Goal: Task Accomplishment & Management: Use online tool/utility

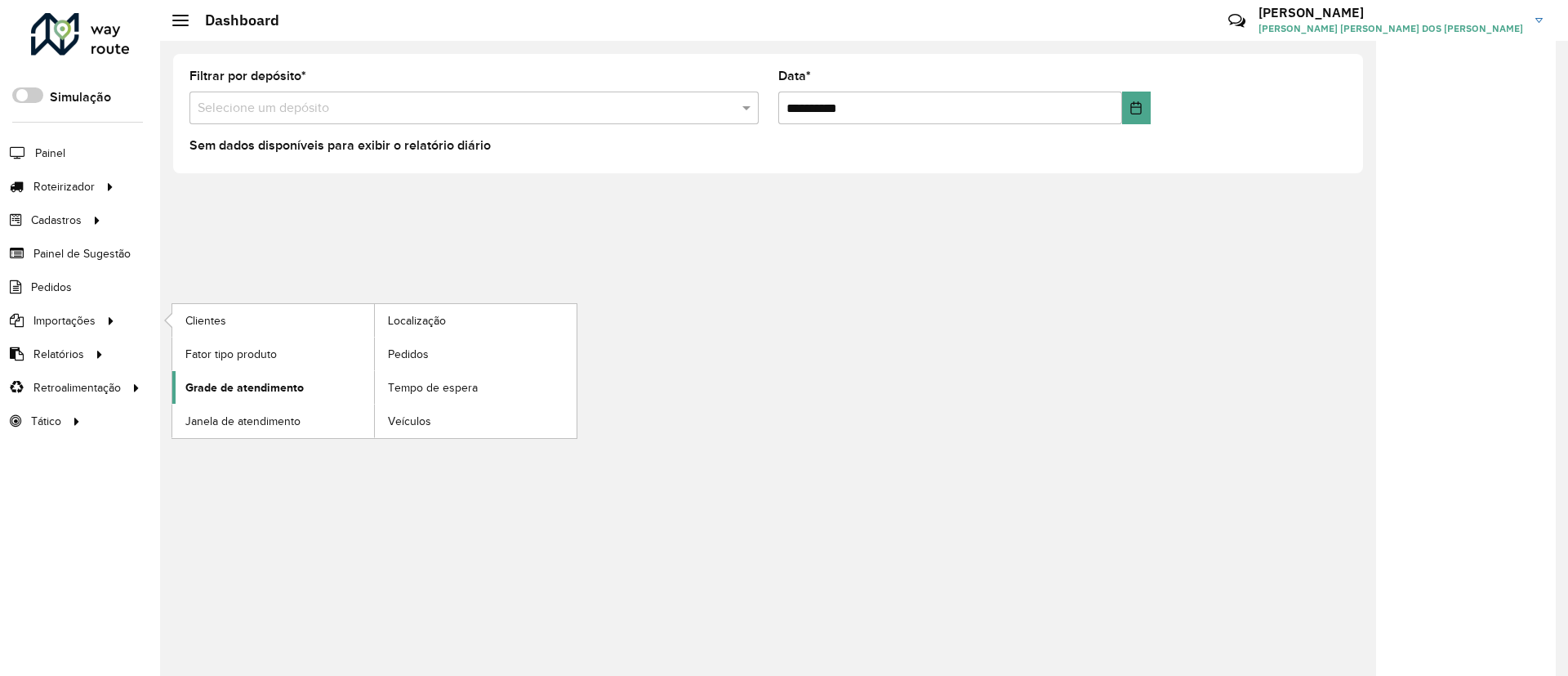
click at [234, 389] on span "Grade de atendimento" at bounding box center [245, 388] width 118 height 17
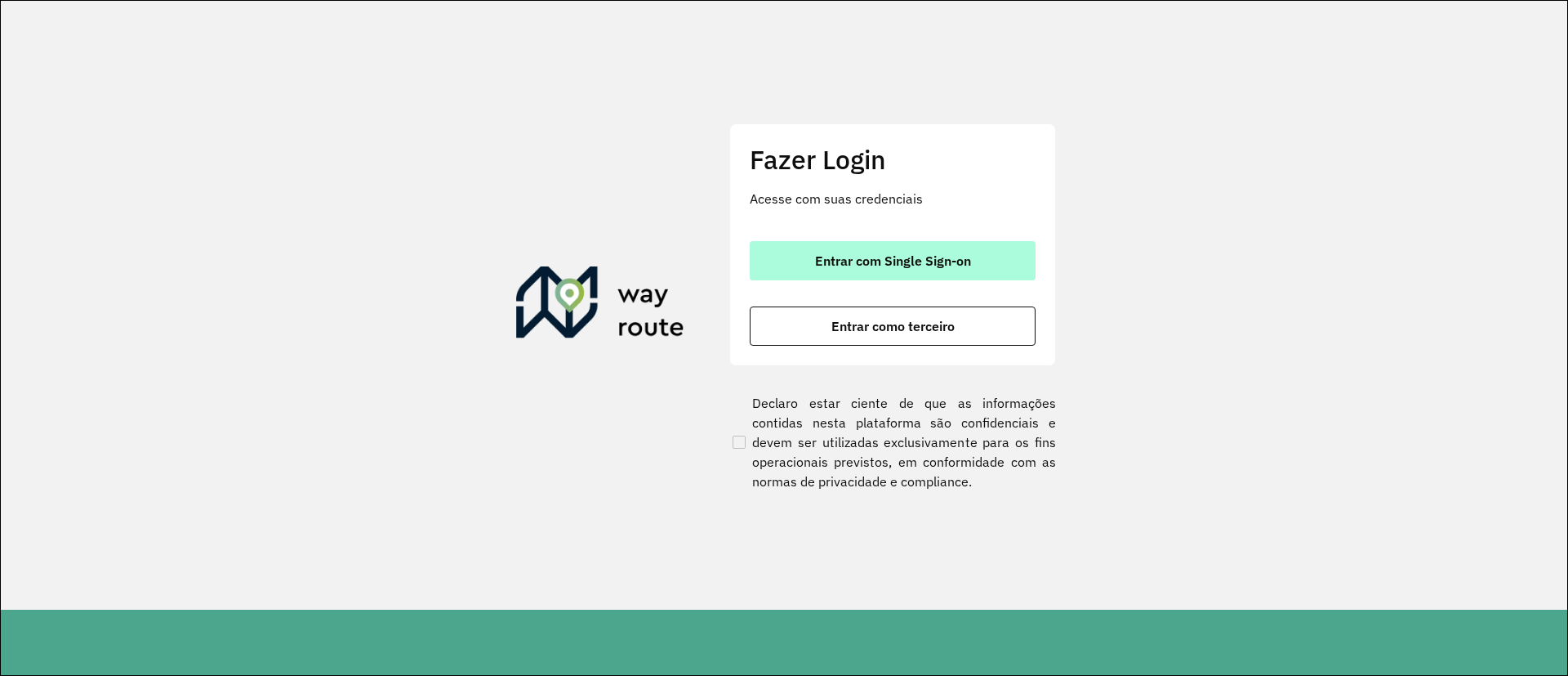
click at [959, 254] on span "Entrar com Single Sign-on" at bounding box center [893, 260] width 156 height 13
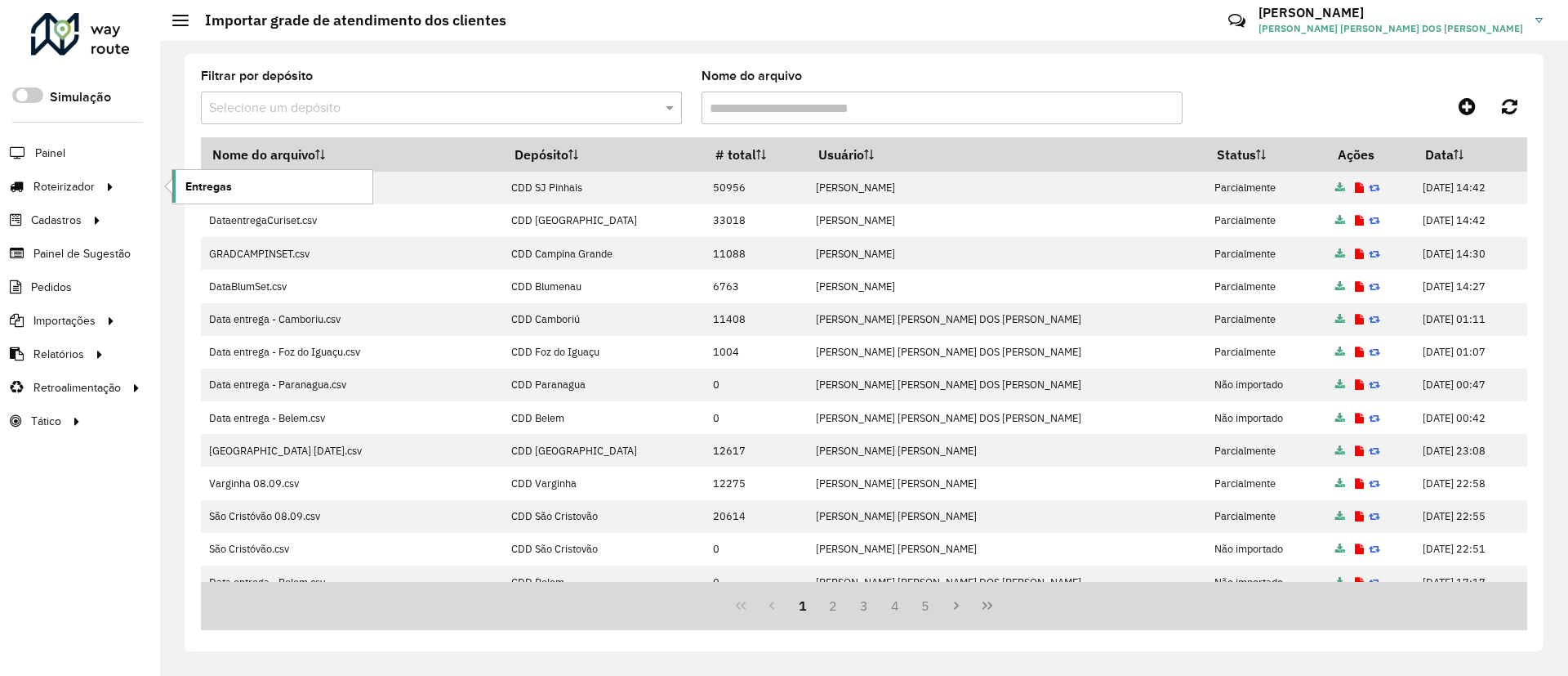
click at [216, 182] on span "Entregas" at bounding box center [209, 187] width 46 height 17
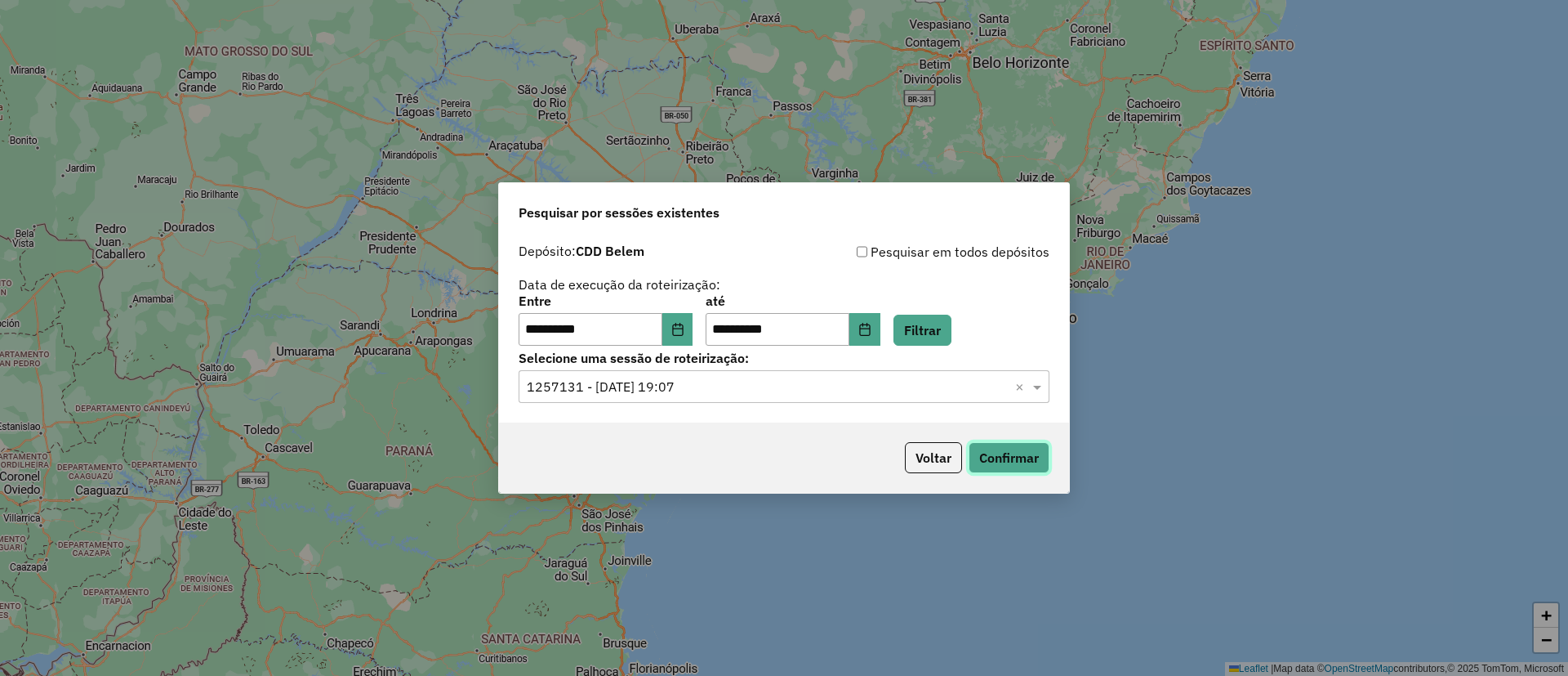
click at [991, 454] on button "Confirmar" at bounding box center [1009, 458] width 81 height 31
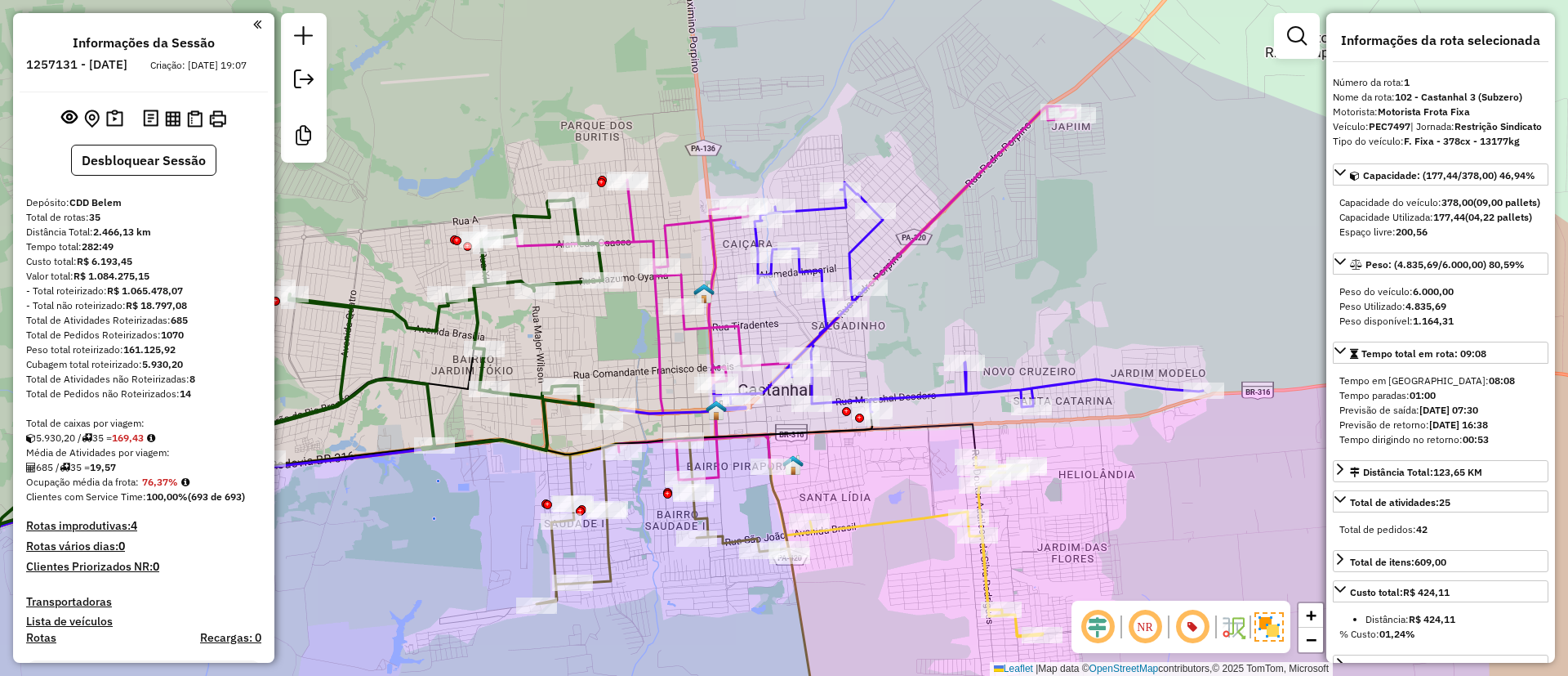
select select "**********"
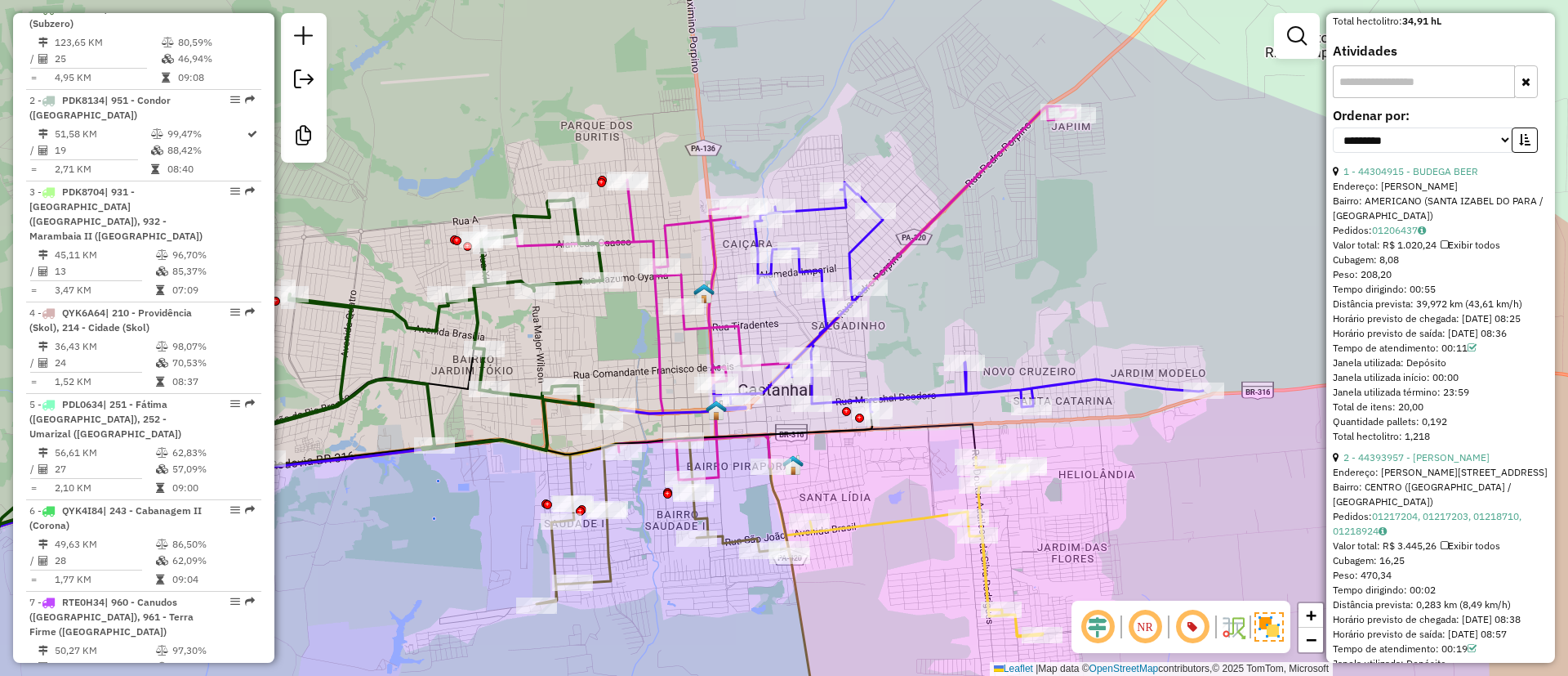
drag, startPoint x: 797, startPoint y: 75, endPoint x: 866, endPoint y: 139, distance: 94.1
click at [839, 75] on div "Janela de atendimento Grade de atendimento Capacidade Transportadoras Veículos …" at bounding box center [784, 338] width 1568 height 676
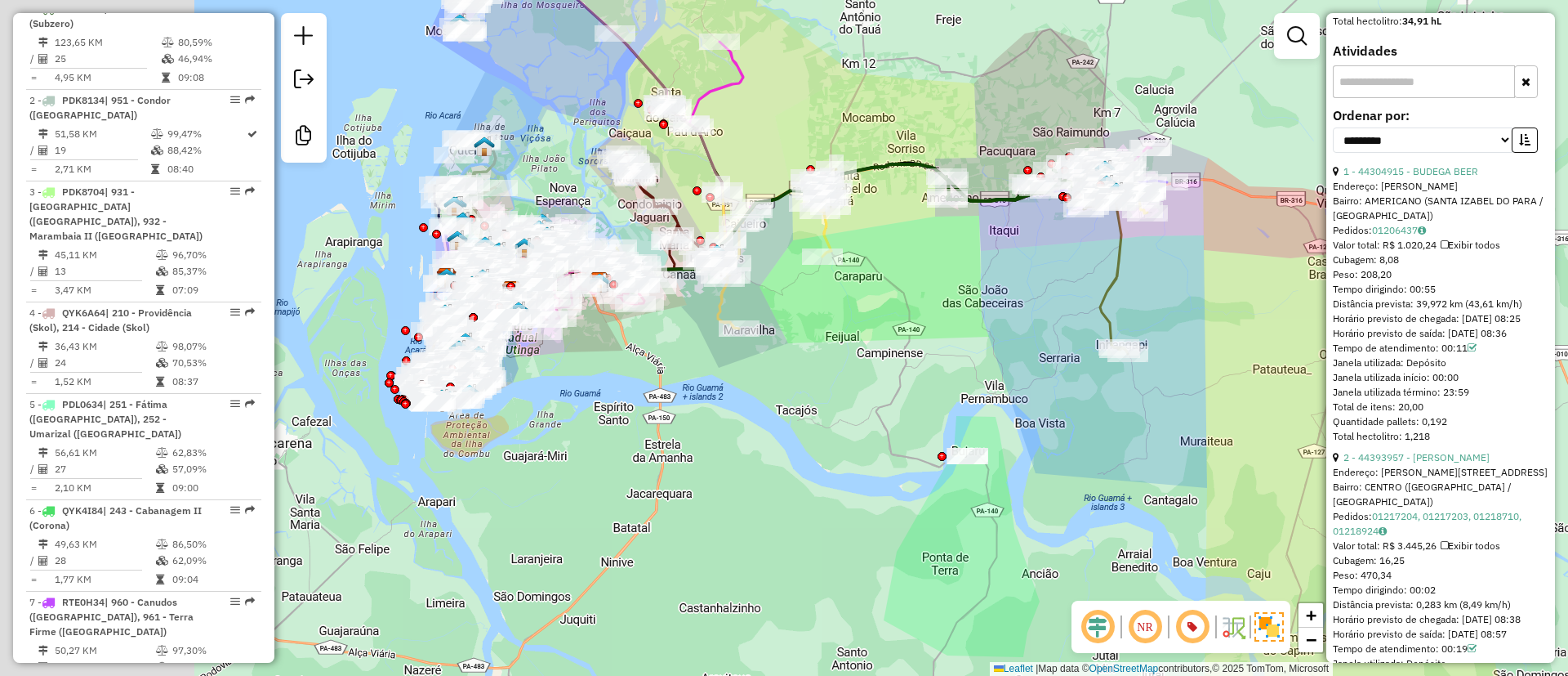
drag, startPoint x: 777, startPoint y: 92, endPoint x: 932, endPoint y: 56, distance: 159.1
click at [932, 56] on div "Janela de atendimento Grade de atendimento Capacidade Transportadoras Veículos …" at bounding box center [784, 338] width 1568 height 676
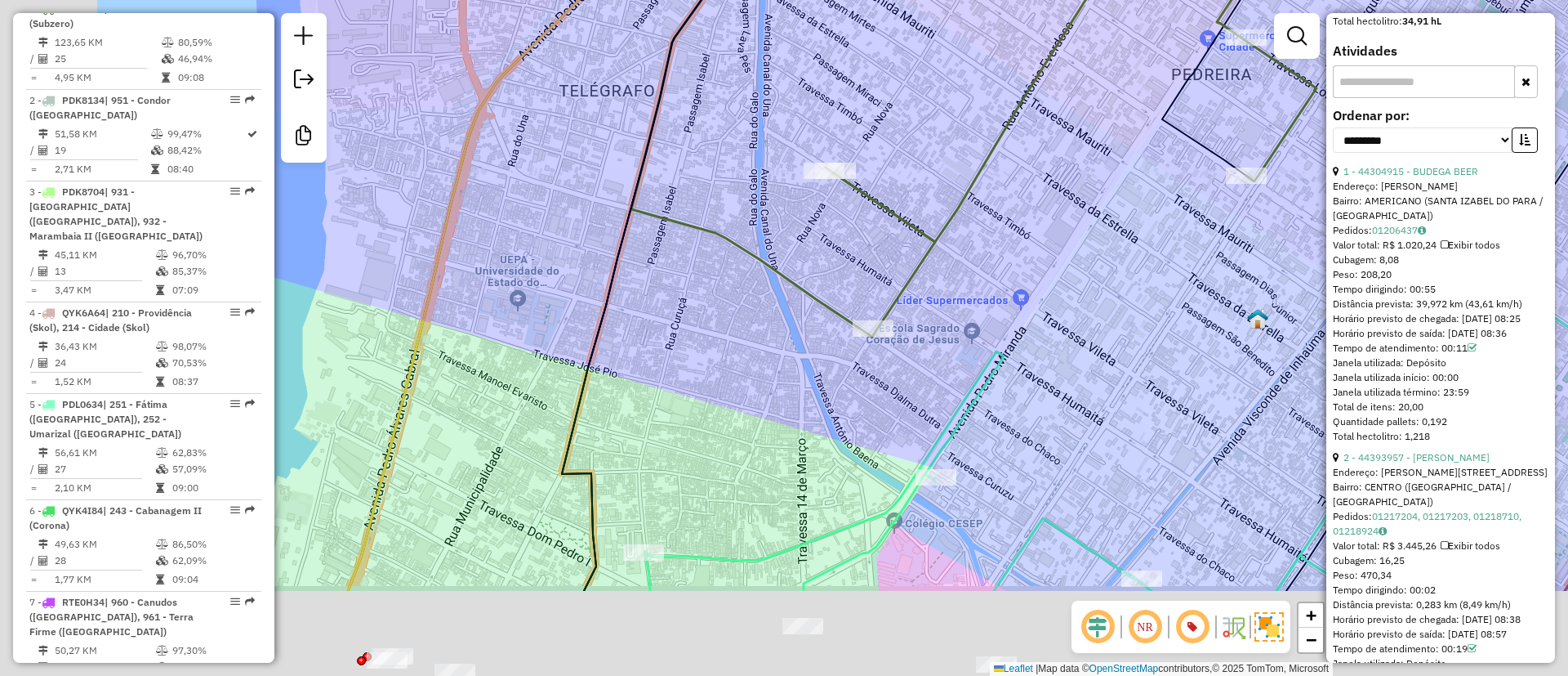
drag, startPoint x: 475, startPoint y: 361, endPoint x: 780, endPoint y: 85, distance: 411.3
click at [787, 36] on div "Janela de atendimento Grade de atendimento Capacidade Transportadoras Veículos …" at bounding box center [784, 338] width 1568 height 676
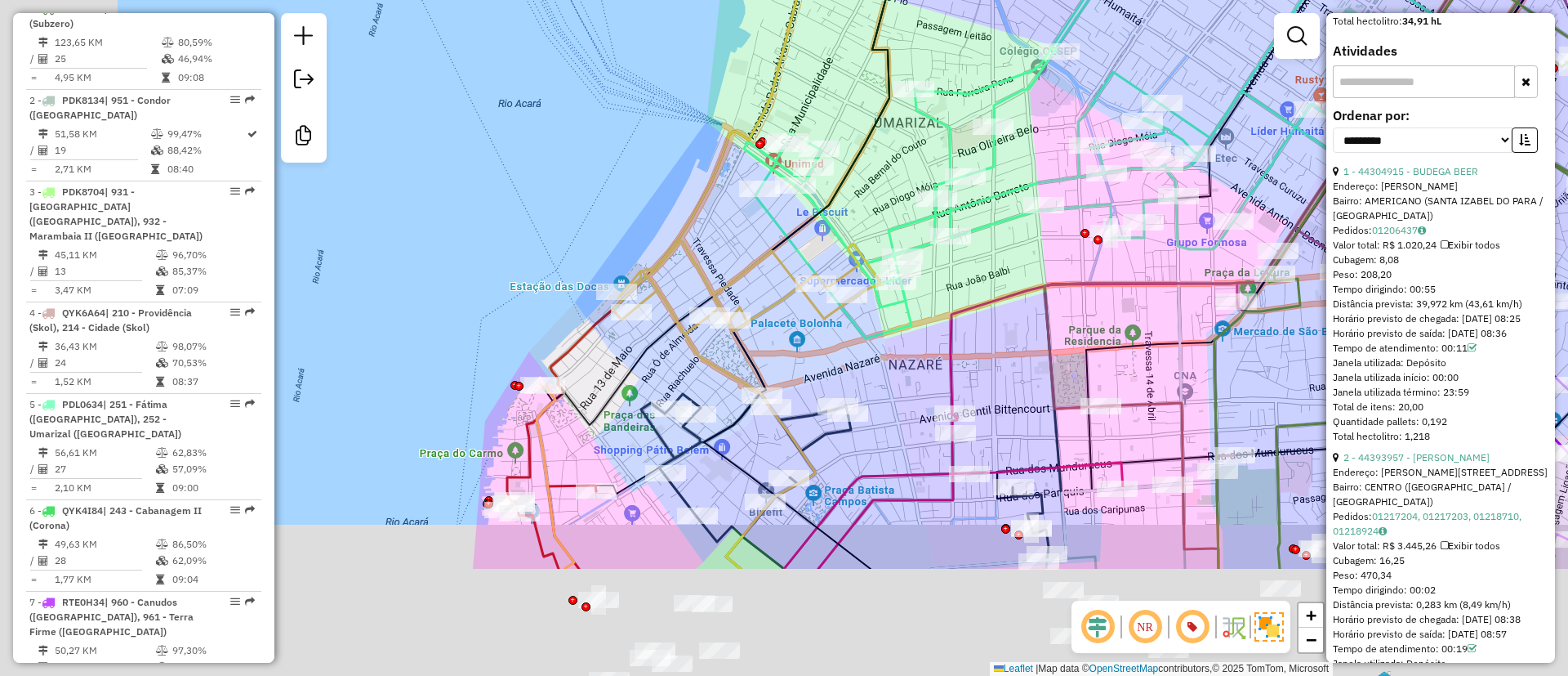
drag, startPoint x: 594, startPoint y: 428, endPoint x: 748, endPoint y: 217, distance: 261.2
click at [748, 217] on div "Janela de atendimento Grade de atendimento Capacidade Transportadoras Veículos …" at bounding box center [784, 338] width 1568 height 676
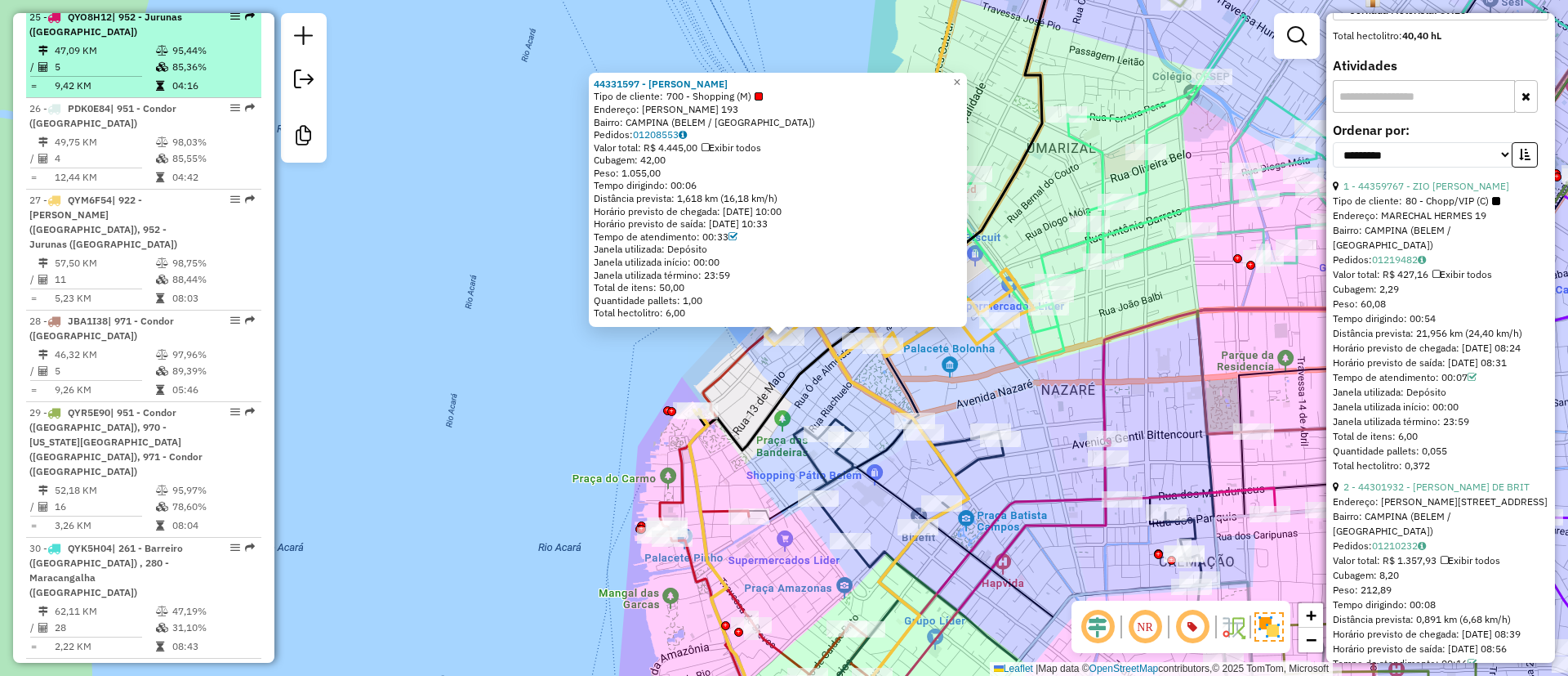
scroll to position [3094, 0]
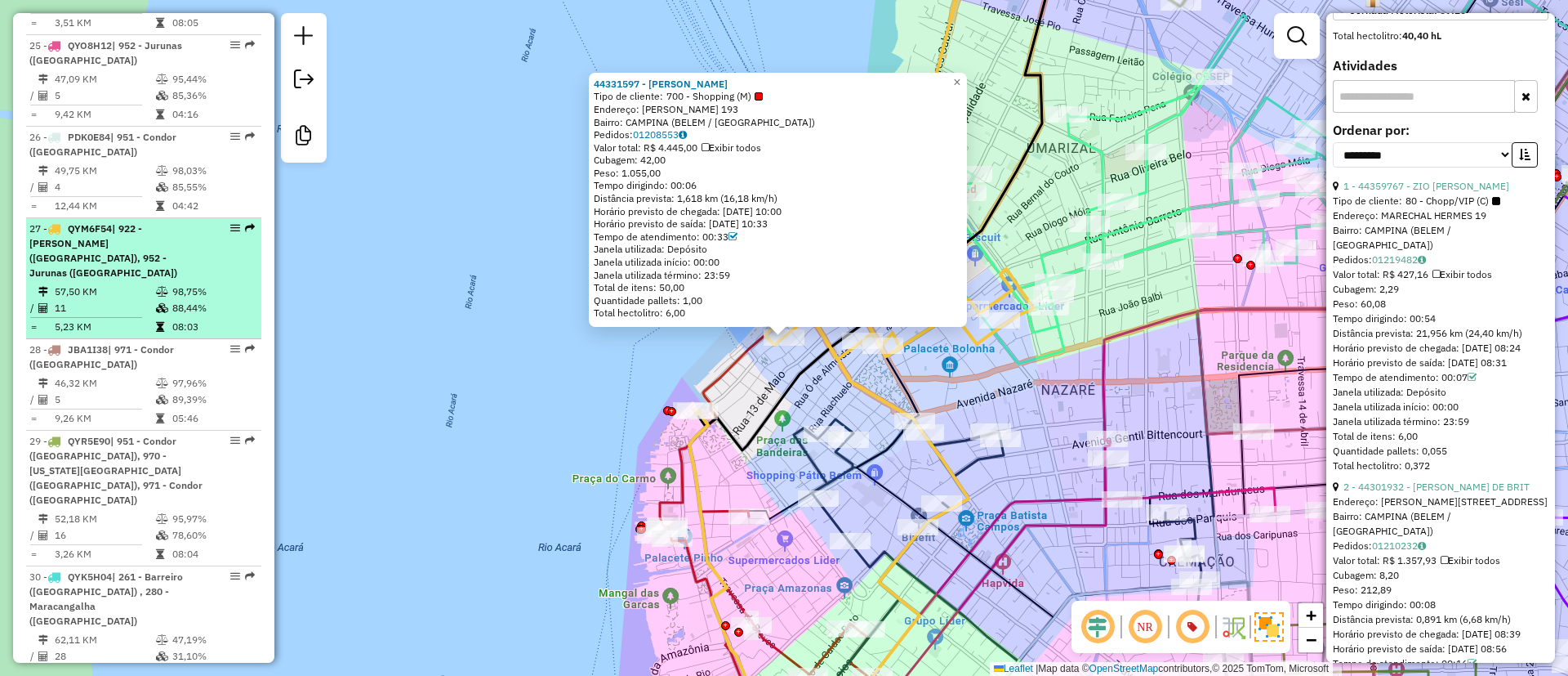
drag, startPoint x: 115, startPoint y: 21, endPoint x: 67, endPoint y: 139, distance: 127.4
click at [67, 222] on strong "QYM6F54 | 922 - Batista Campos (Bohemia), 952 - Jurunas (Bohemia)" at bounding box center [103, 251] width 148 height 56
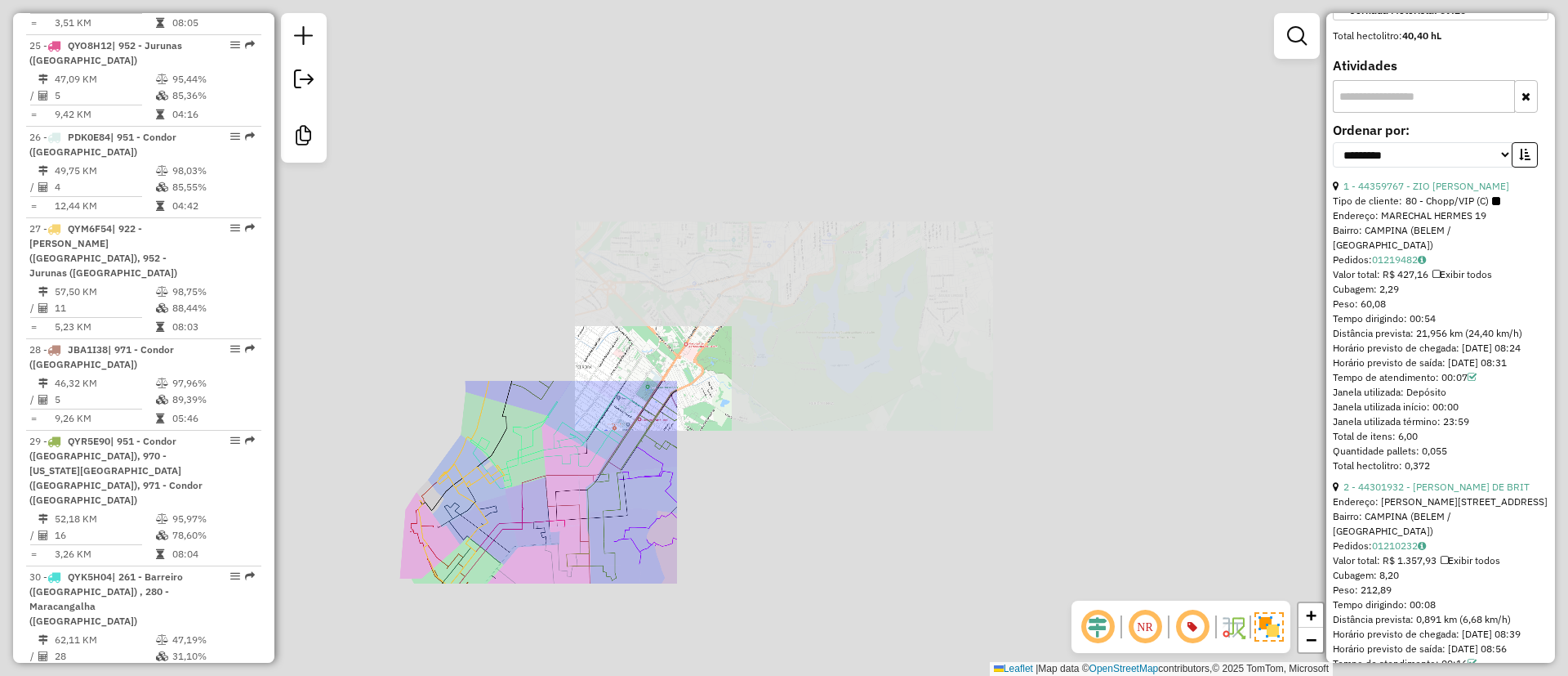
copy strong "QYM6F54"
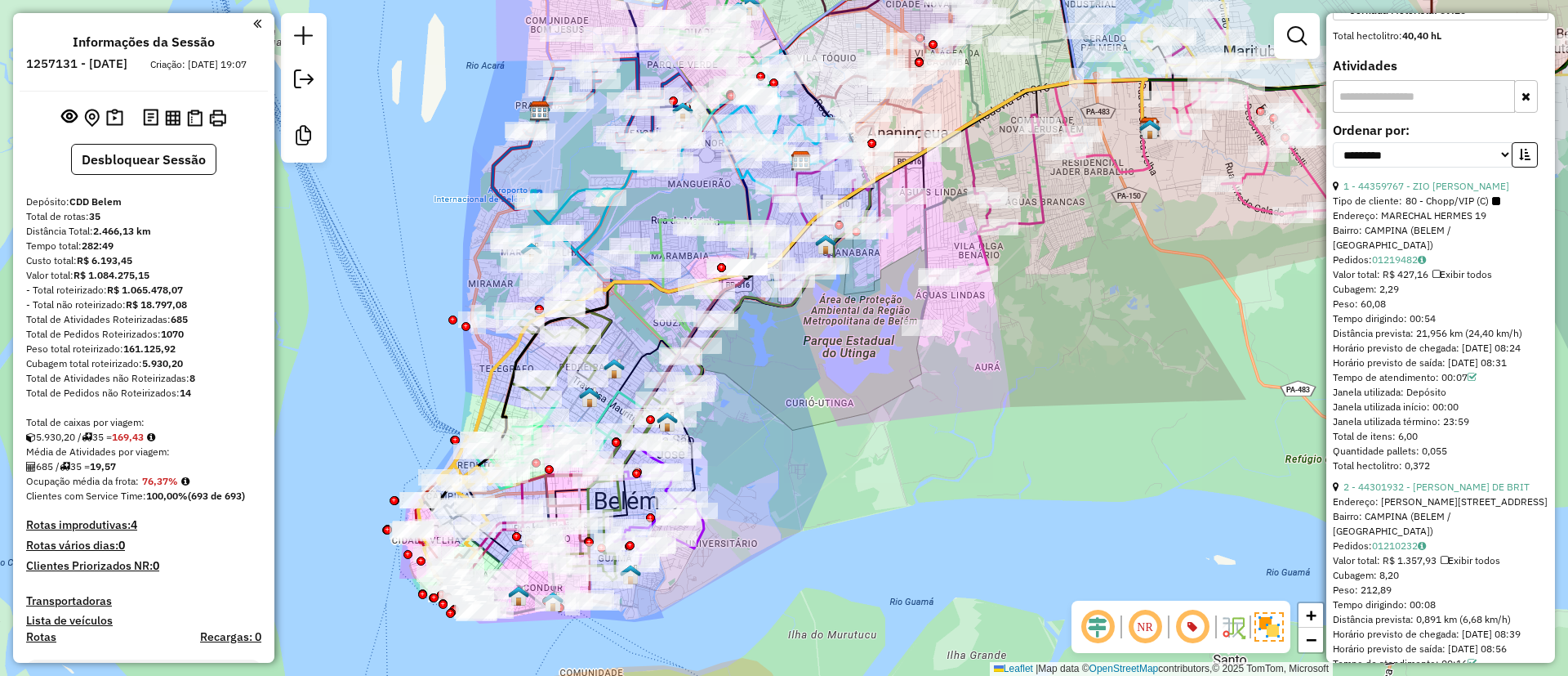
scroll to position [0, 0]
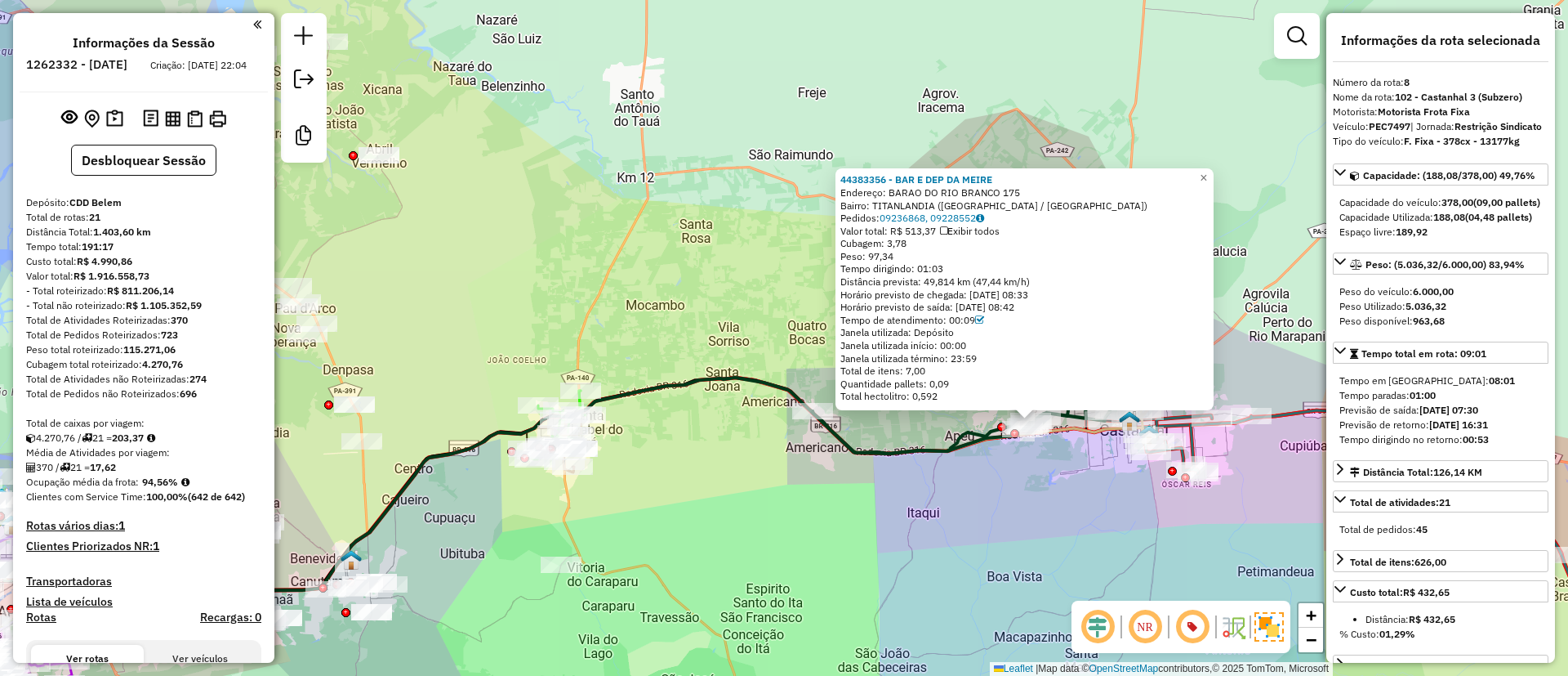
select select "**********"
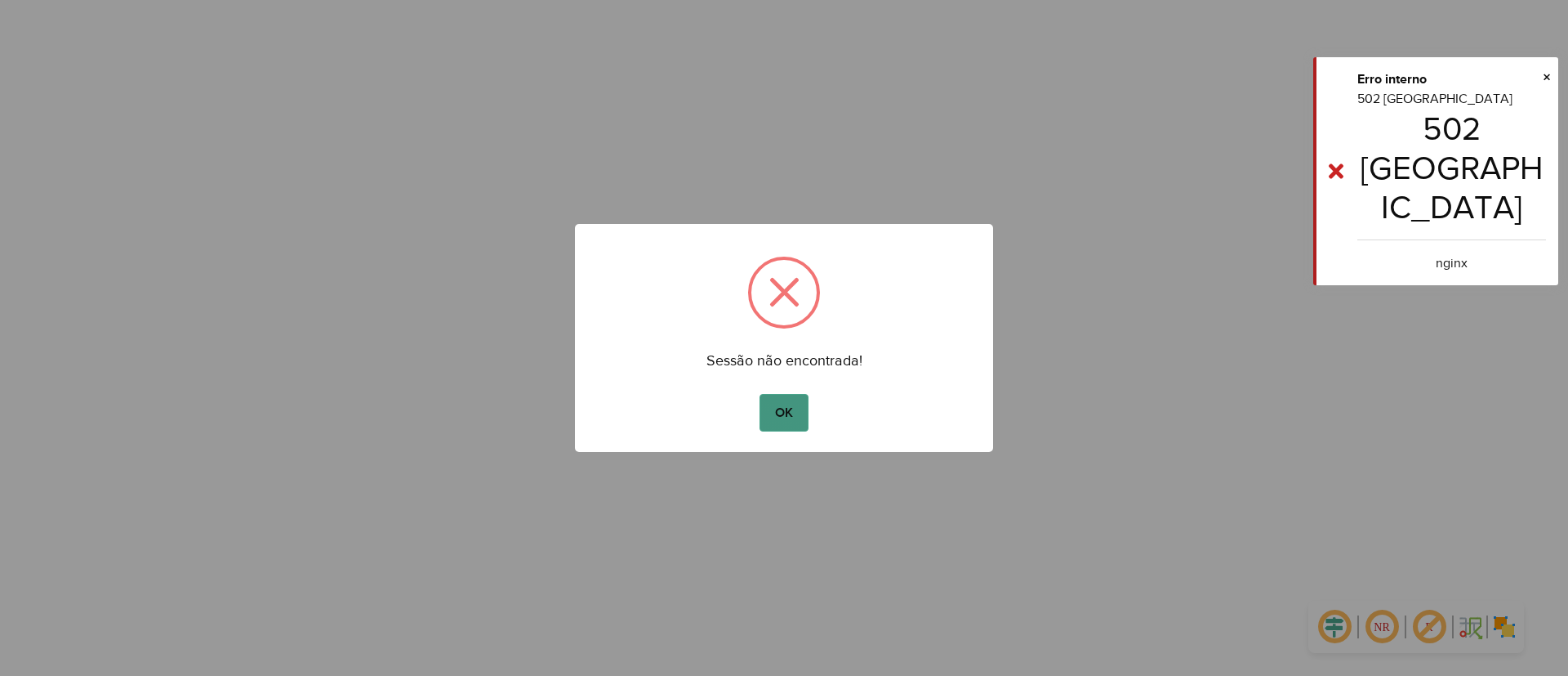
click at [790, 412] on button "OK" at bounding box center [784, 412] width 48 height 38
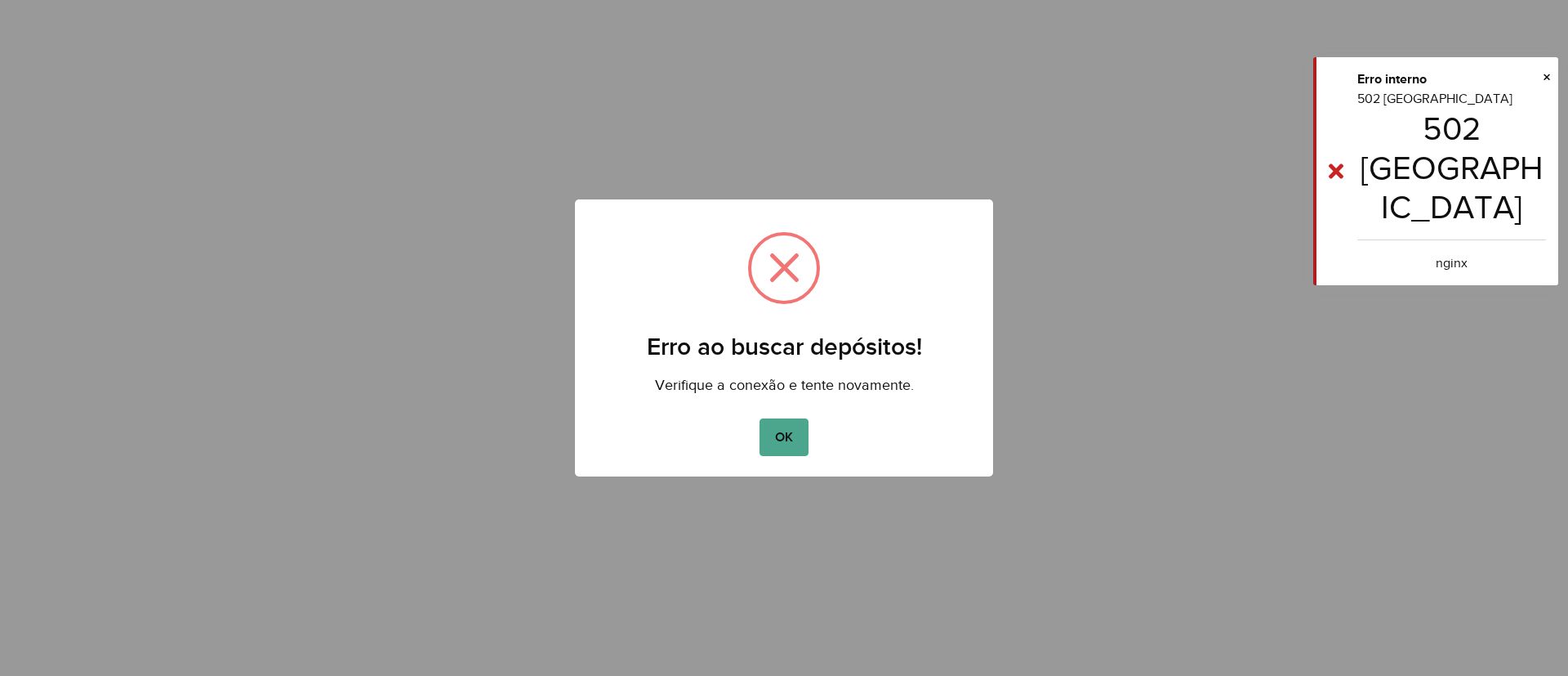
click at [781, 258] on span at bounding box center [784, 268] width 65 height 65
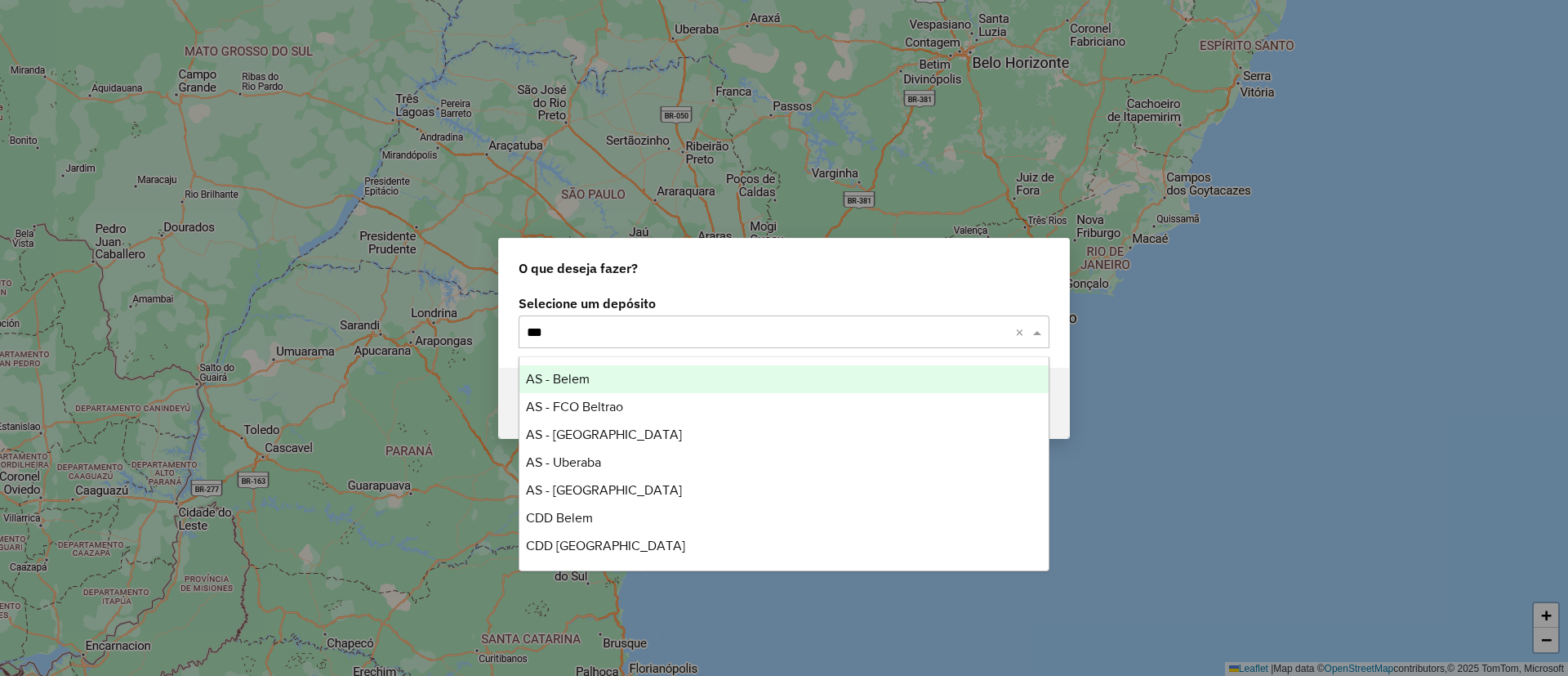
type input "****"
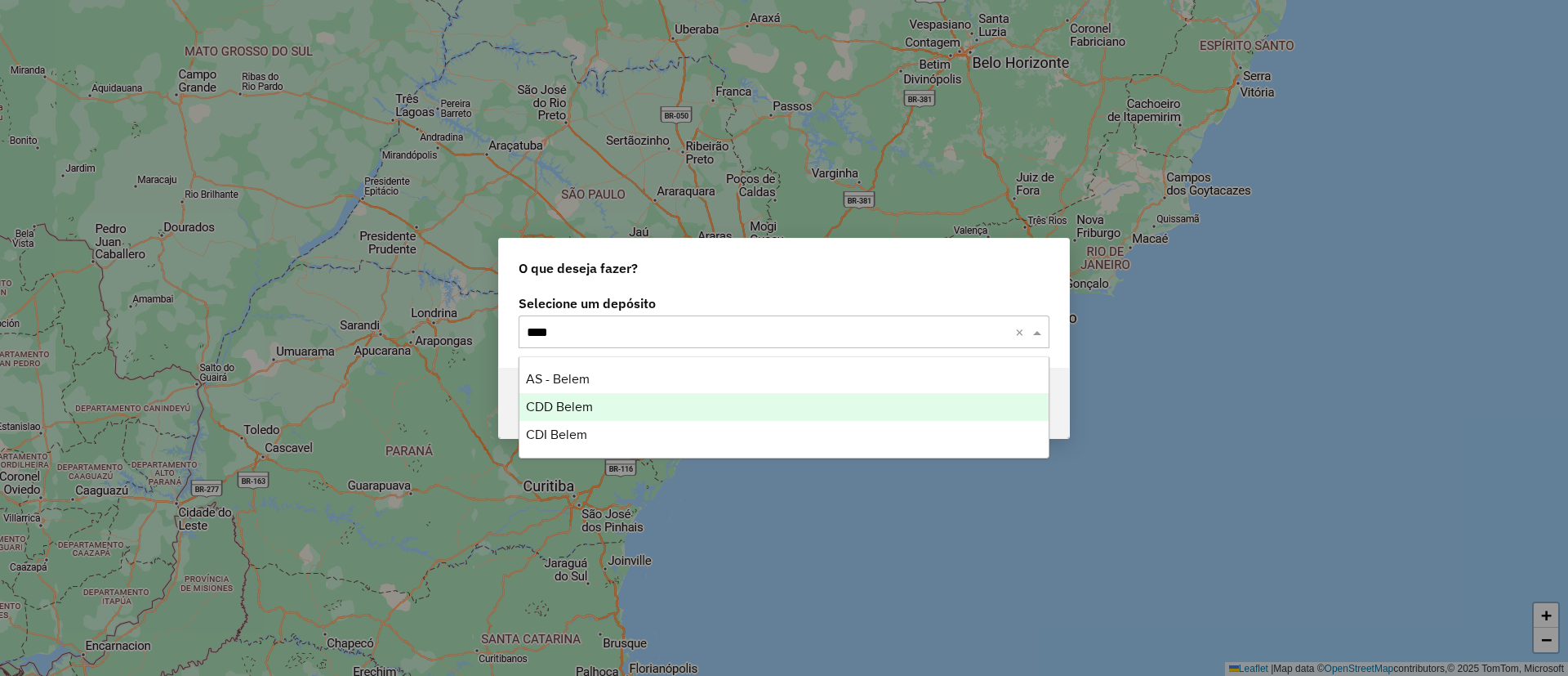
click at [634, 401] on div "CDD Belem" at bounding box center [784, 406] width 530 height 27
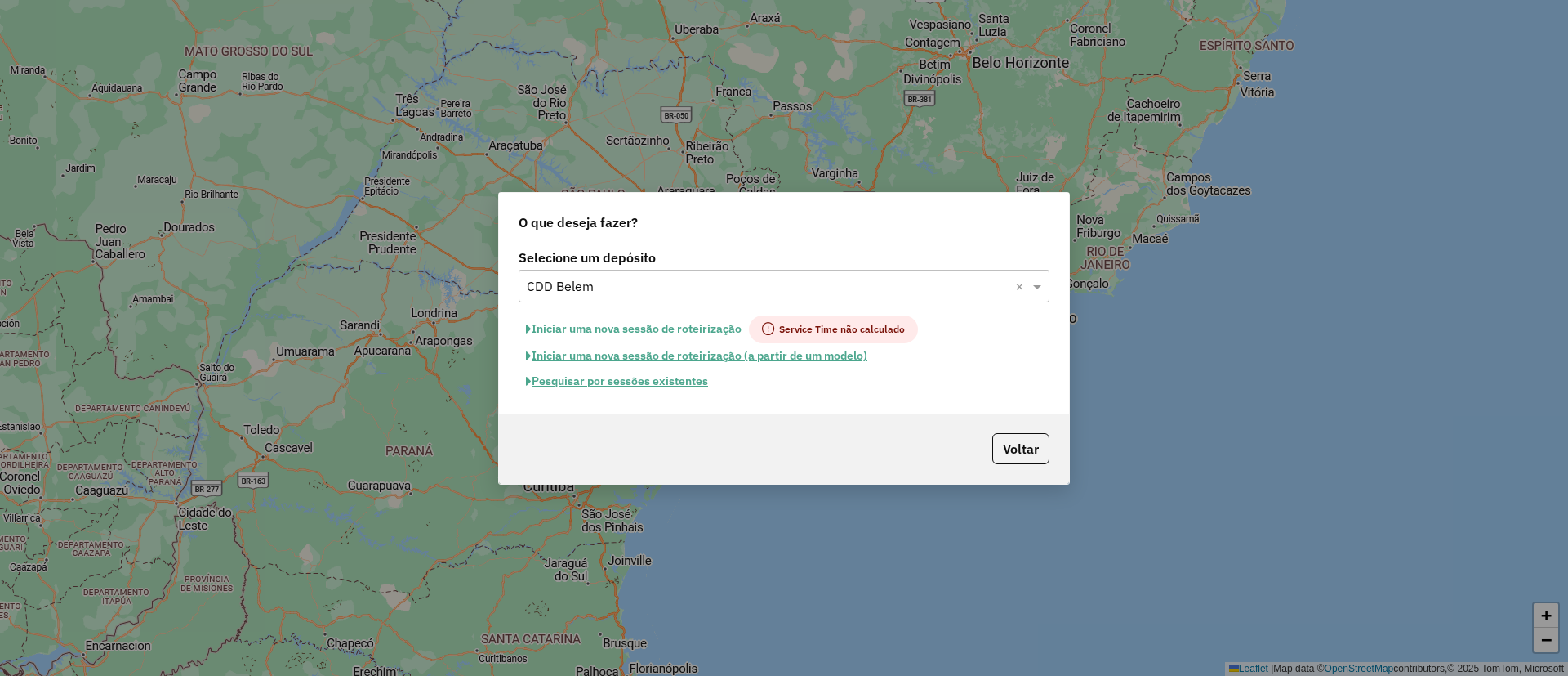
click at [613, 380] on button "Pesquisar por sessões existentes" at bounding box center [617, 382] width 197 height 26
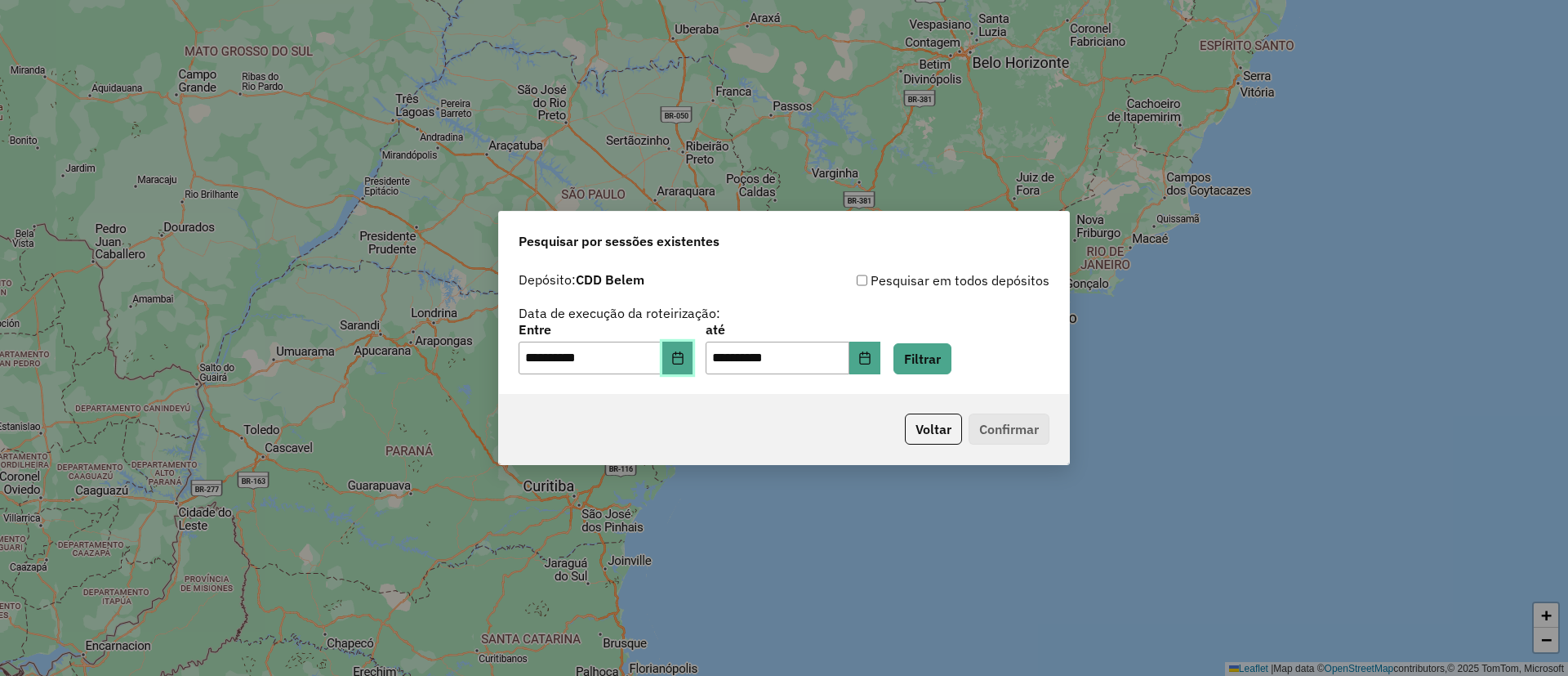
click at [684, 359] on icon "Choose Date" at bounding box center [677, 358] width 13 height 13
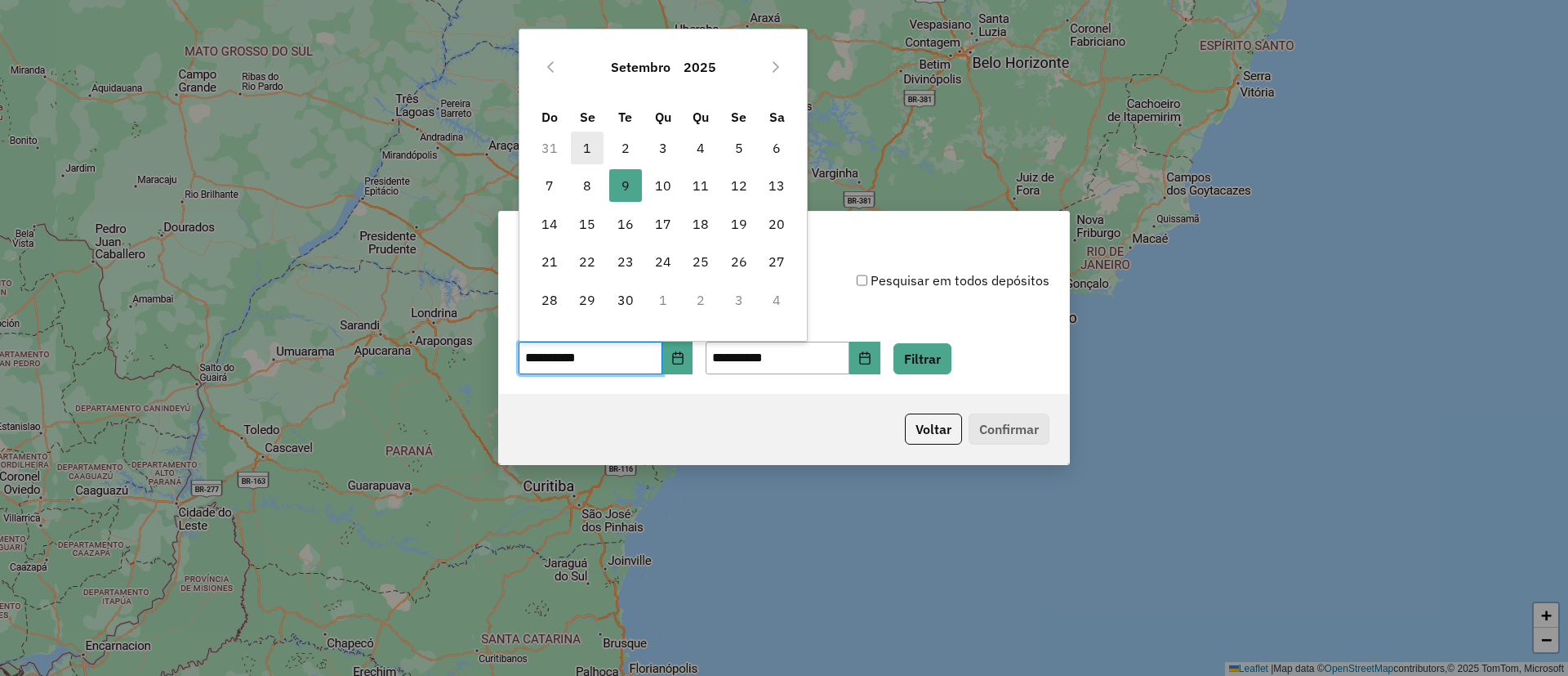
click at [583, 143] on span "1" at bounding box center [587, 148] width 33 height 33
type input "**********"
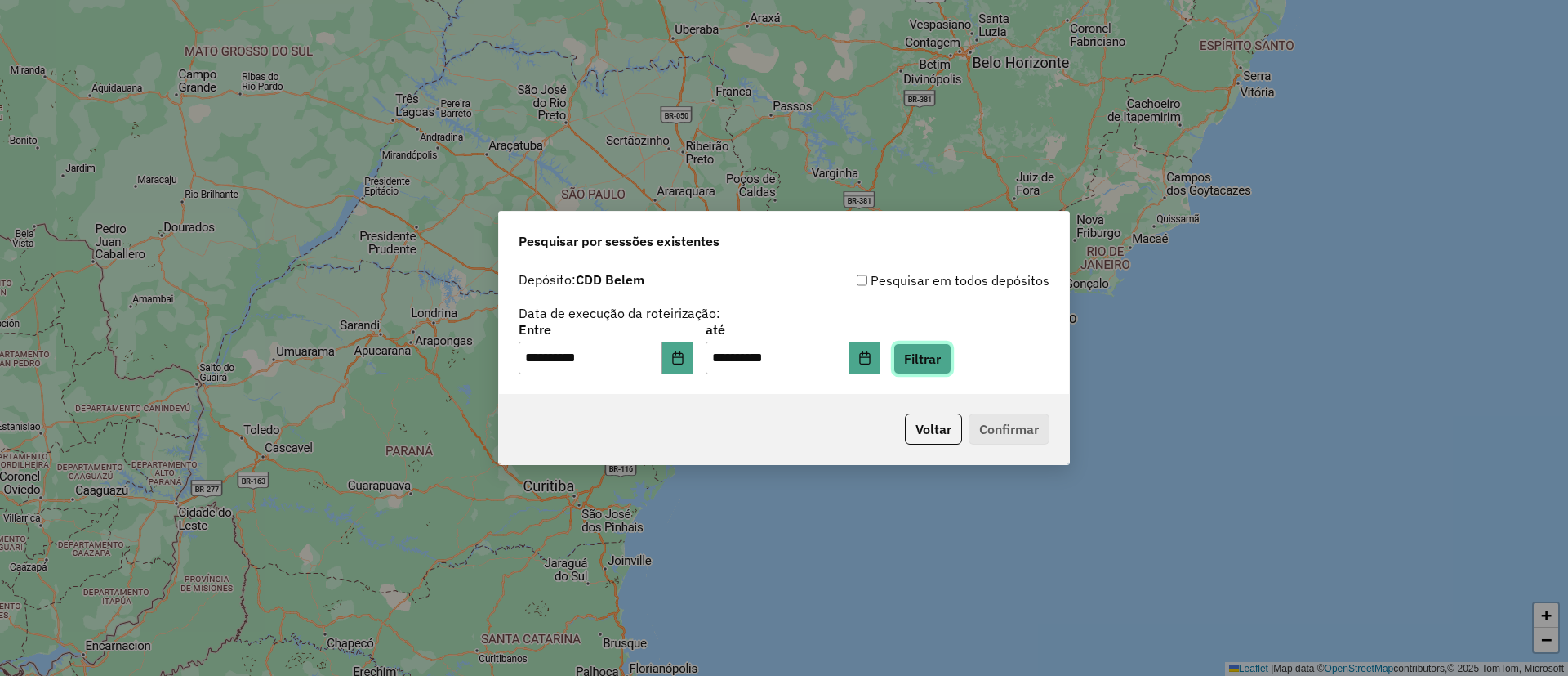
click at [932, 359] on button "Filtrar" at bounding box center [923, 359] width 58 height 31
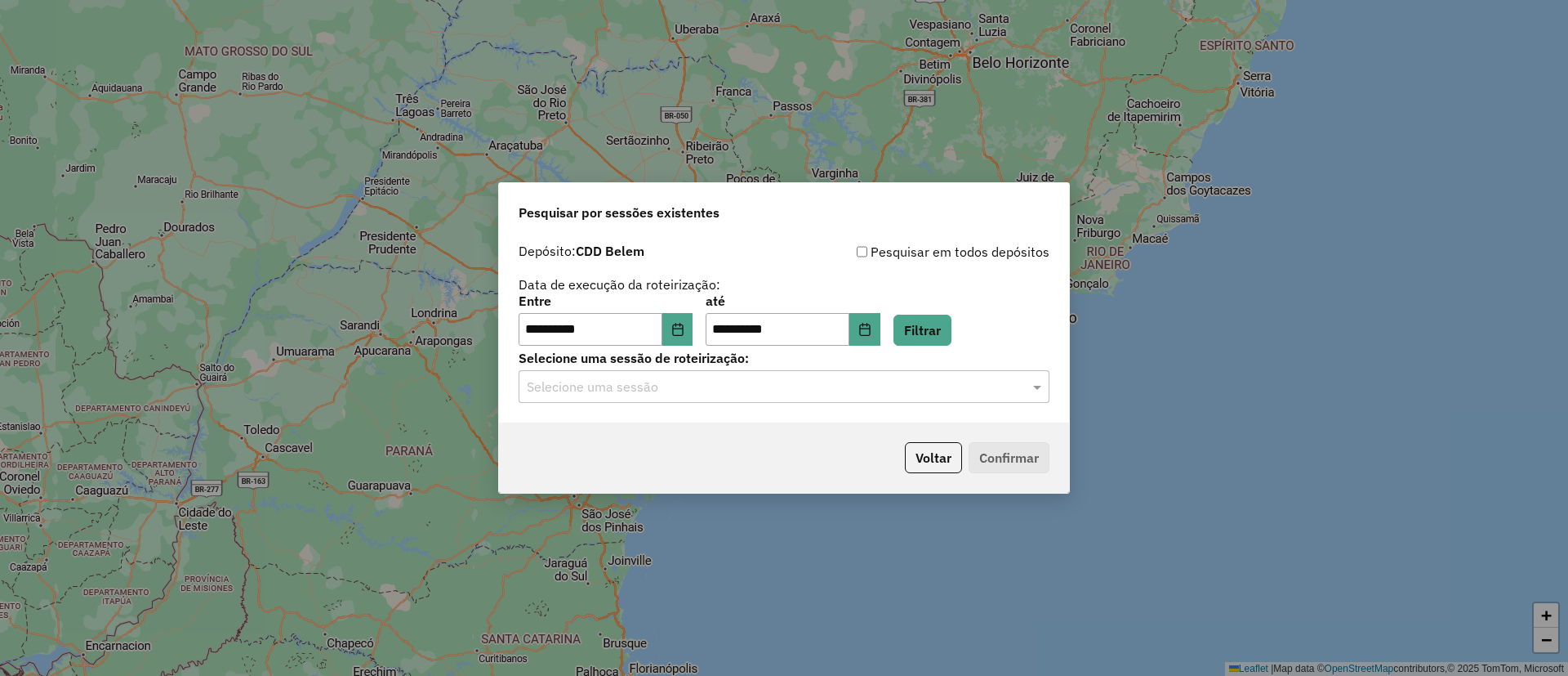
click at [644, 388] on input "text" at bounding box center [767, 387] width 482 height 20
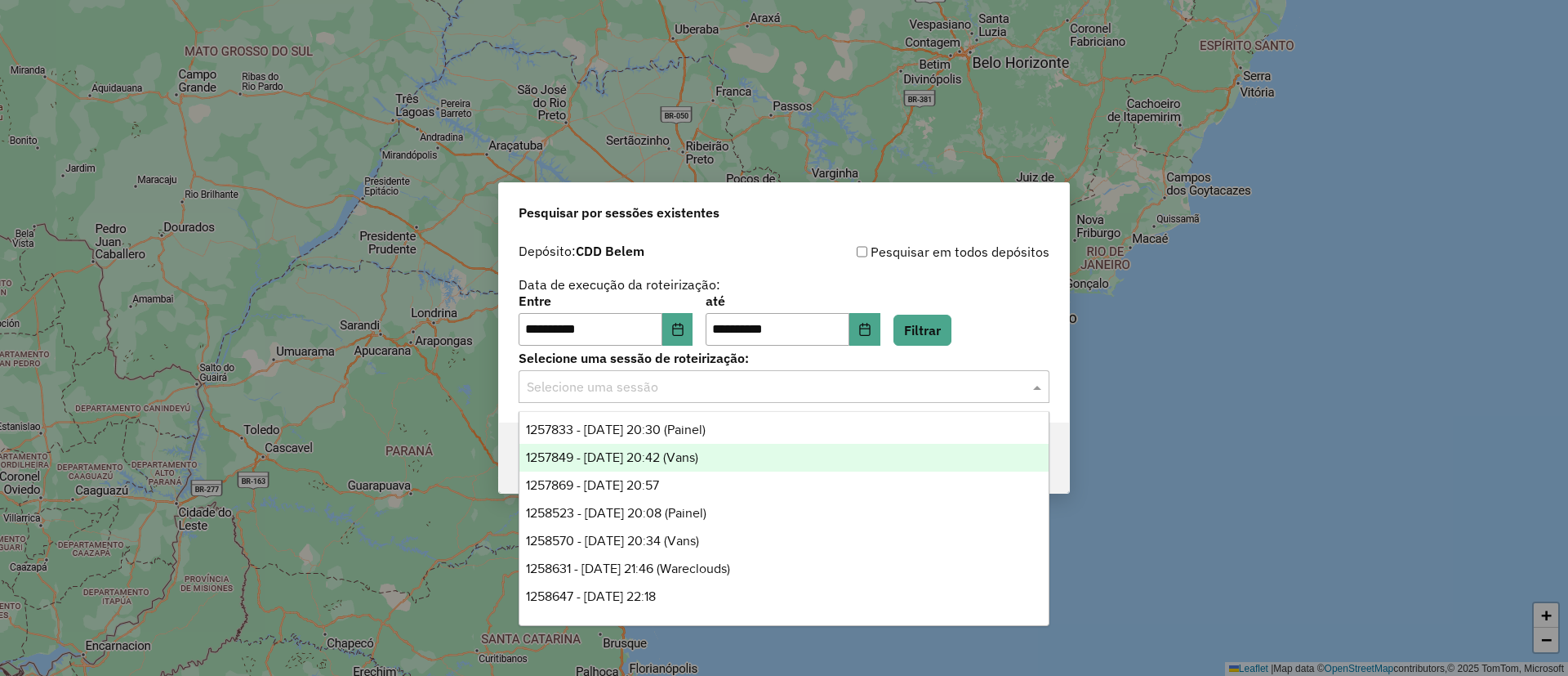
scroll to position [122, 0]
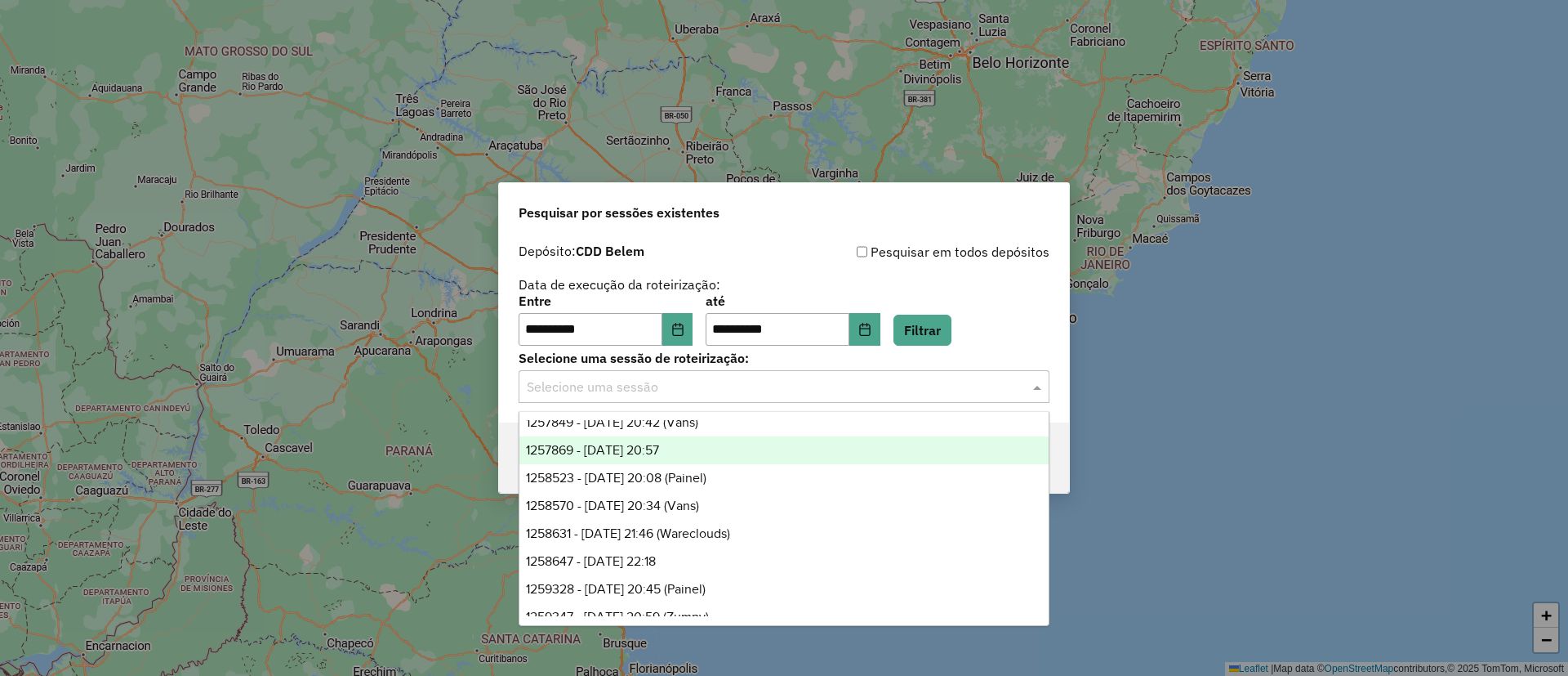
click at [659, 453] on span "1257869 - 02/09/2025 20:57" at bounding box center [593, 449] width 133 height 14
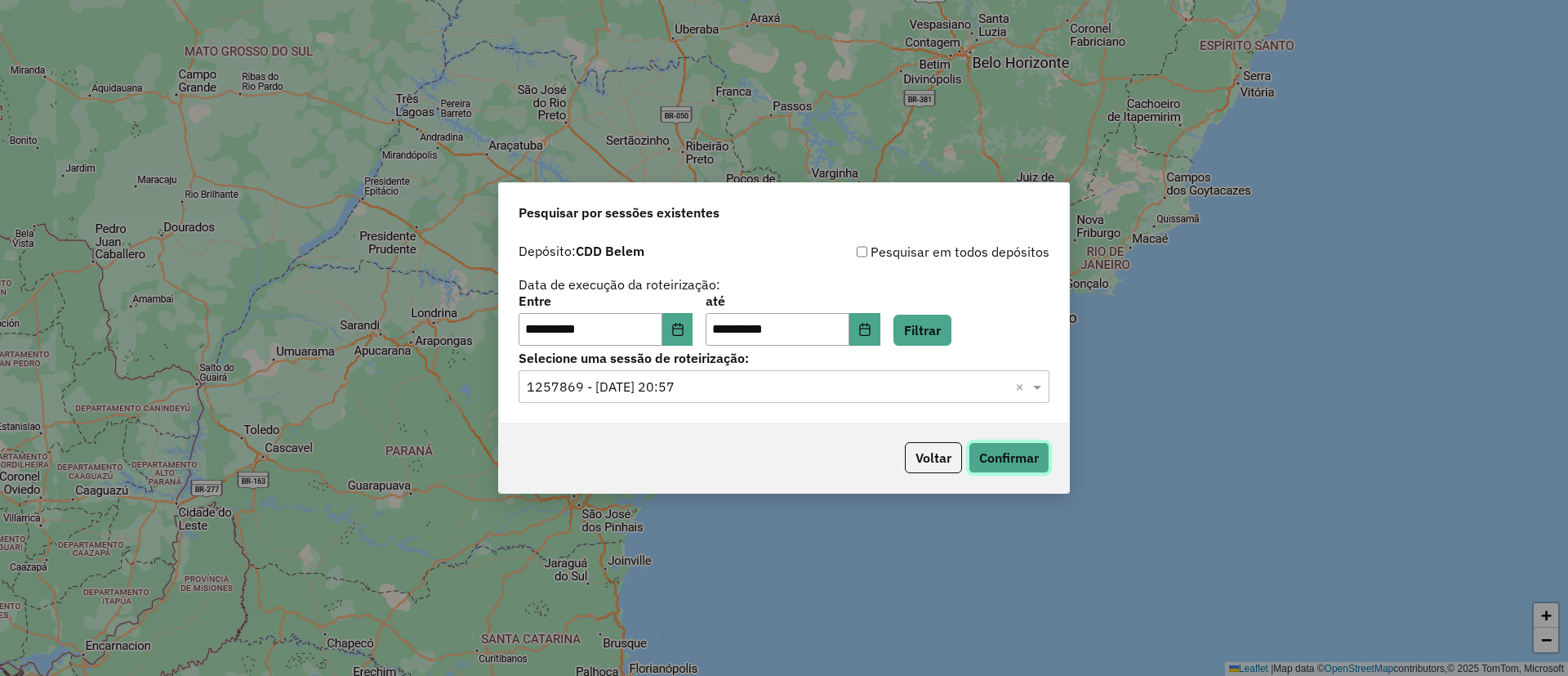
click at [1001, 460] on button "Confirmar" at bounding box center [1009, 458] width 81 height 31
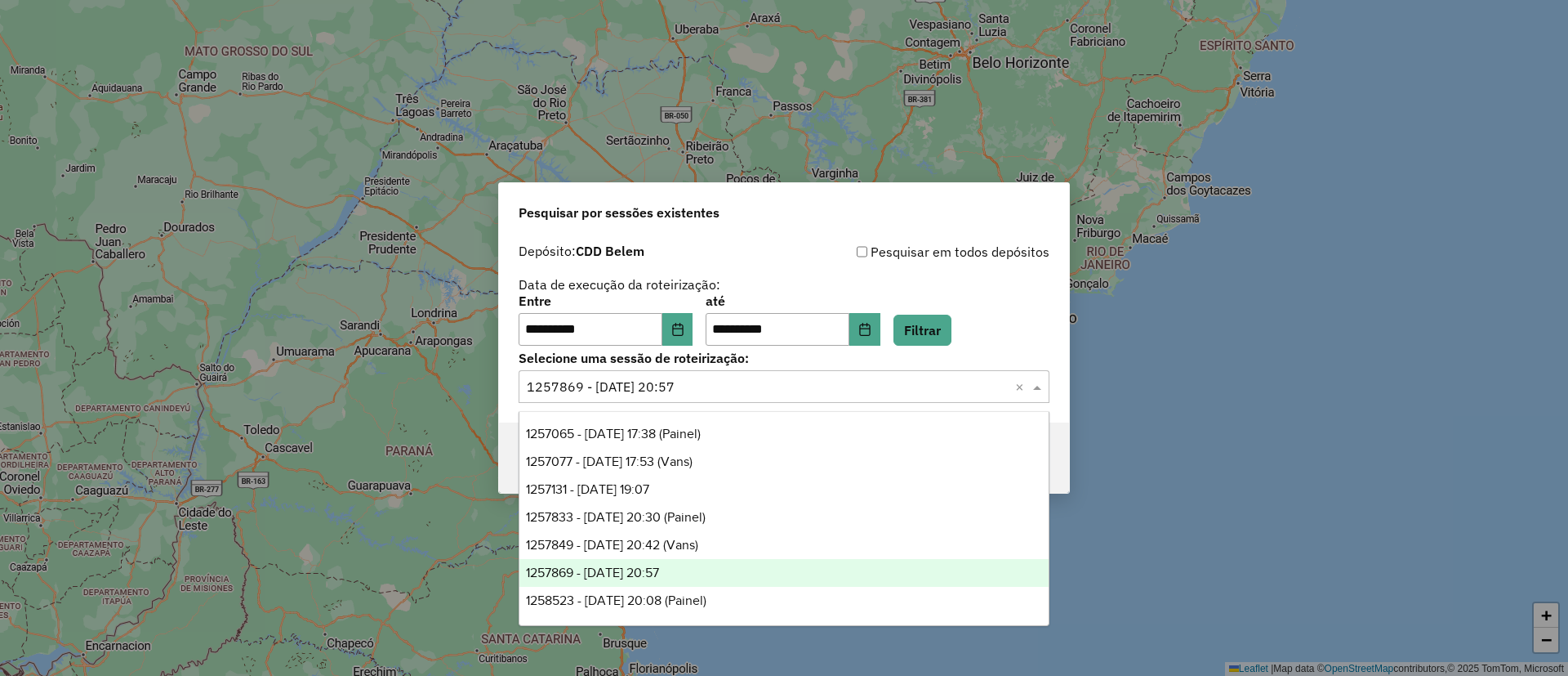
click at [641, 388] on input "text" at bounding box center [767, 387] width 482 height 20
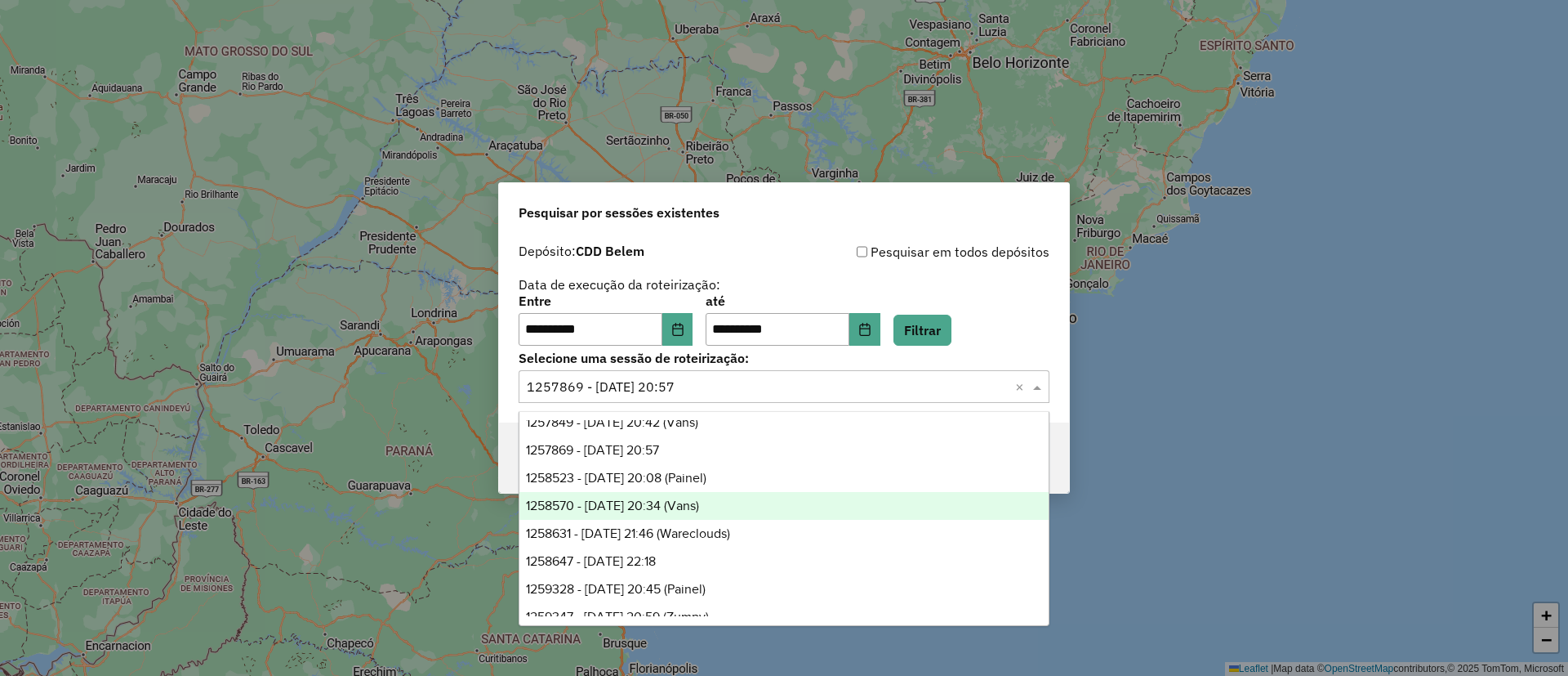
scroll to position [0, 0]
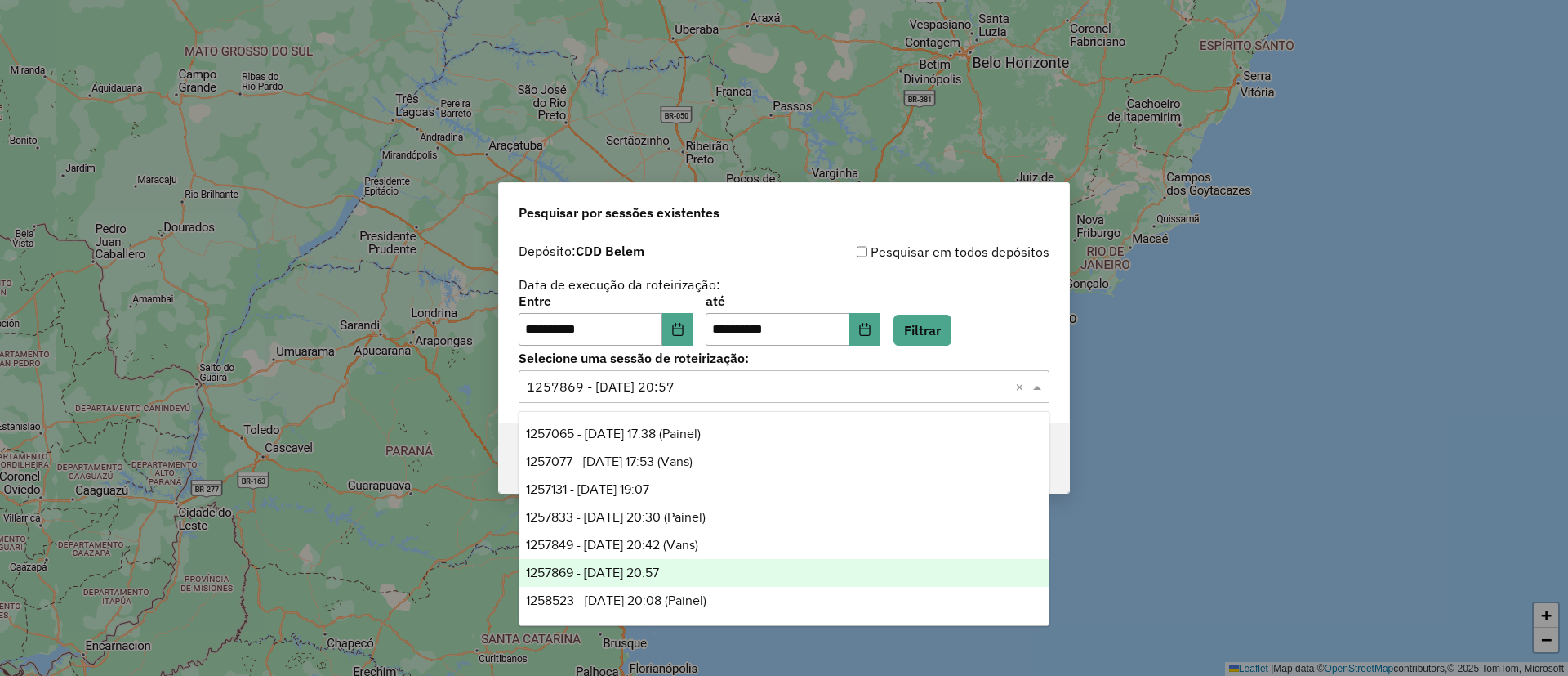
click at [659, 566] on span "1257869 - 02/09/2025 20:57" at bounding box center [593, 572] width 133 height 14
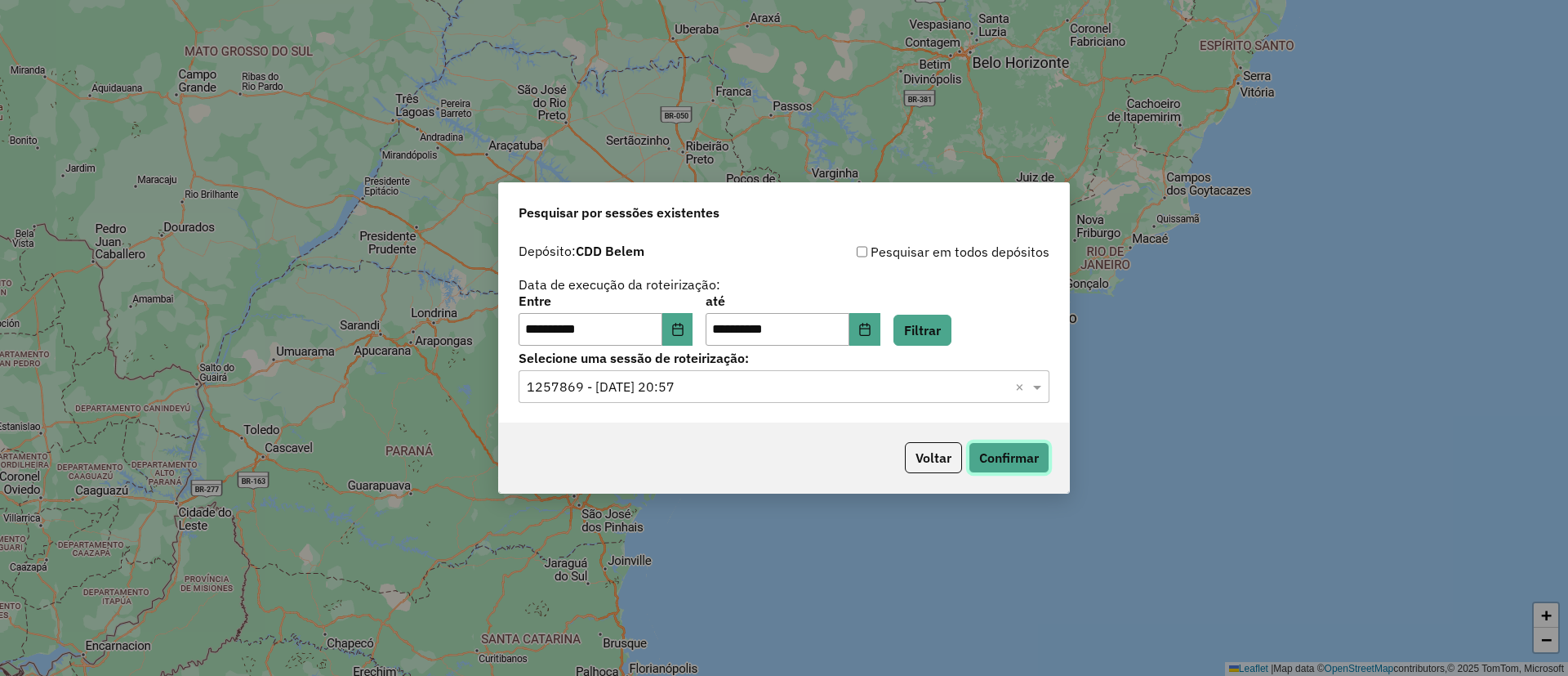
click at [1003, 453] on button "Confirmar" at bounding box center [1009, 458] width 81 height 31
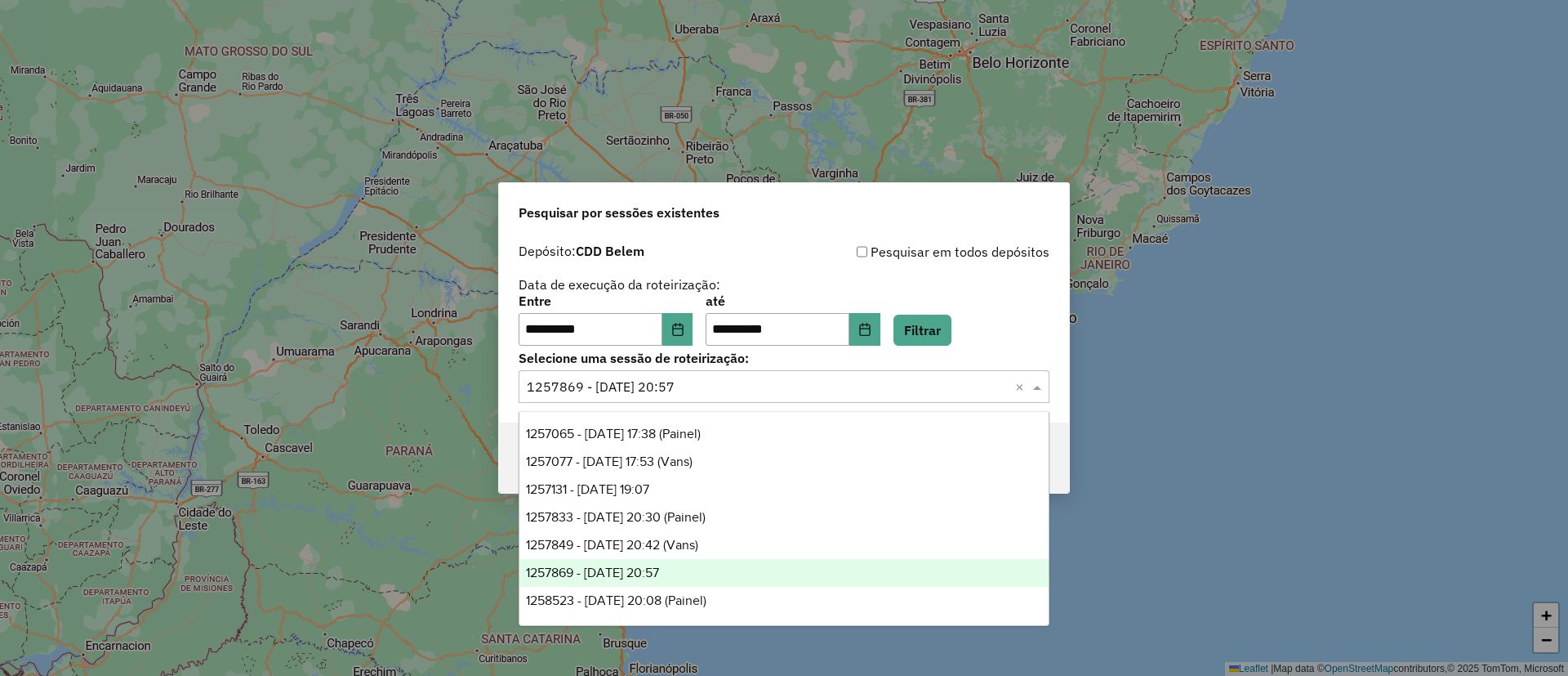
click at [686, 388] on input "text" at bounding box center [767, 387] width 482 height 20
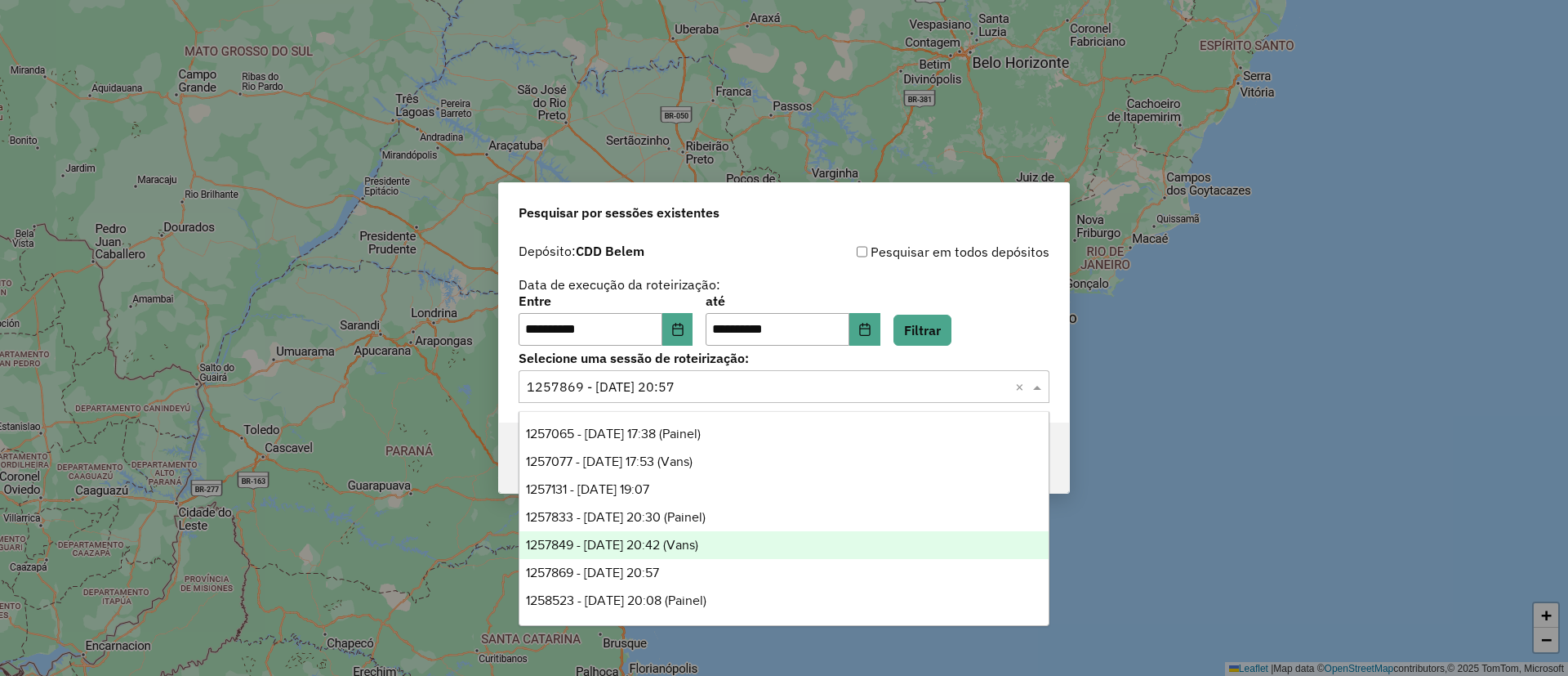
scroll to position [122, 0]
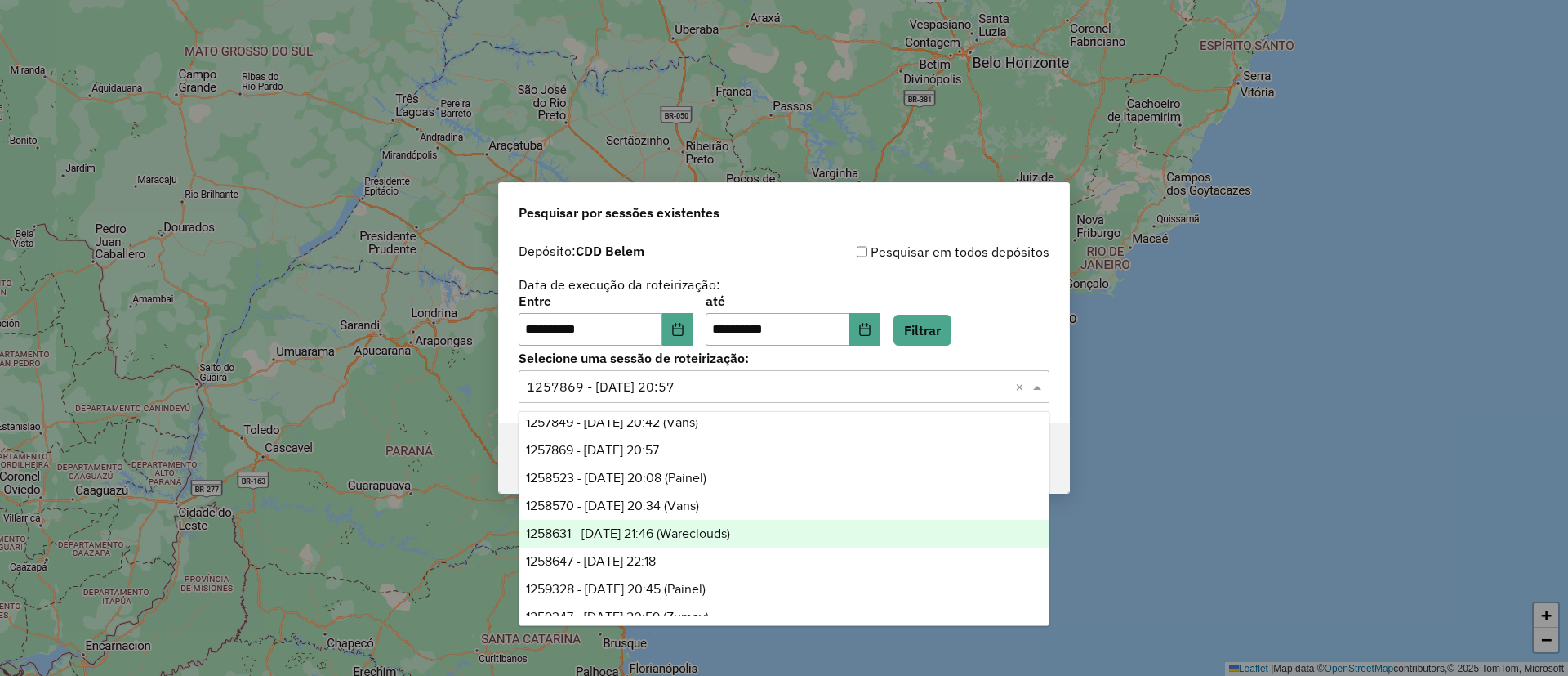
click at [710, 531] on span "1258631 - 03/09/2025 21:46 (Wareclouds)" at bounding box center [628, 533] width 204 height 14
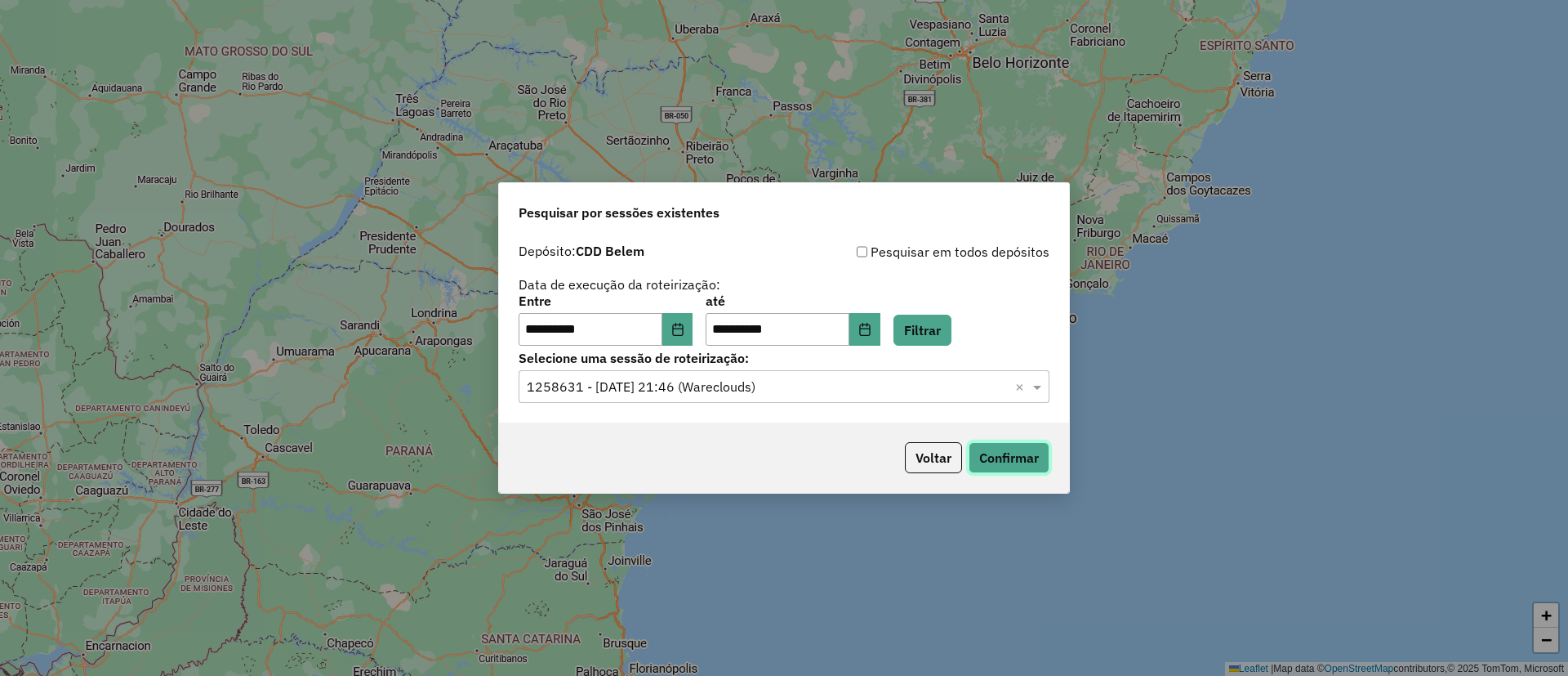
click at [1026, 450] on button "Confirmar" at bounding box center [1009, 458] width 81 height 31
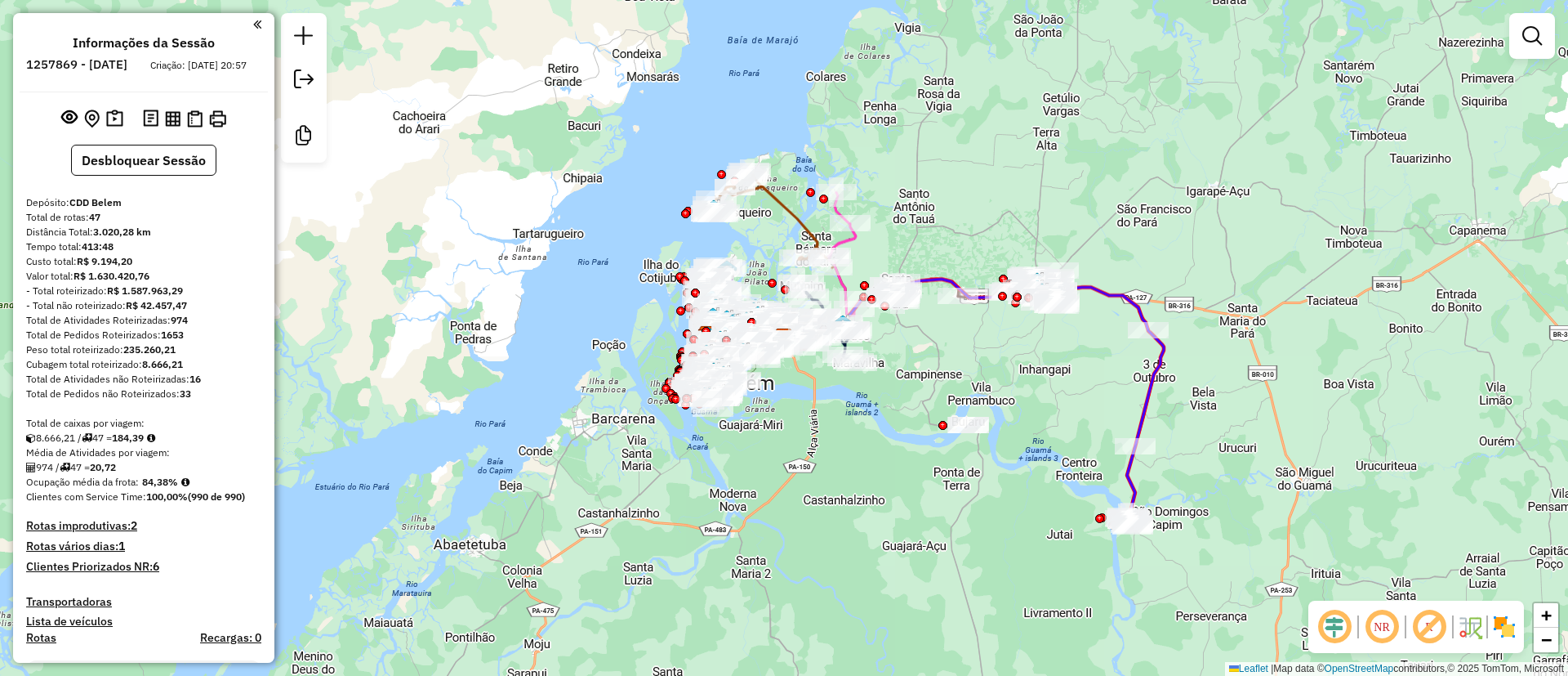
click at [1426, 631] on em at bounding box center [1429, 626] width 39 height 39
click at [1505, 623] on img at bounding box center [1504, 626] width 27 height 27
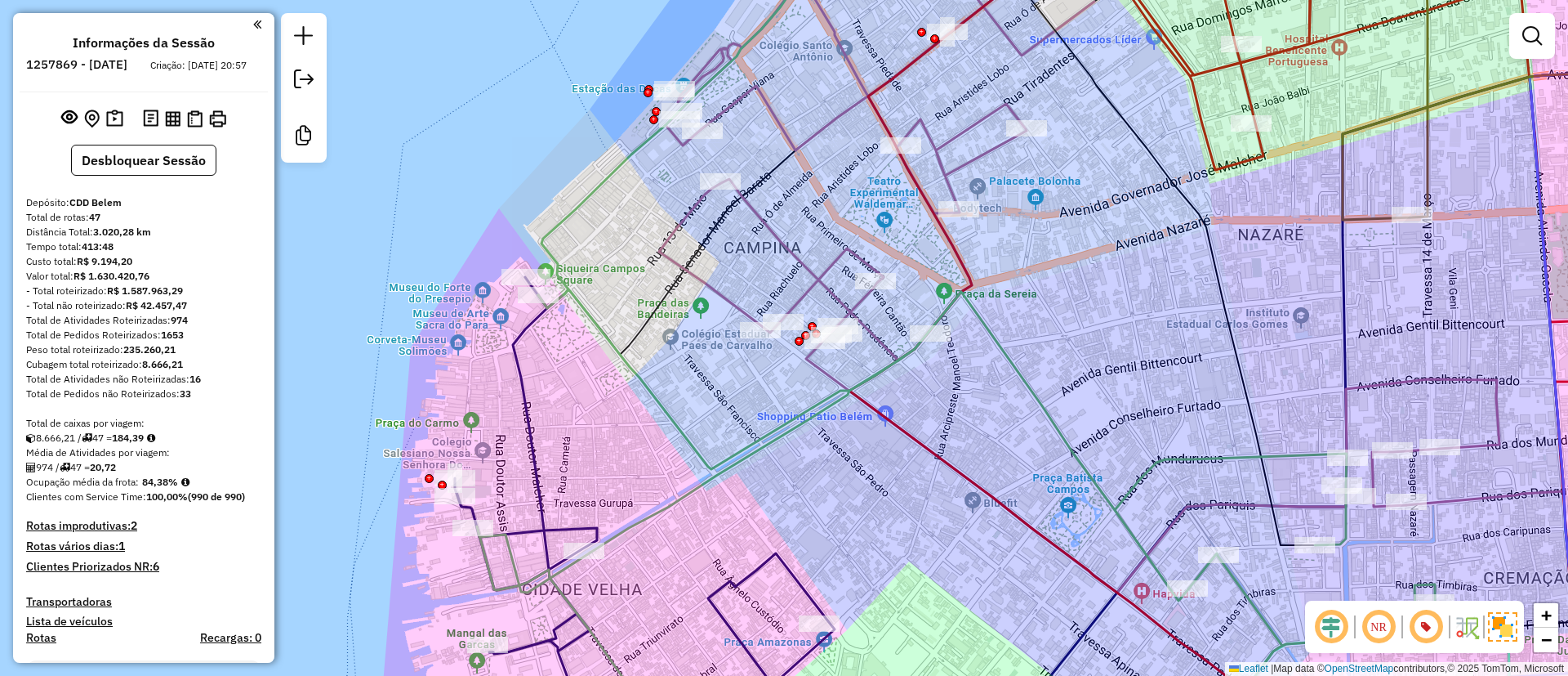
click at [755, 211] on icon at bounding box center [1079, 268] width 840 height 648
select select "**********"
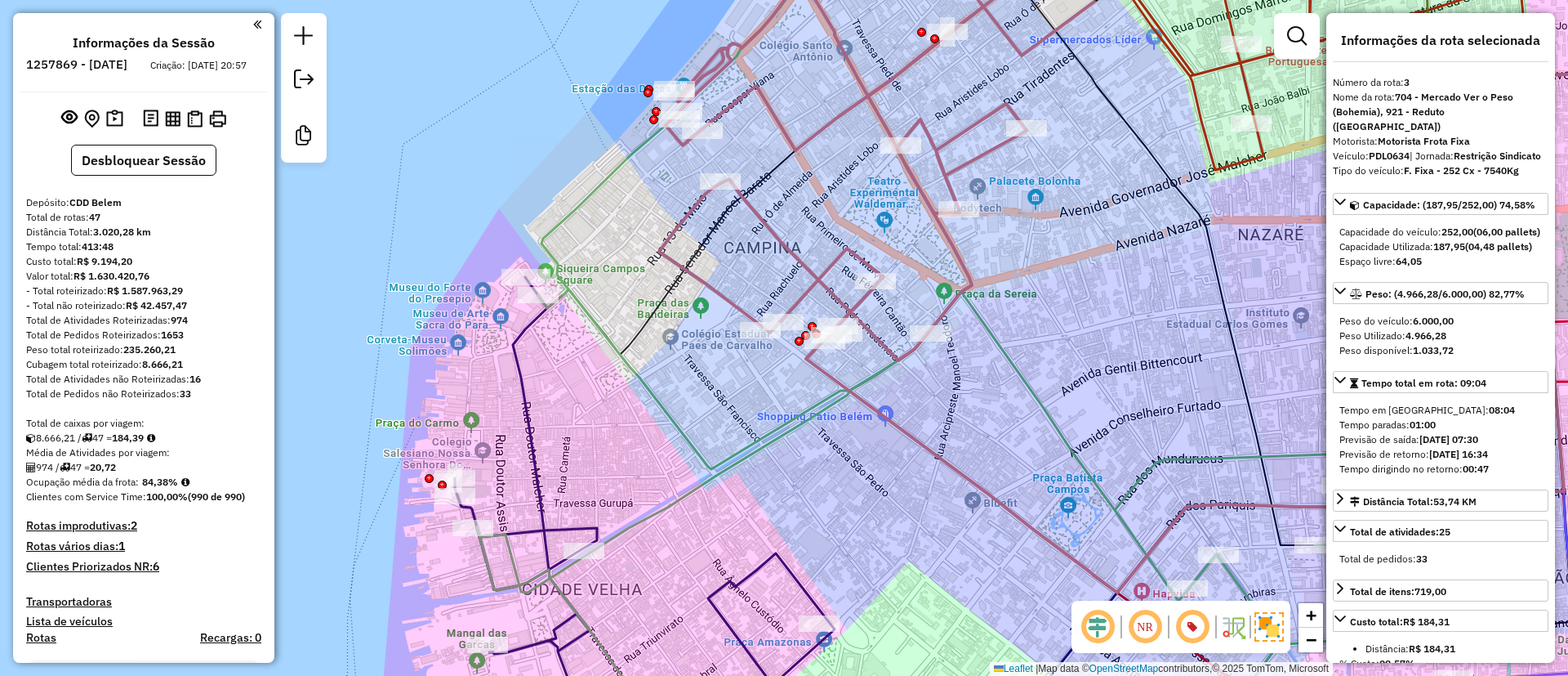
click at [530, 199] on div "Janela de atendimento Grade de atendimento Capacidade Transportadoras Veículos …" at bounding box center [784, 338] width 1568 height 676
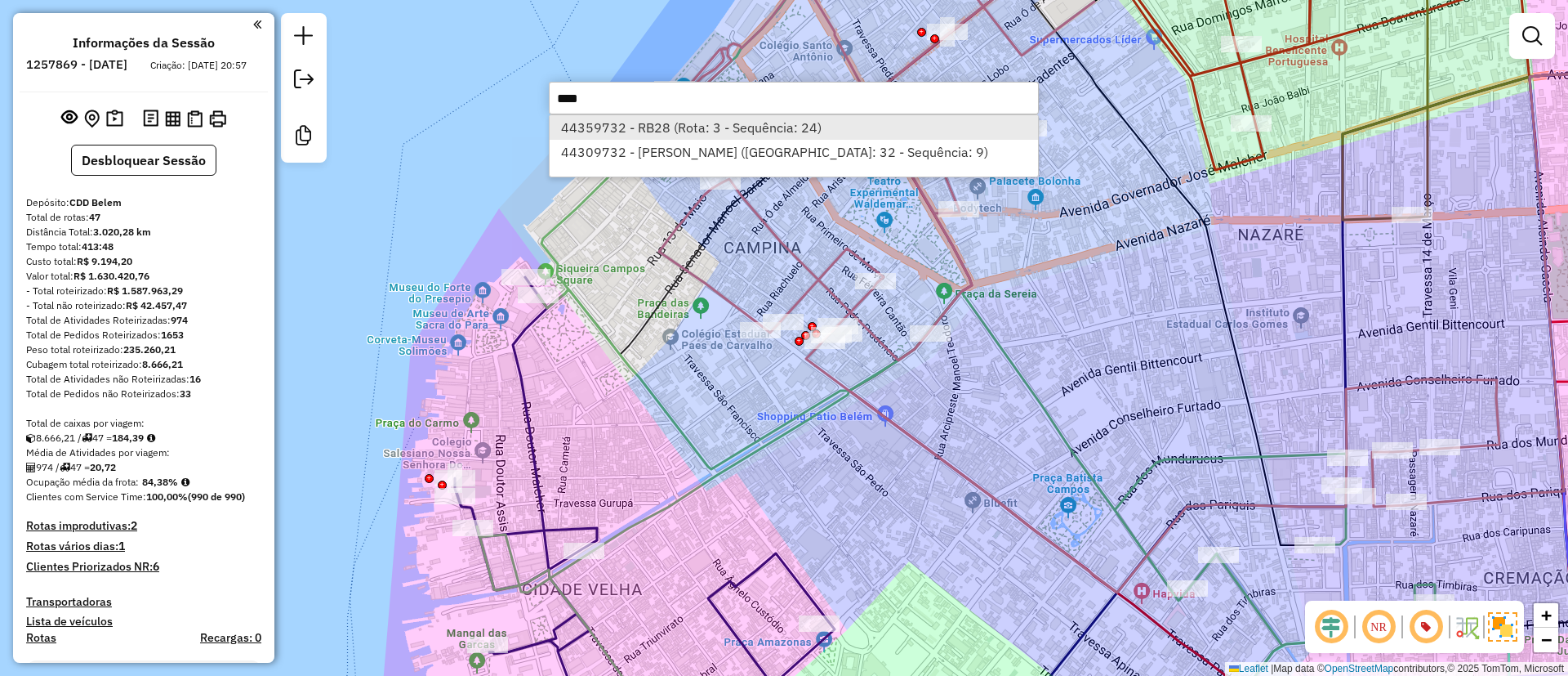
type input "****"
click at [713, 127] on li "44359732 - RB28 (Rota: 3 - Sequência: 24)" at bounding box center [794, 127] width 488 height 25
select select "**********"
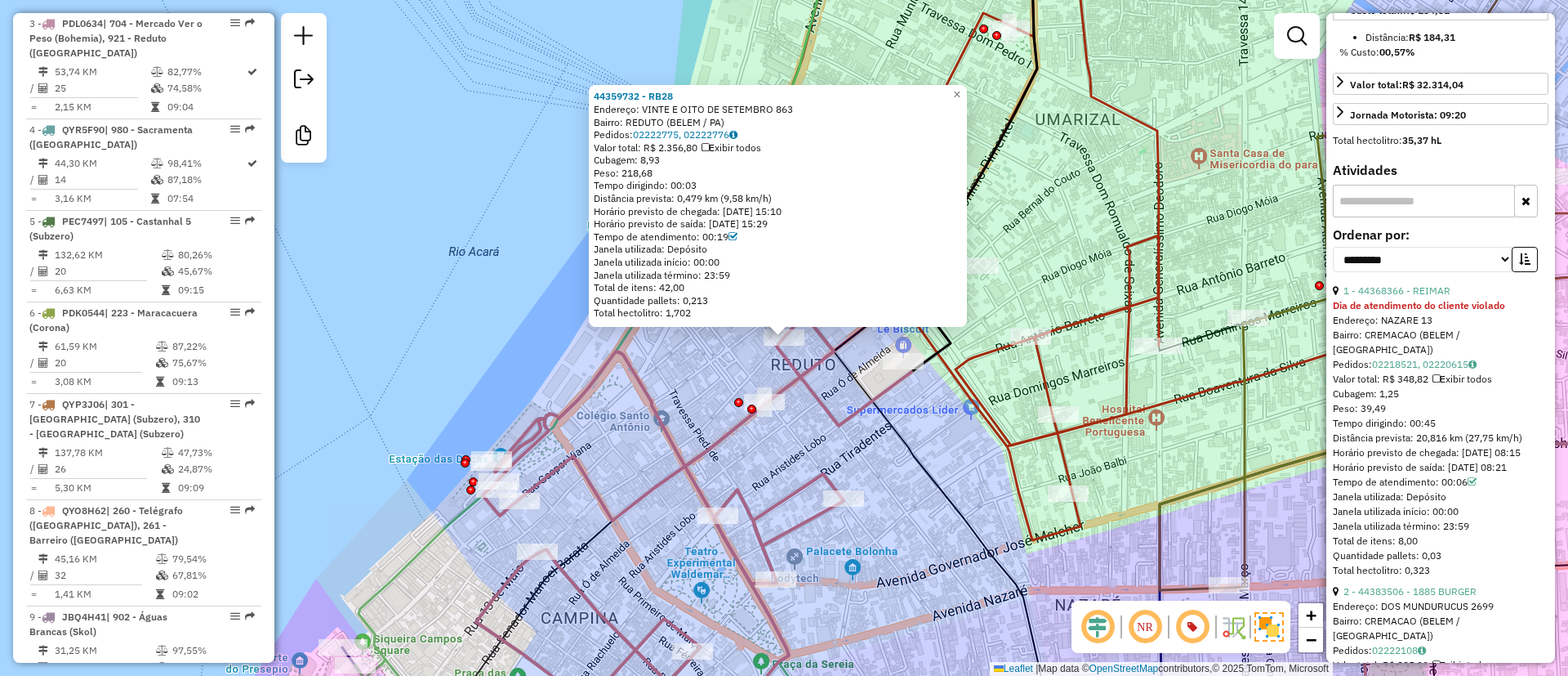
scroll to position [613, 0]
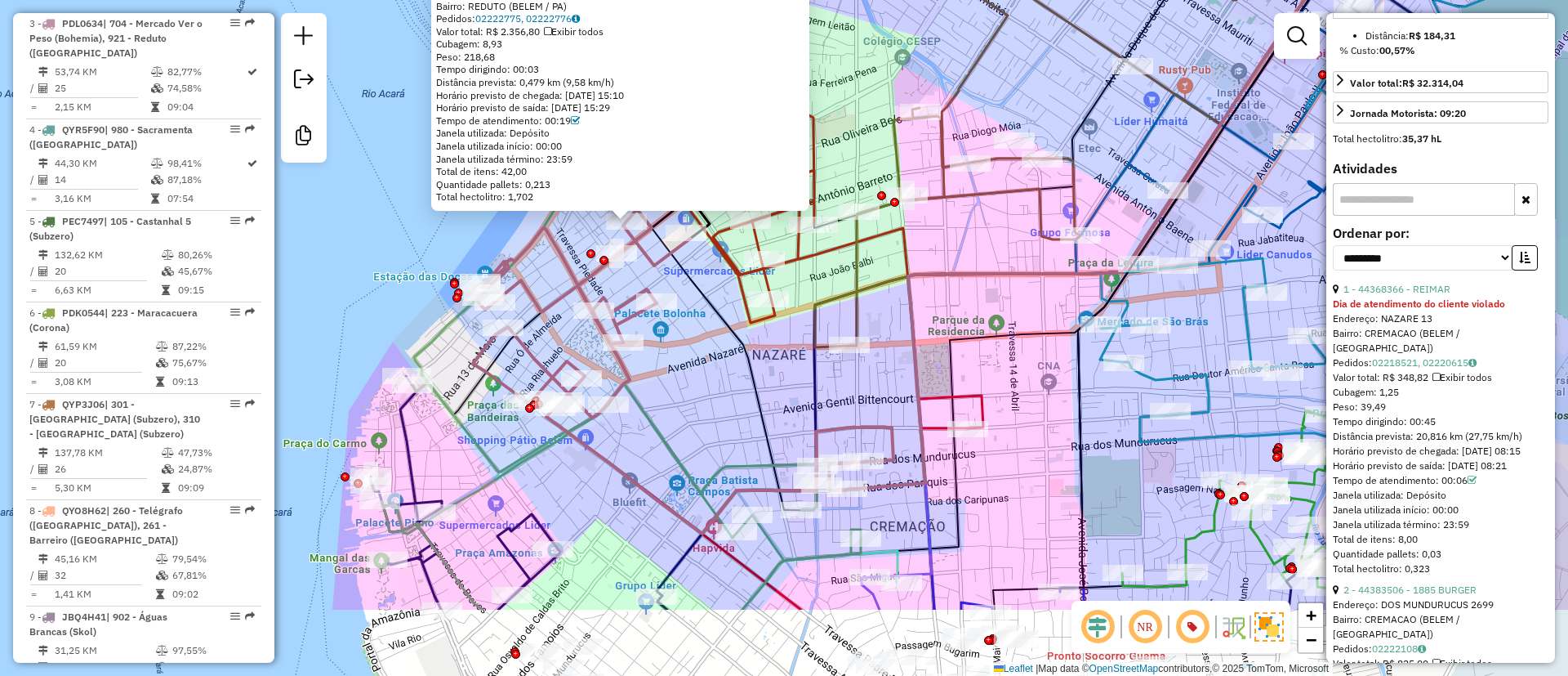
drag, startPoint x: 438, startPoint y: 420, endPoint x: 416, endPoint y: 249, distance: 172.4
click at [416, 249] on div "44359732 - RB28 Endereço: VINTE E OITO DE SETEMBRO 863 Bairro: REDUTO (BELEM / …" at bounding box center [784, 338] width 1568 height 676
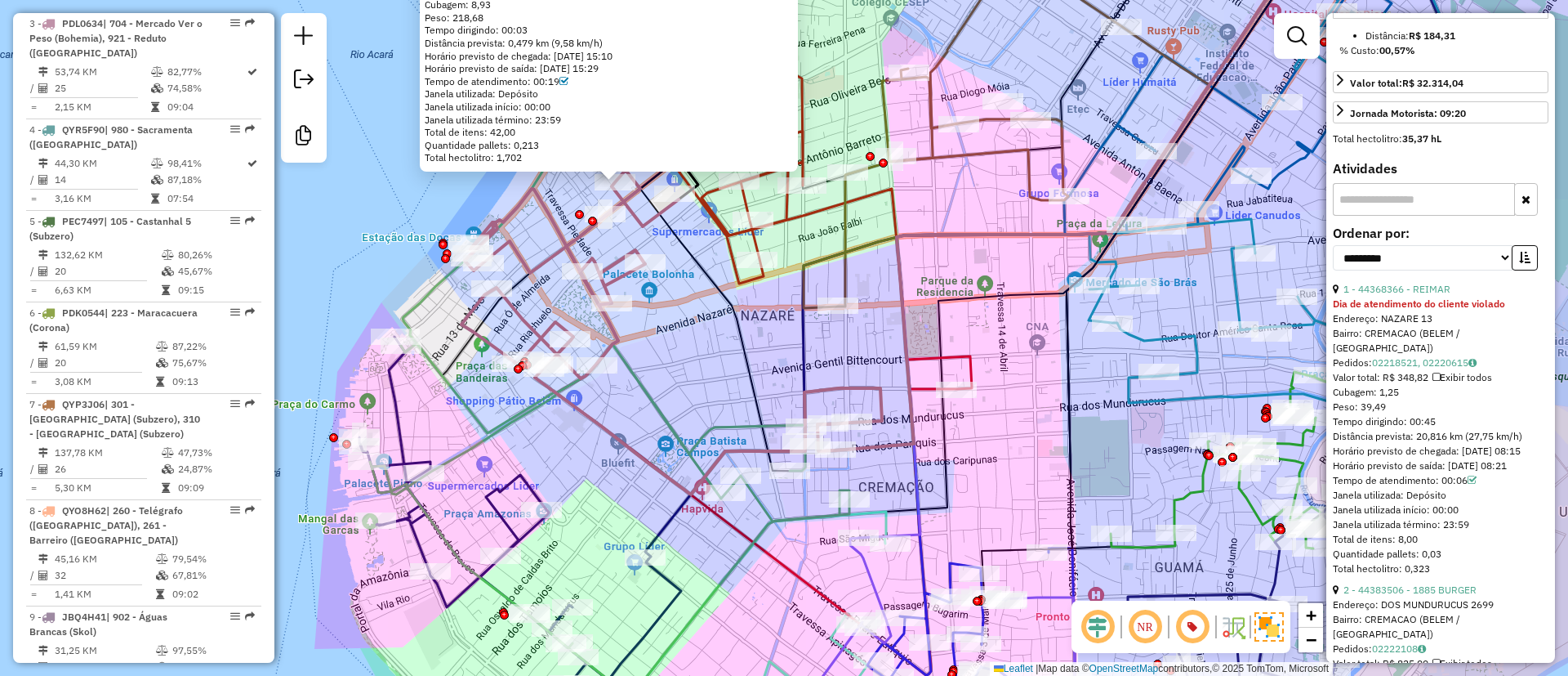
click at [755, 497] on icon at bounding box center [610, 534] width 479 height 382
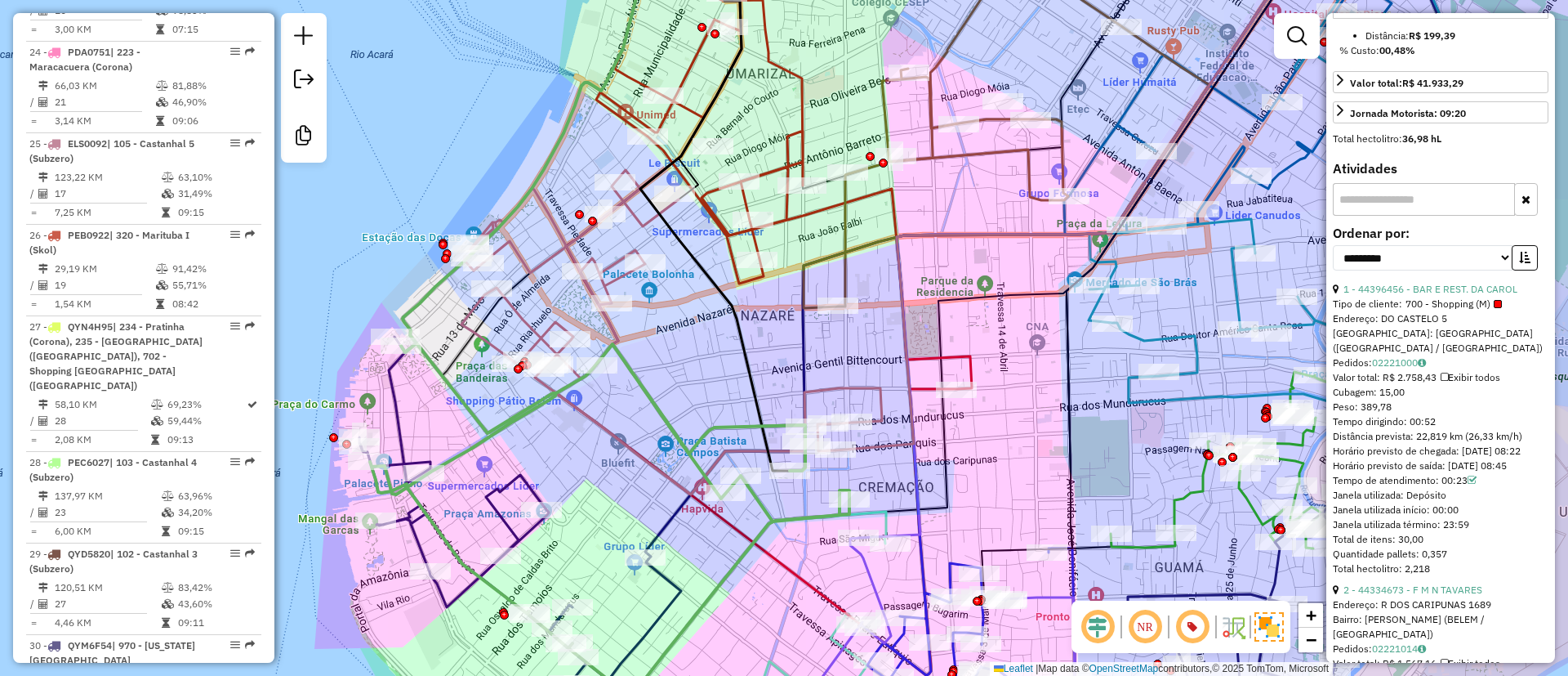
scroll to position [4037, 0]
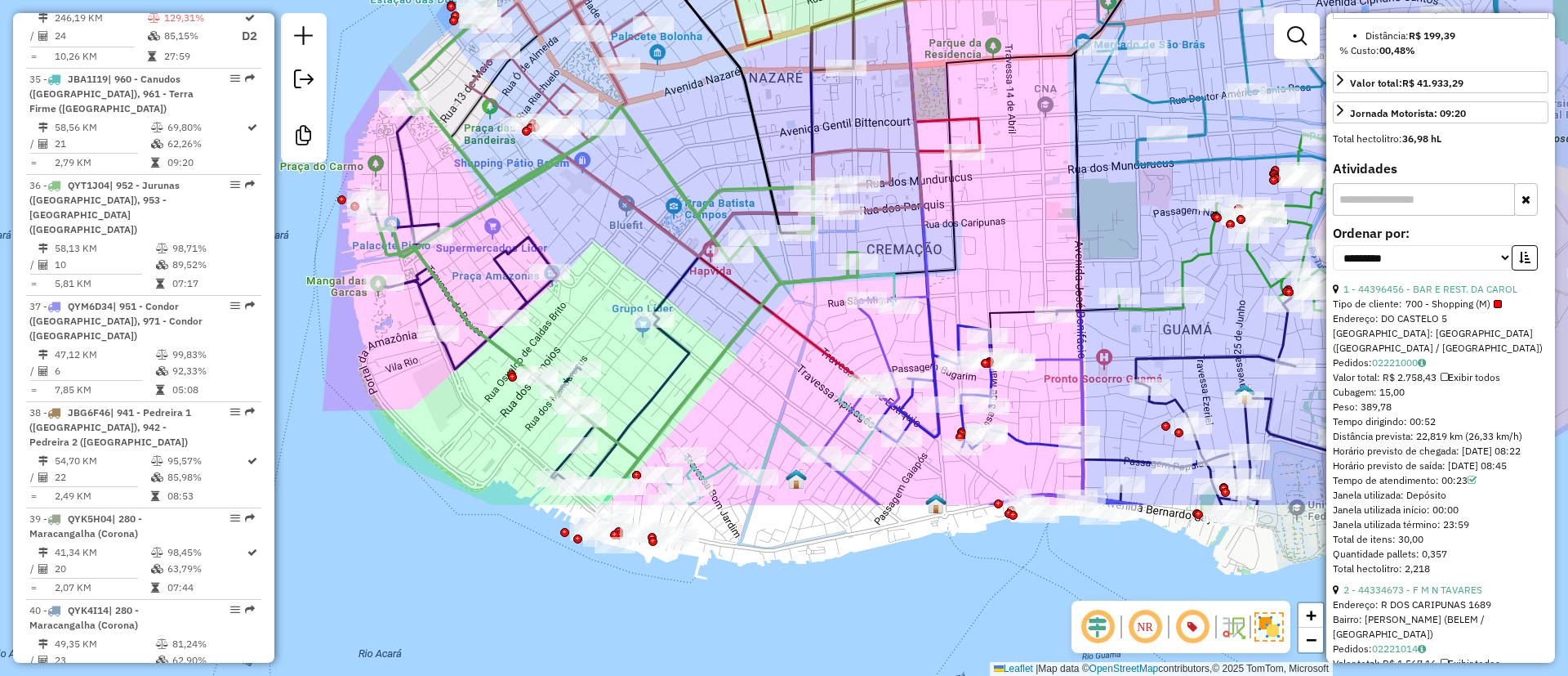
drag, startPoint x: 755, startPoint y: 497, endPoint x: 764, endPoint y: 260, distance: 237.2
click at [764, 260] on icon at bounding box center [618, 296] width 479 height 382
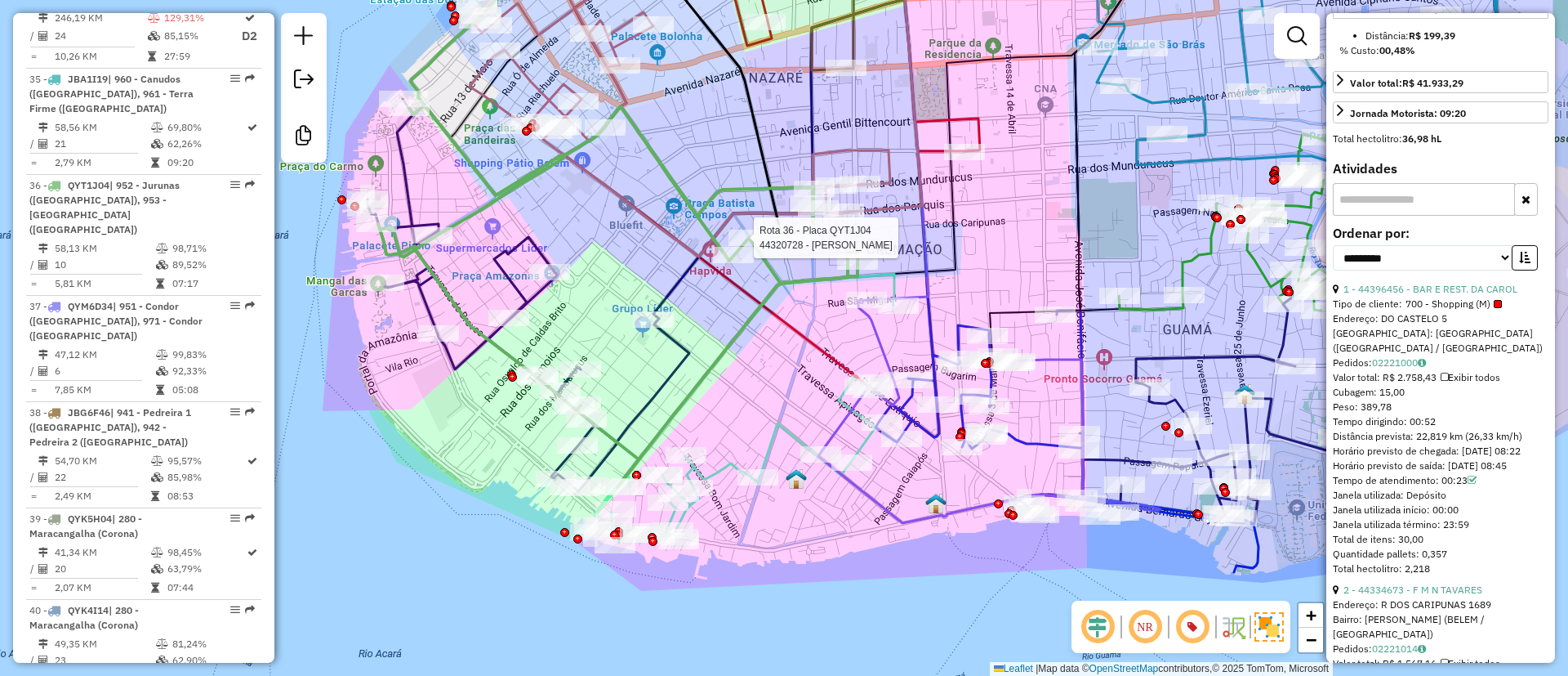
click at [642, 197] on div "Rota 36 - Placa QYT1J04 44320728 - MANUEL FERREIRA DA C Janela de atendimento G…" at bounding box center [784, 338] width 1568 height 676
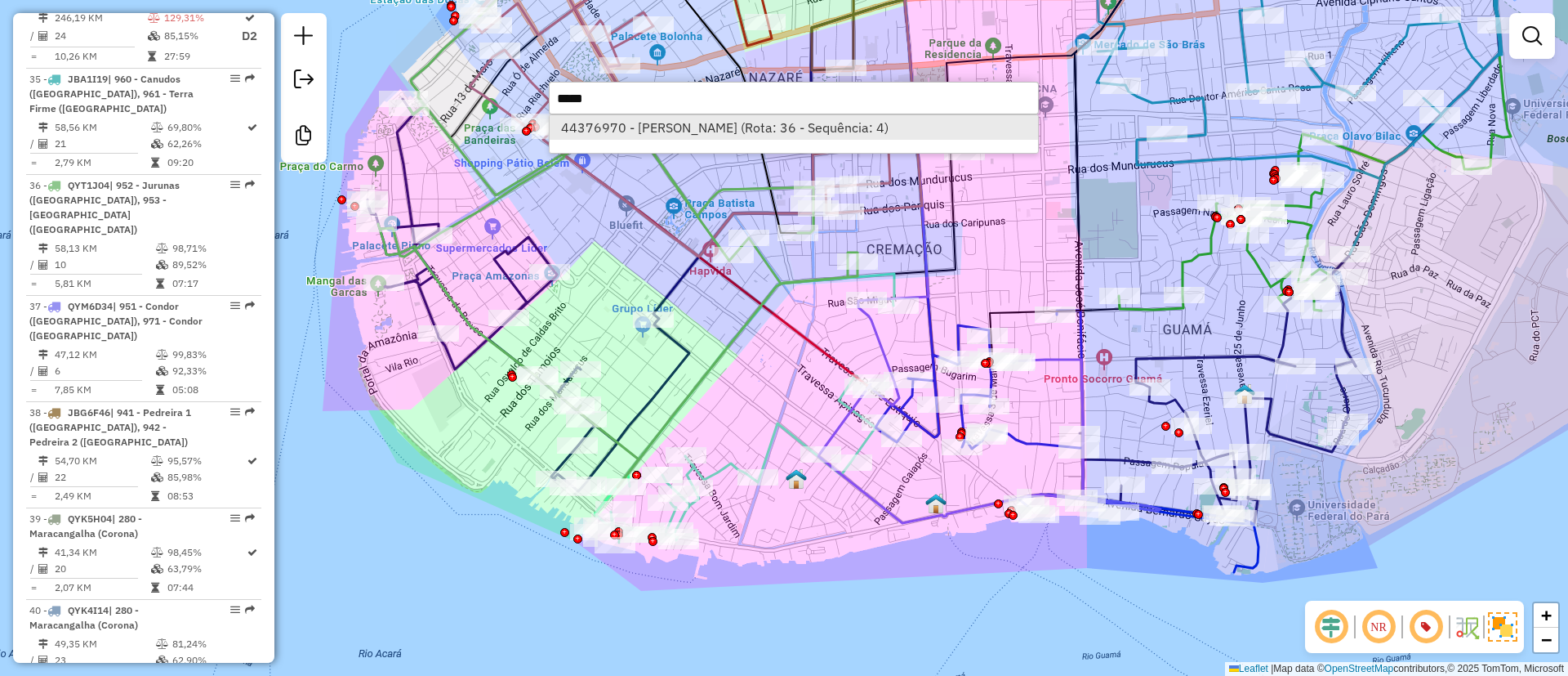
type input "*****"
click at [612, 128] on li "44376970 - JOAO MARCOS DE OLIVE (Rota: 36 - Sequência: 4)" at bounding box center [794, 127] width 488 height 25
select select "**********"
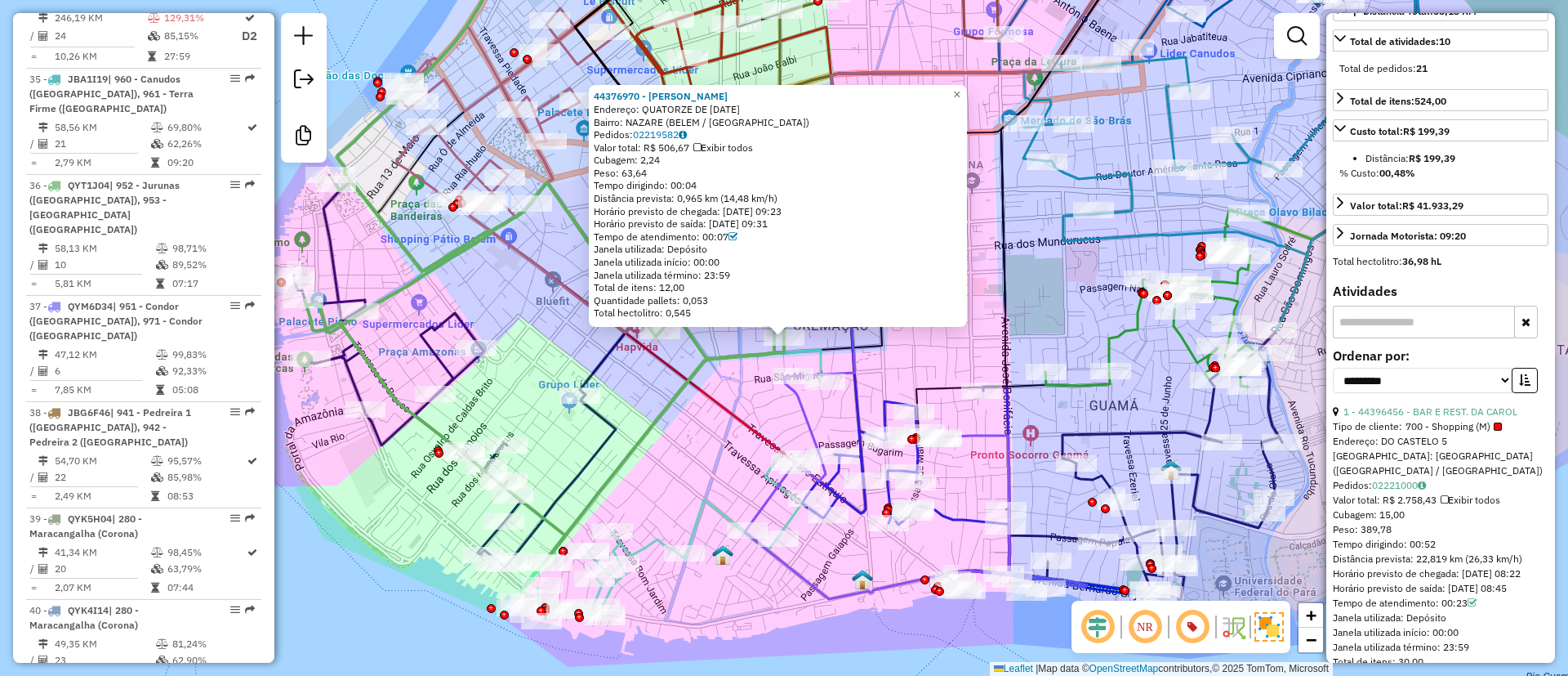
scroll to position [613, 0]
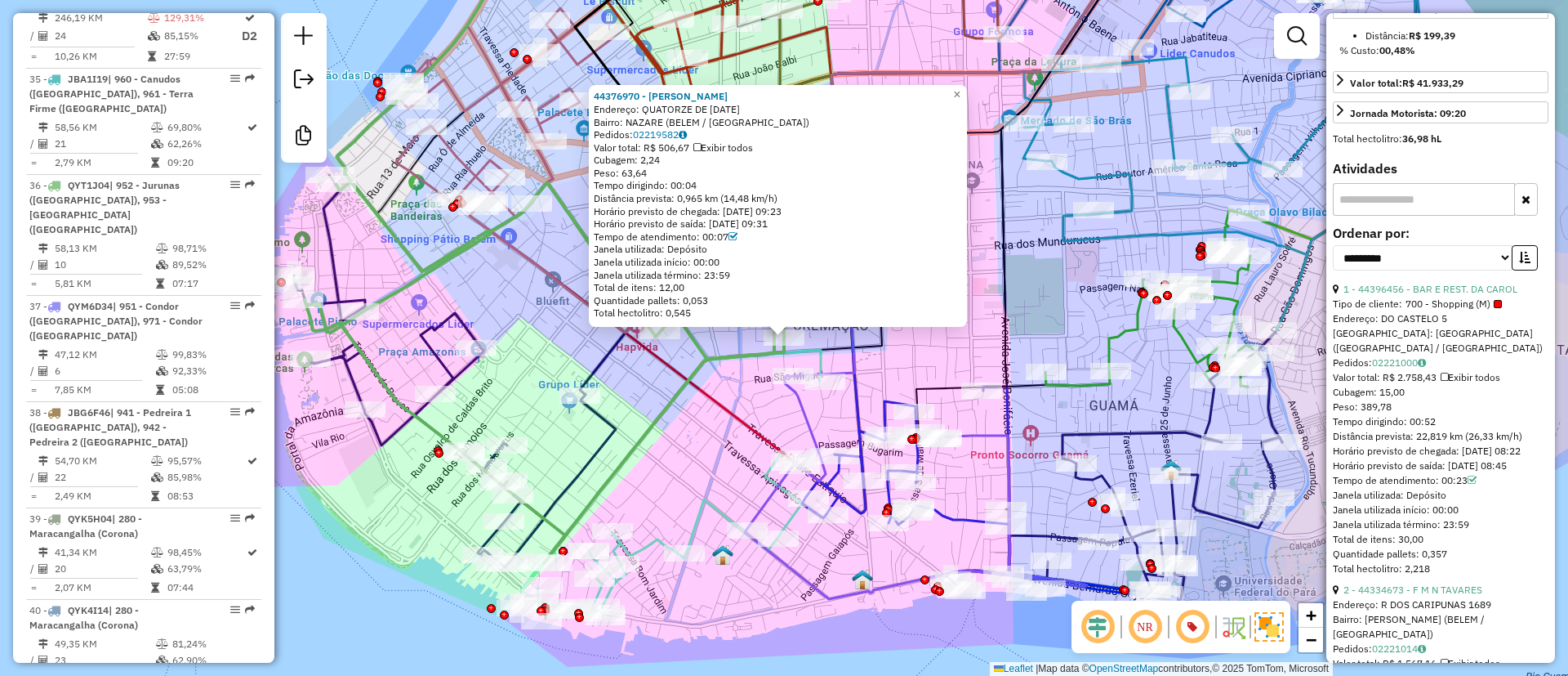
click at [1434, 311] on span "700 - Shopping (M)" at bounding box center [1453, 304] width 97 height 15
click at [1433, 295] on link "1 - 44396456 - BAR E REST. DA CAROL" at bounding box center [1430, 288] width 174 height 12
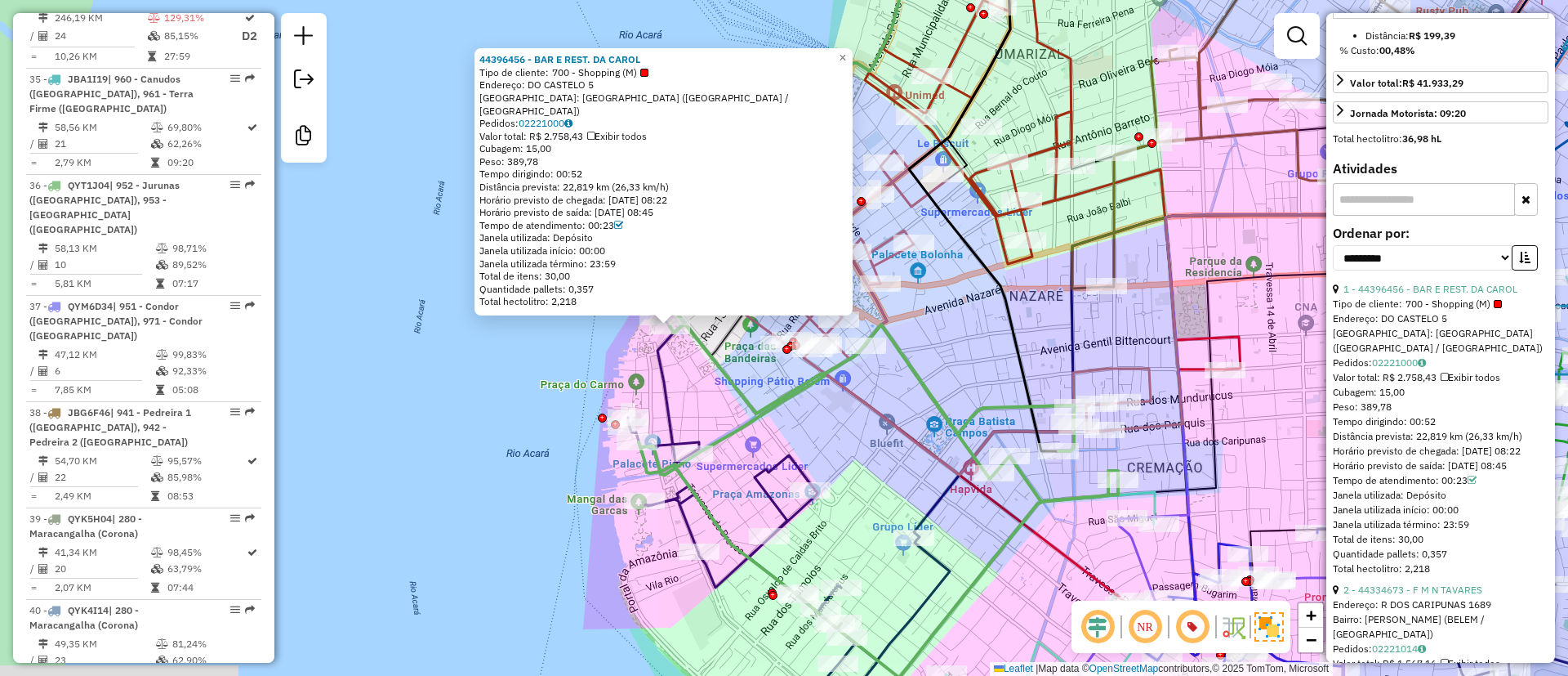
drag, startPoint x: 959, startPoint y: 442, endPoint x: 787, endPoint y: 430, distance: 172.4
click at [787, 430] on div "44396456 - BAR E REST. DA CAROL Tipo de cliente: 700 - Shopping (M) Endereço: D…" at bounding box center [784, 338] width 1568 height 676
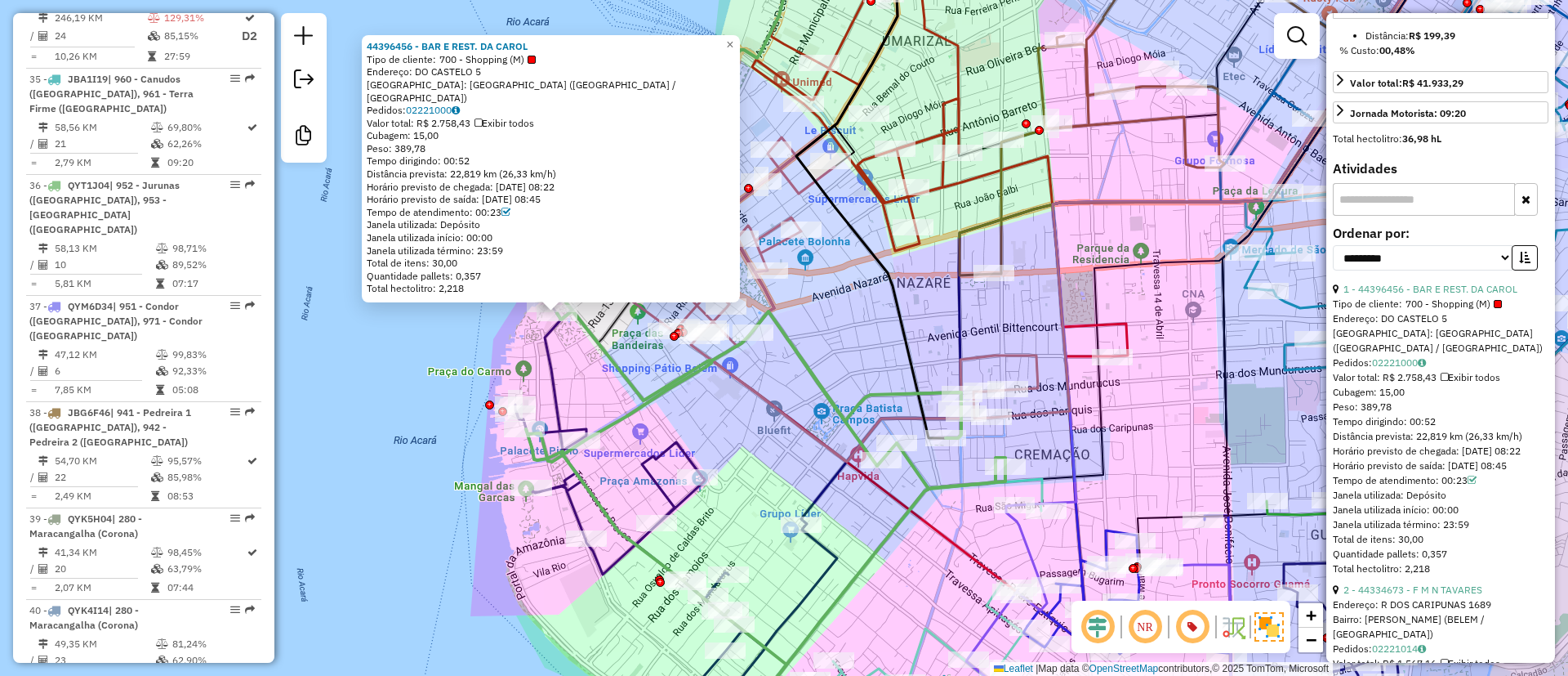
drag, startPoint x: 837, startPoint y: 460, endPoint x: 688, endPoint y: 429, distance: 152.2
click at [688, 429] on div "44396456 - BAR E REST. DA CAROL Tipo de cliente: 700 - Shopping (M) Endereço: D…" at bounding box center [784, 338] width 1568 height 676
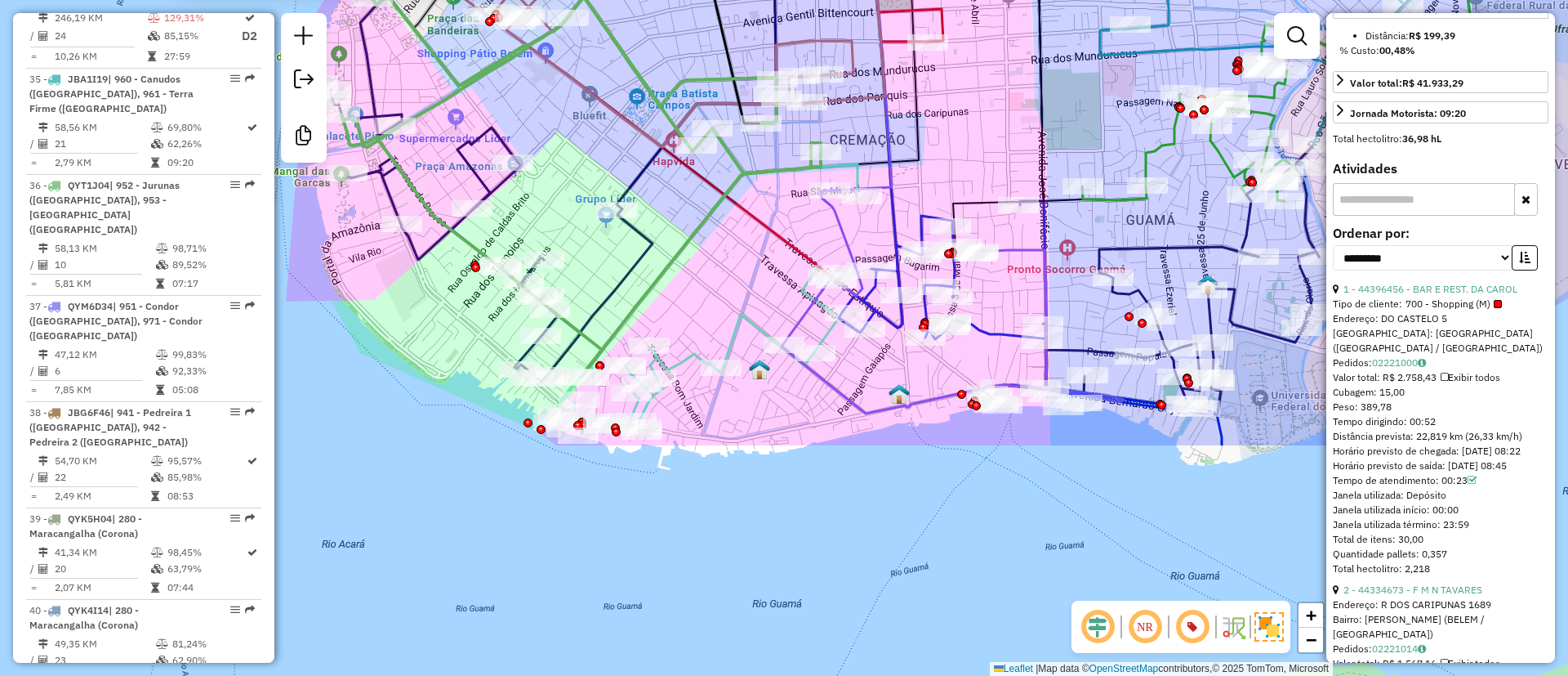
drag, startPoint x: 634, startPoint y: 493, endPoint x: 506, endPoint y: 188, distance: 330.8
click at [506, 188] on div "44396456 - BAR E REST. DA CAROL Tipo de cliente: 700 - Shopping (M) Endereço: D…" at bounding box center [784, 338] width 1568 height 676
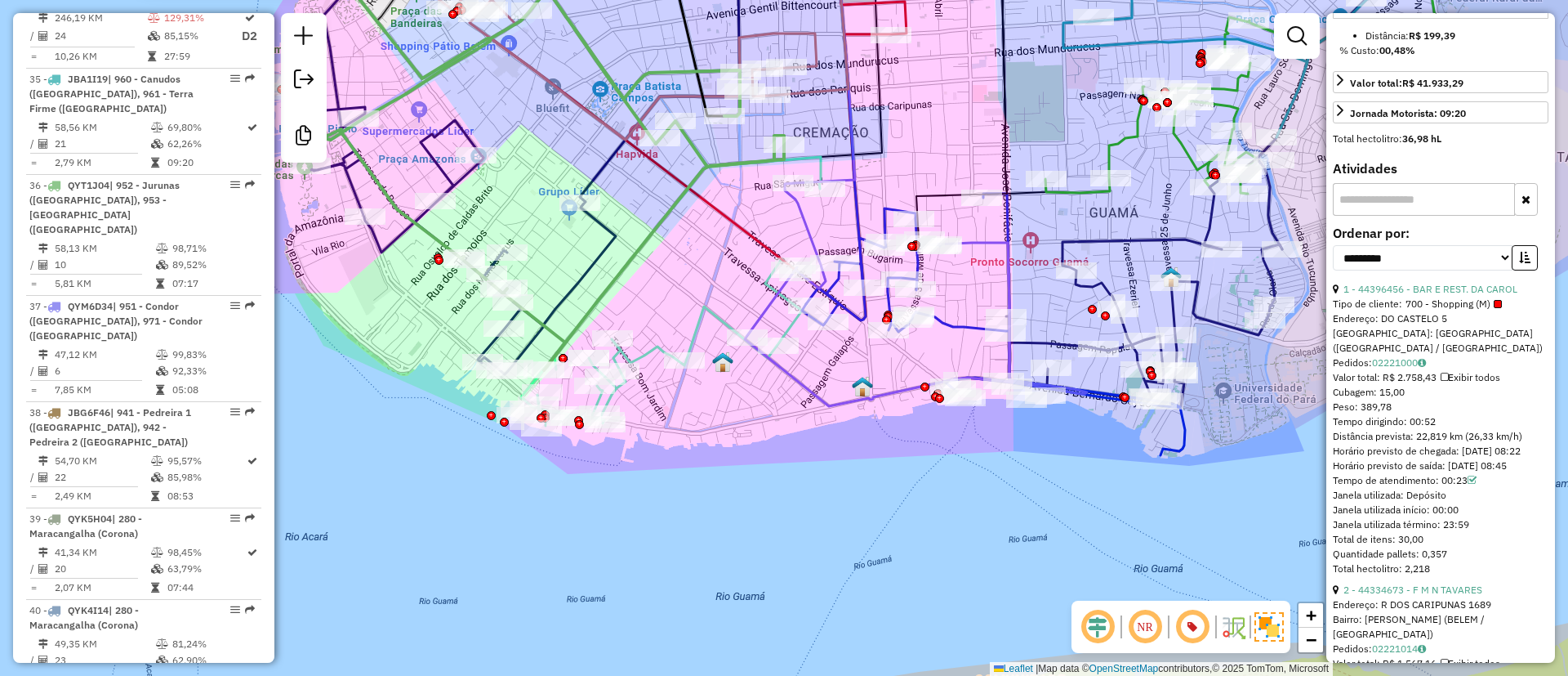
click at [839, 298] on icon at bounding box center [994, 324] width 383 height 262
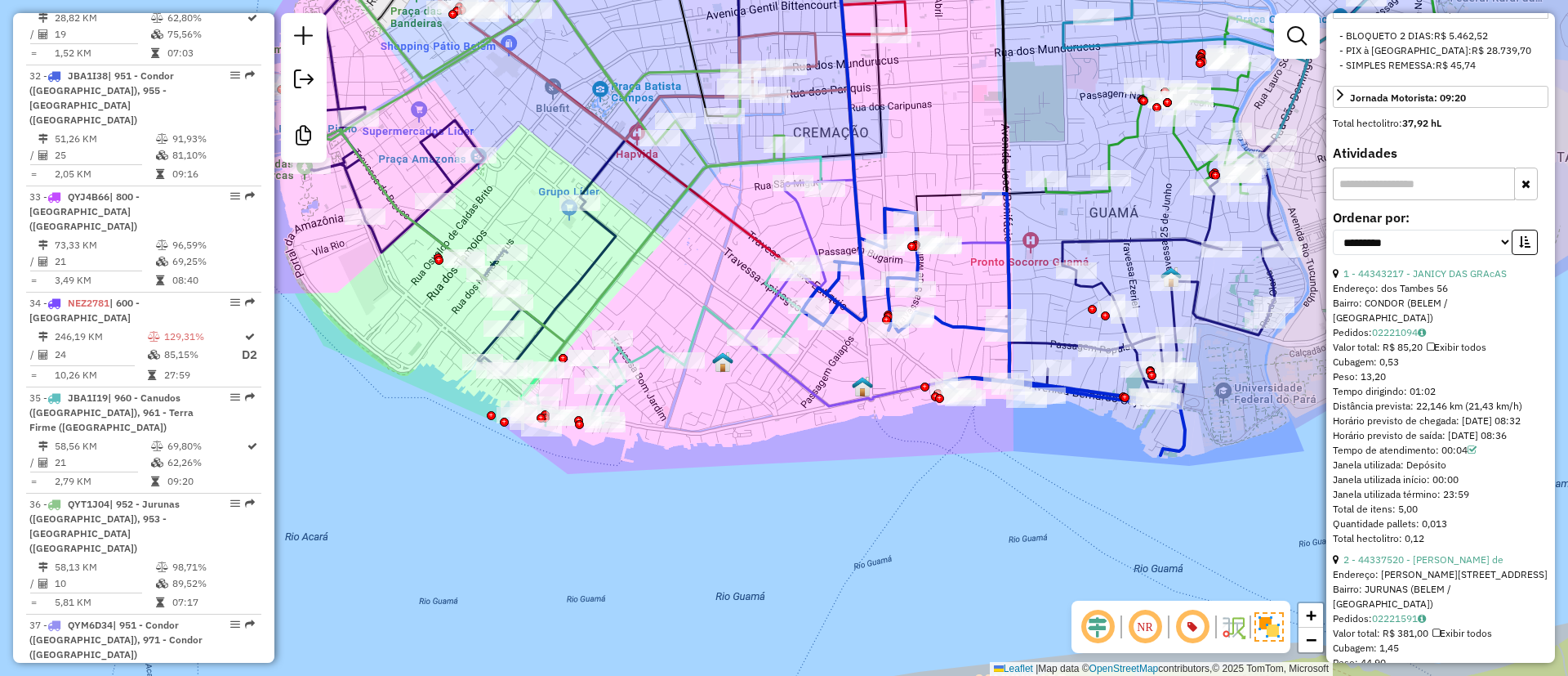
scroll to position [3638, 0]
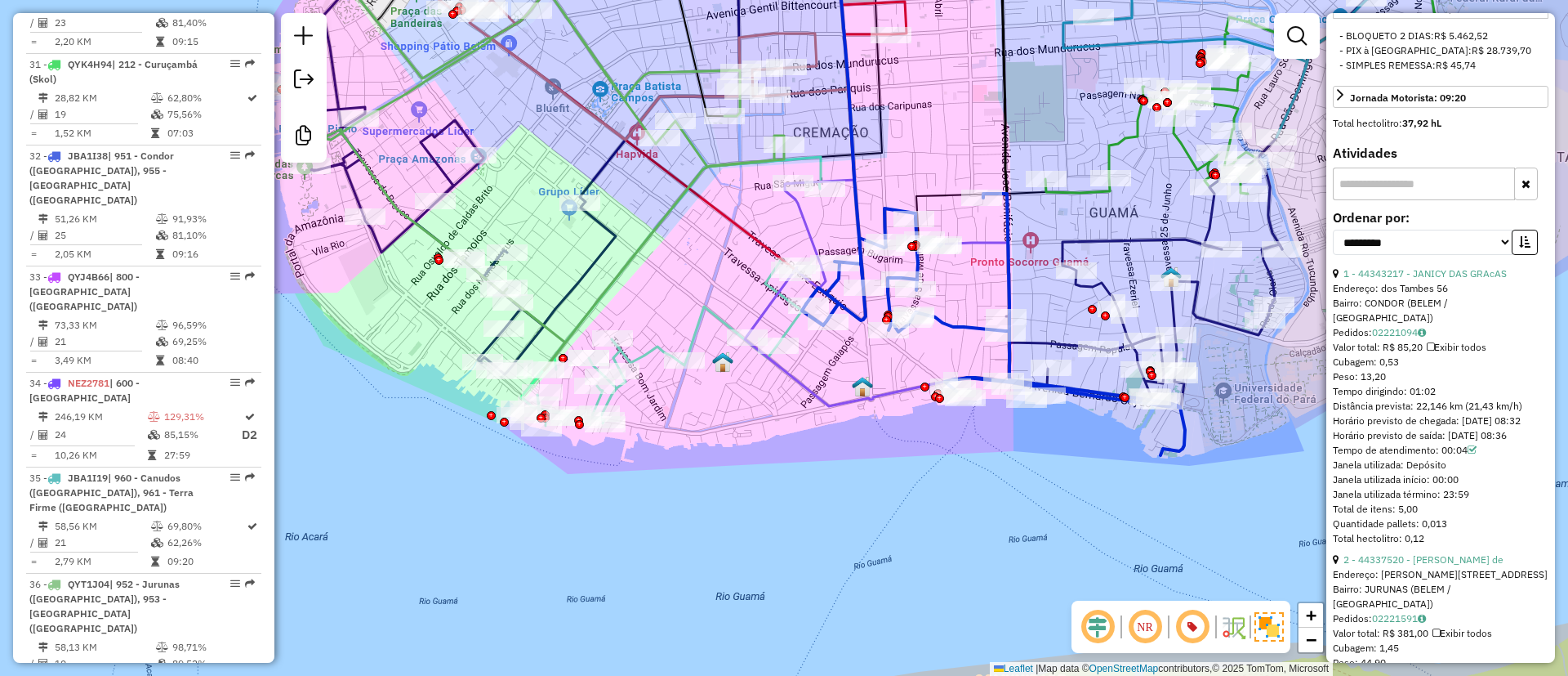
click at [659, 274] on div "Janela de atendimento Grade de atendimento Capacidade Transportadoras Veículos …" at bounding box center [784, 338] width 1568 height 676
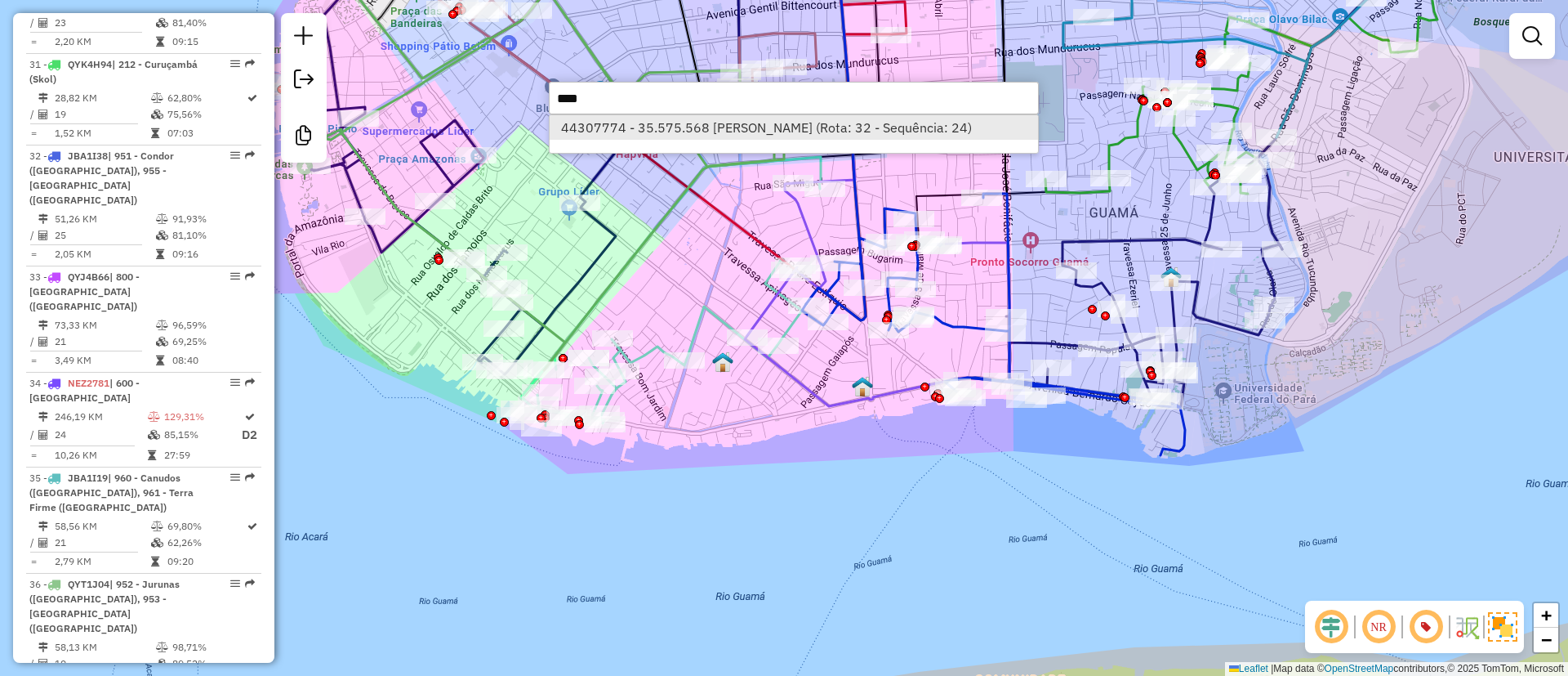
type input "****"
click at [677, 129] on li "44307774 - 35.575.568 ALESSANDRA MICHELLE QUEIROZ C (Rota: 32 - Sequência: 24)" at bounding box center [794, 127] width 488 height 25
select select "**********"
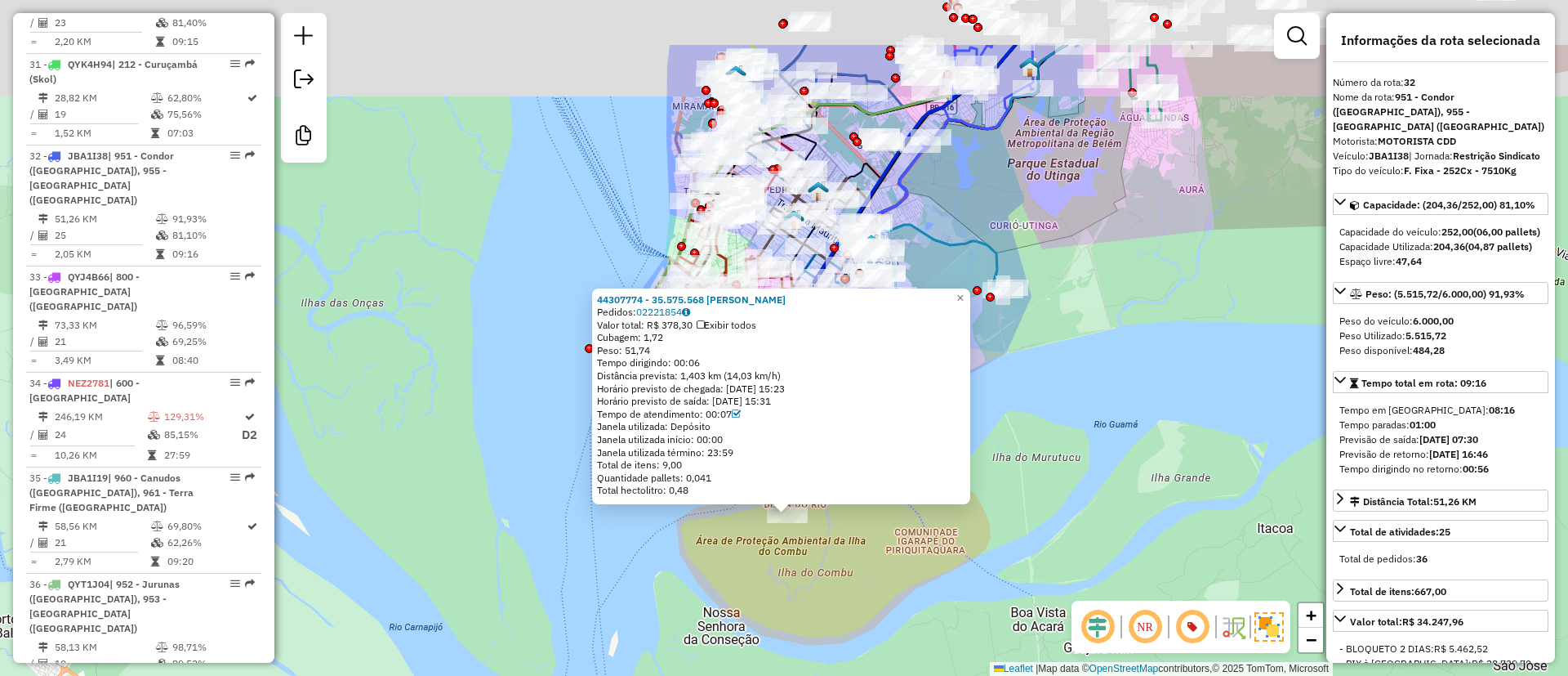
drag, startPoint x: 689, startPoint y: 400, endPoint x: 690, endPoint y: 514, distance: 114.0
click at [690, 514] on div "44307774 - 35.575.568 ALESSANDRA MICHELLE QUEIROZ C Pedidos: 02221854 Valor tot…" at bounding box center [784, 338] width 1568 height 676
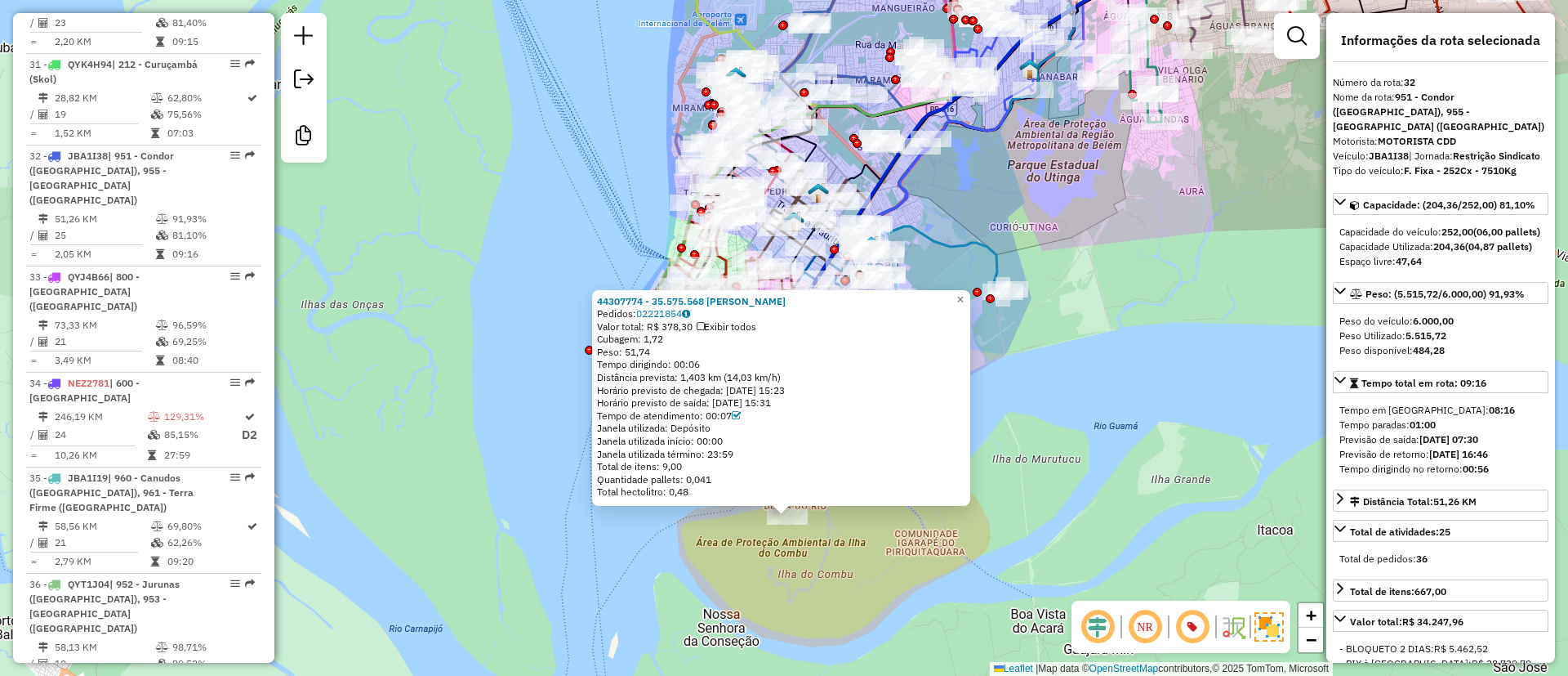
click at [738, 563] on div "44307774 - 35.575.568 ALESSANDRA MICHELLE QUEIROZ C Pedidos: 02221854 Valor tot…" at bounding box center [784, 338] width 1568 height 676
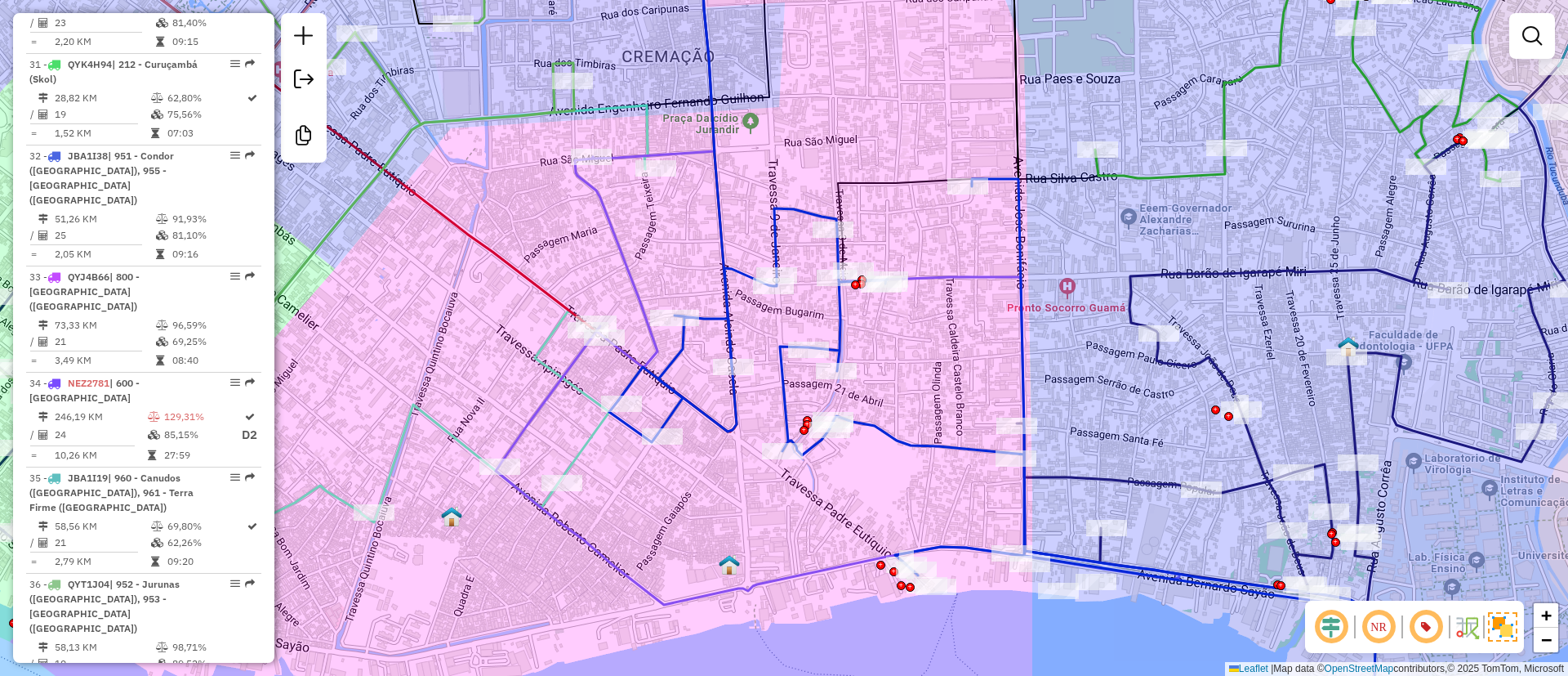
click at [745, 268] on icon at bounding box center [992, 440] width 766 height 523
select select "**********"
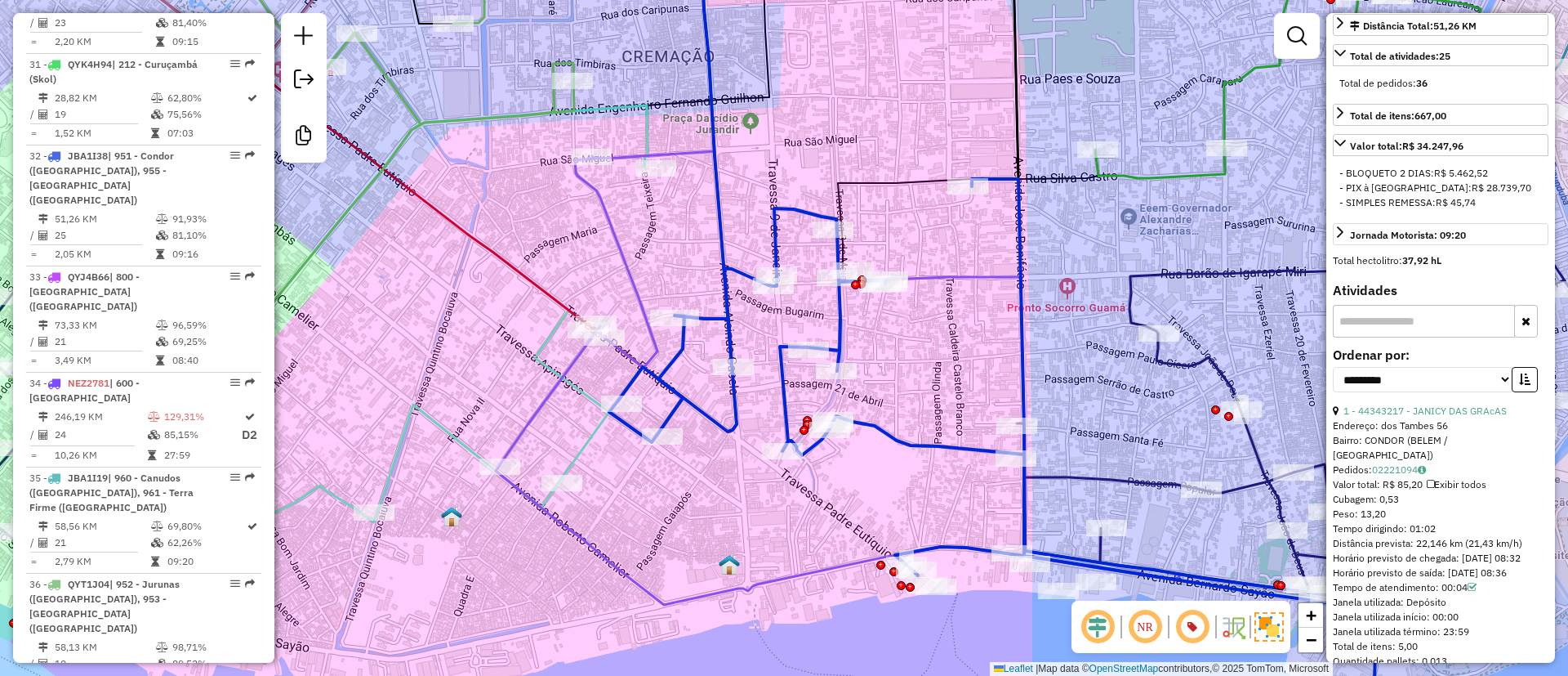
scroll to position [490, 0]
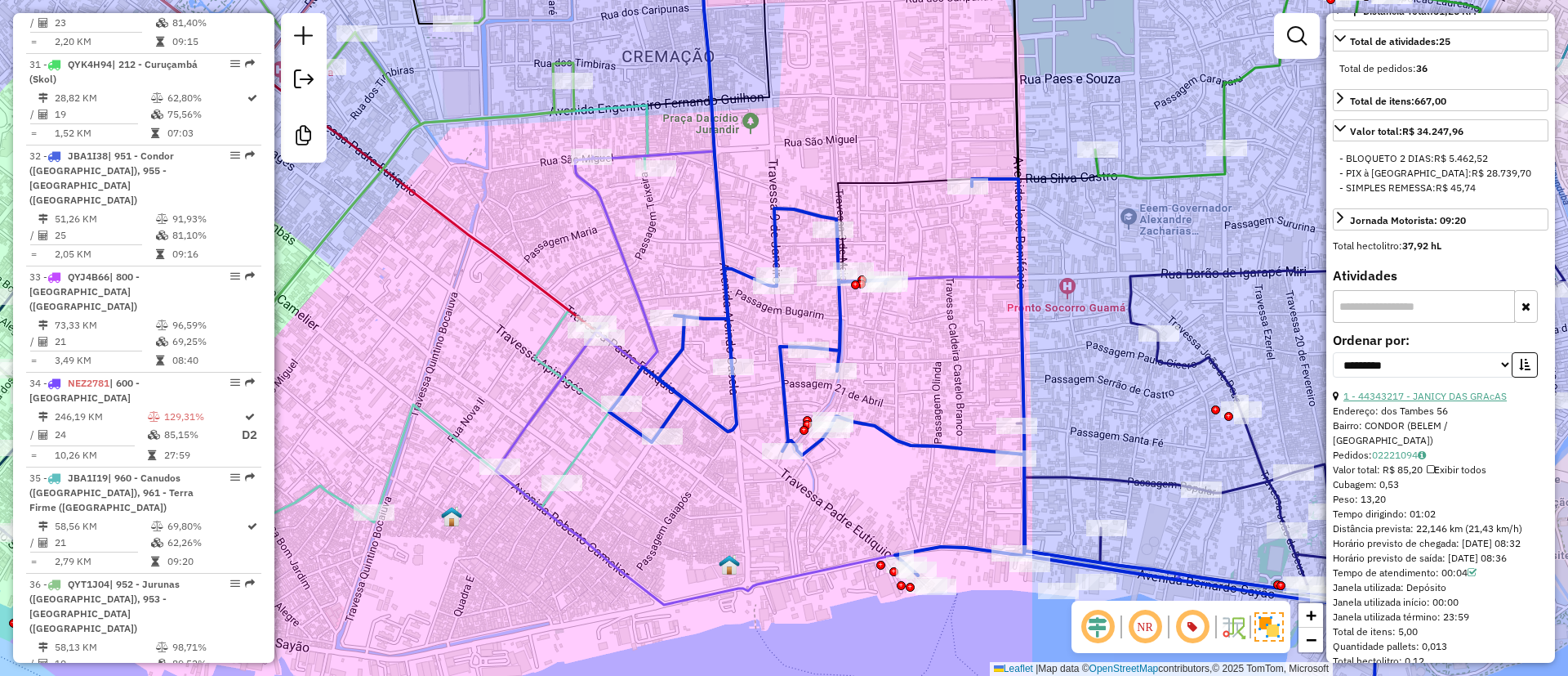
click at [1453, 402] on link "1 - 44343217 - JANICY DAS GRAcAS" at bounding box center [1425, 395] width 163 height 12
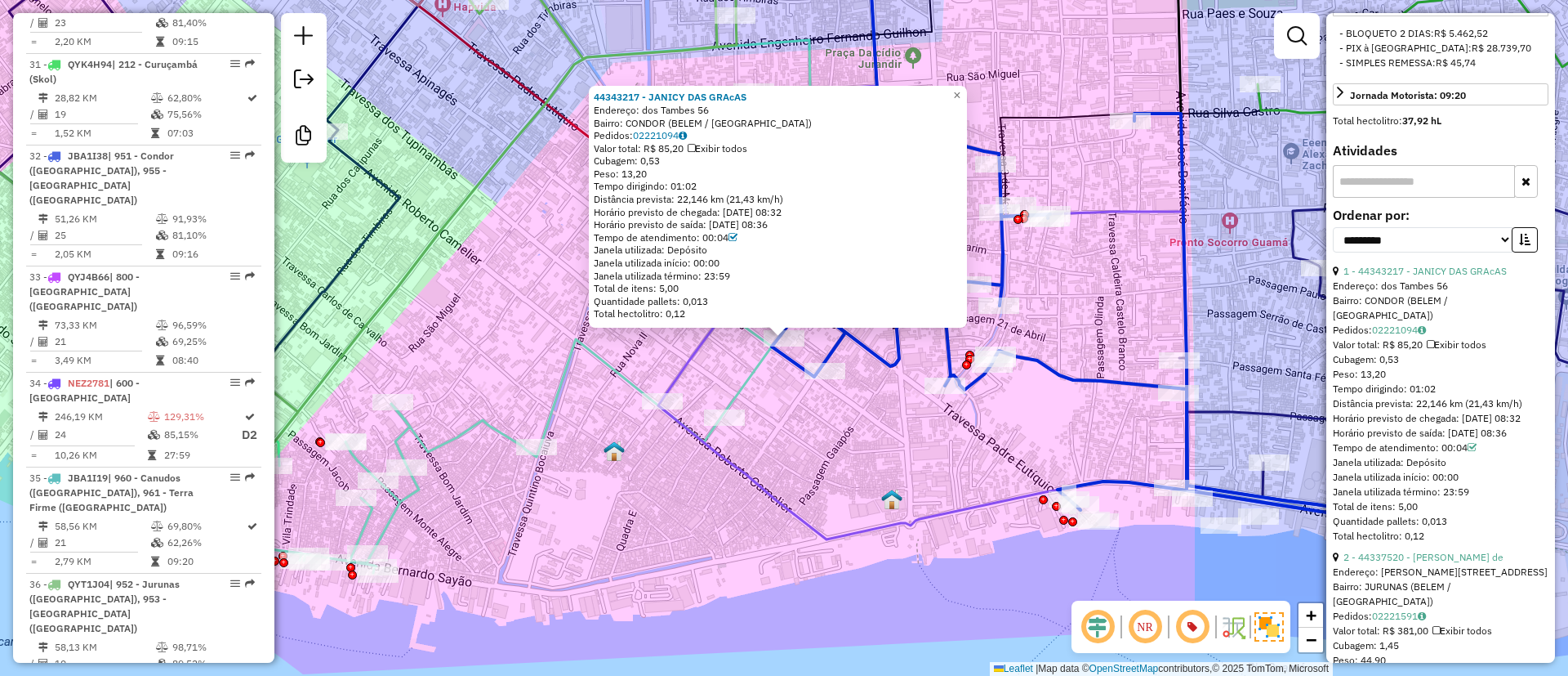
scroll to position [735, 0]
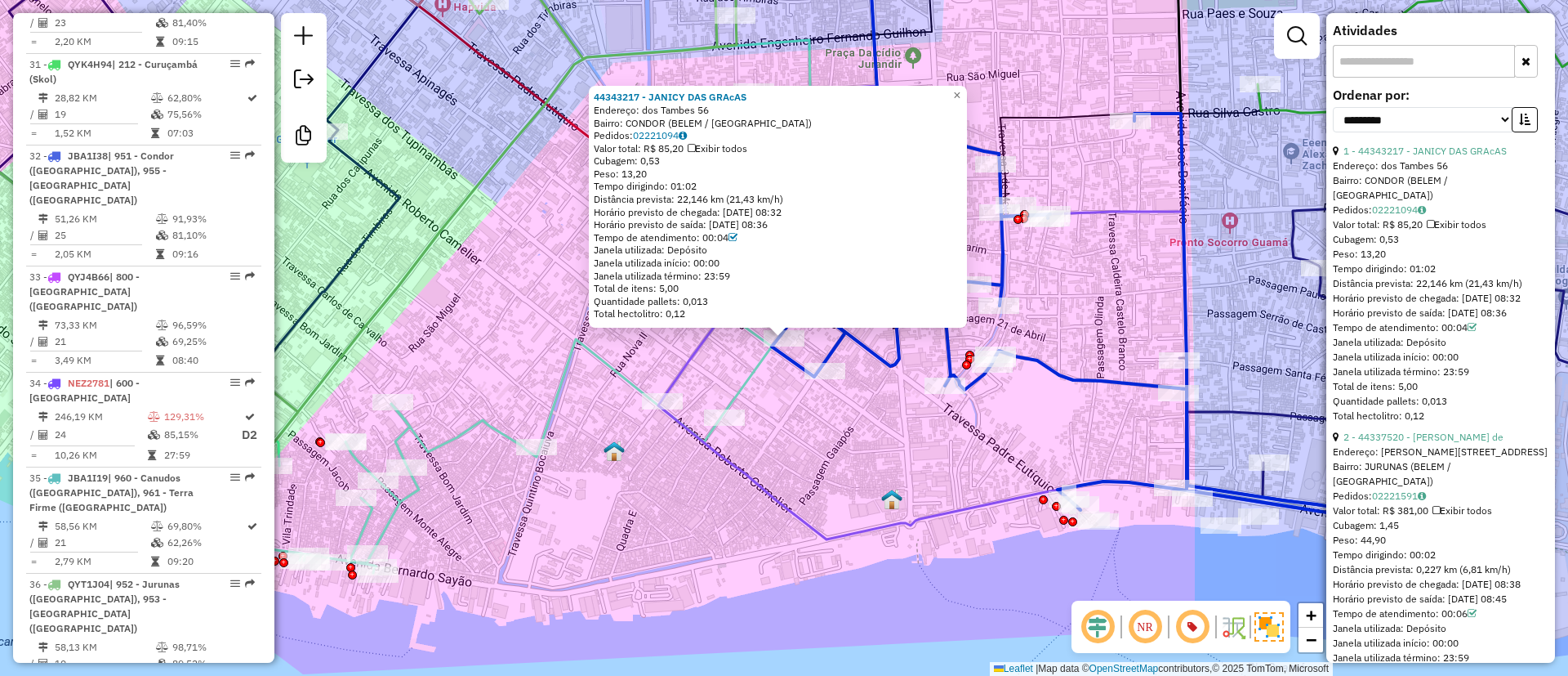
click at [805, 482] on div "44343217 - JANICY DAS GRAcAS Endereço: dos Tambes 56 Bairro: CONDOR (BELEM / PA…" at bounding box center [784, 338] width 1568 height 676
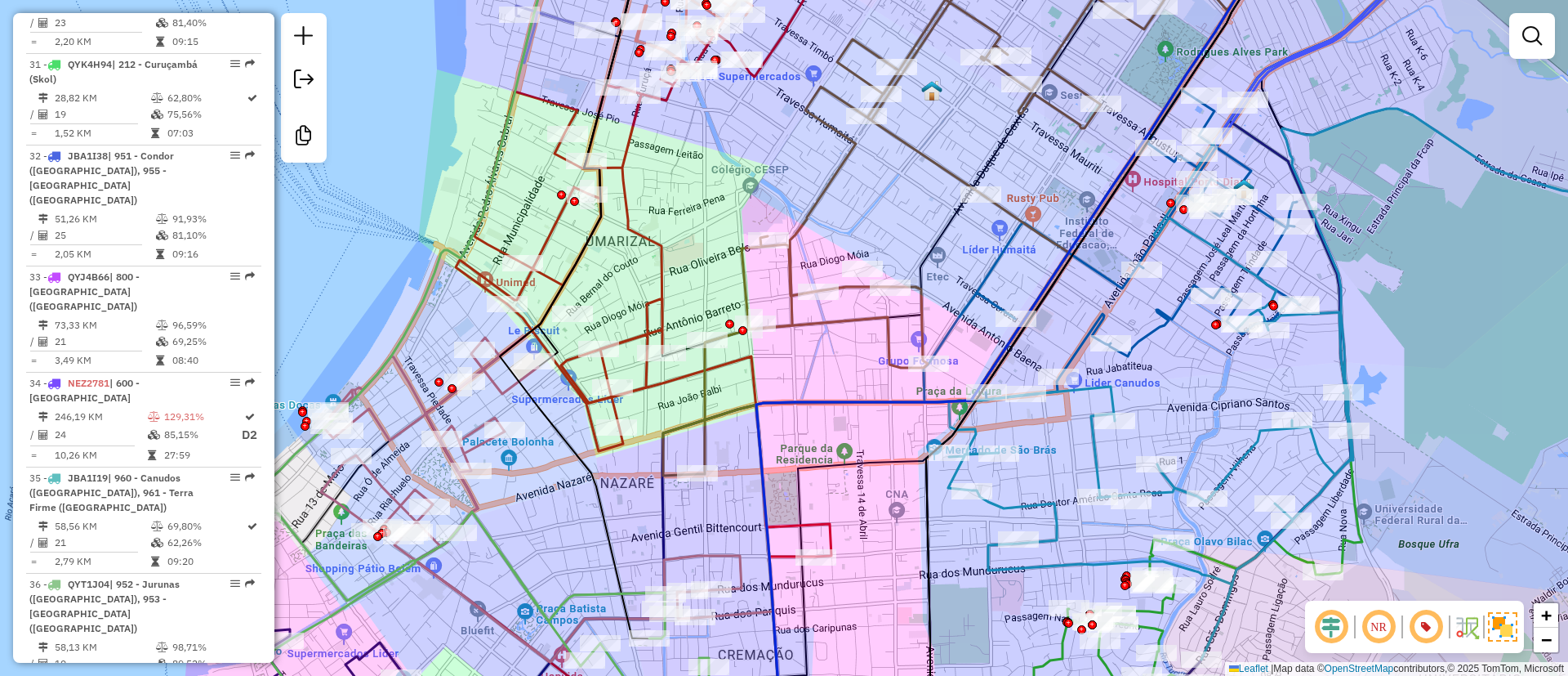
click at [926, 155] on icon at bounding box center [911, 204] width 496 height 543
select select "**********"
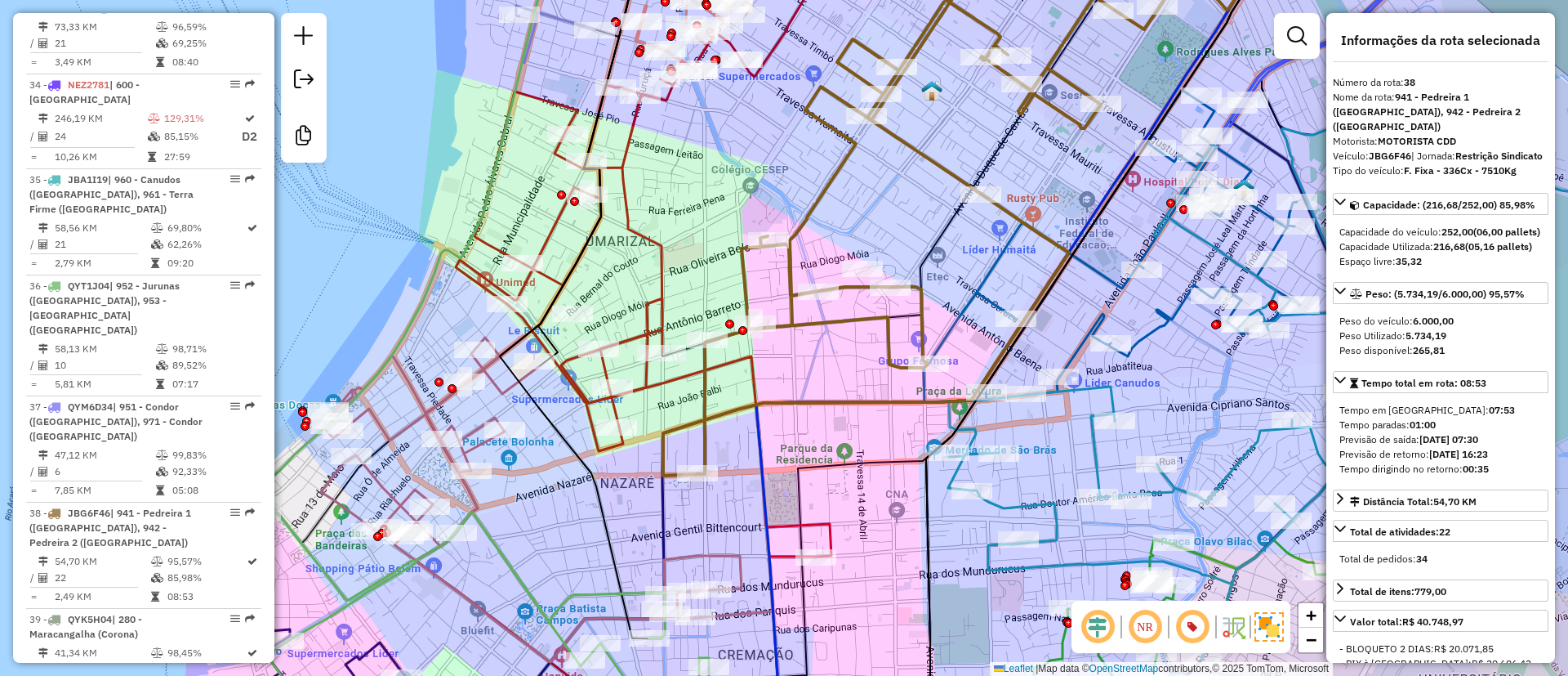
scroll to position [4235, 0]
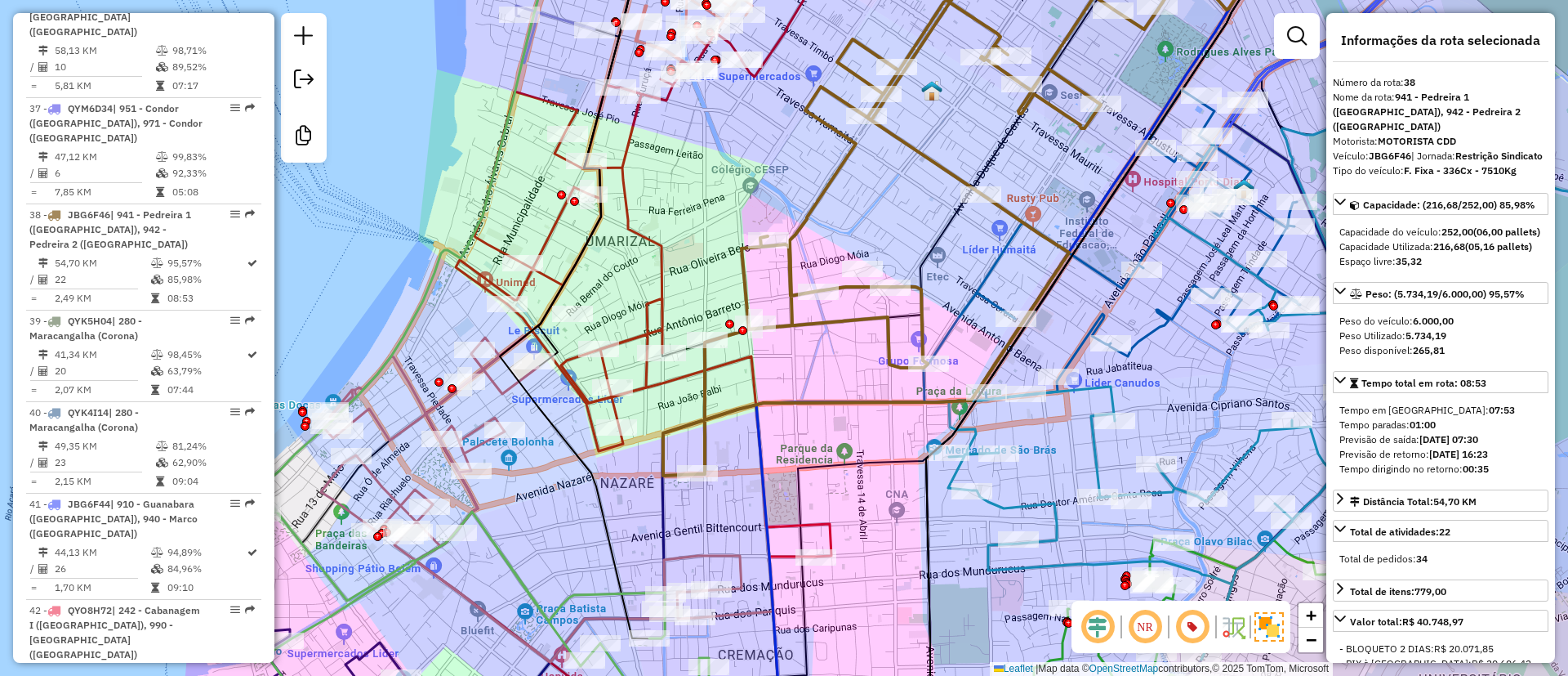
click at [914, 146] on icon at bounding box center [911, 204] width 496 height 543
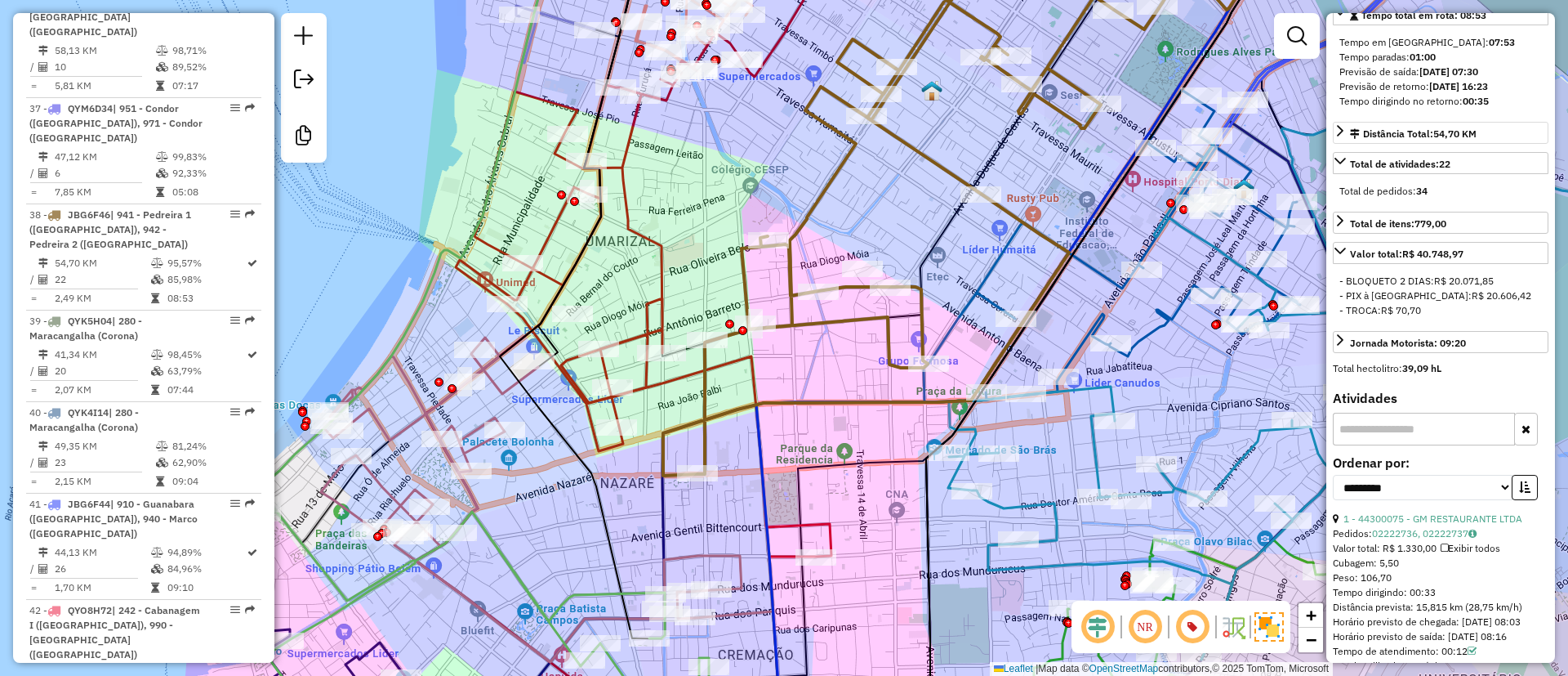
scroll to position [490, 0]
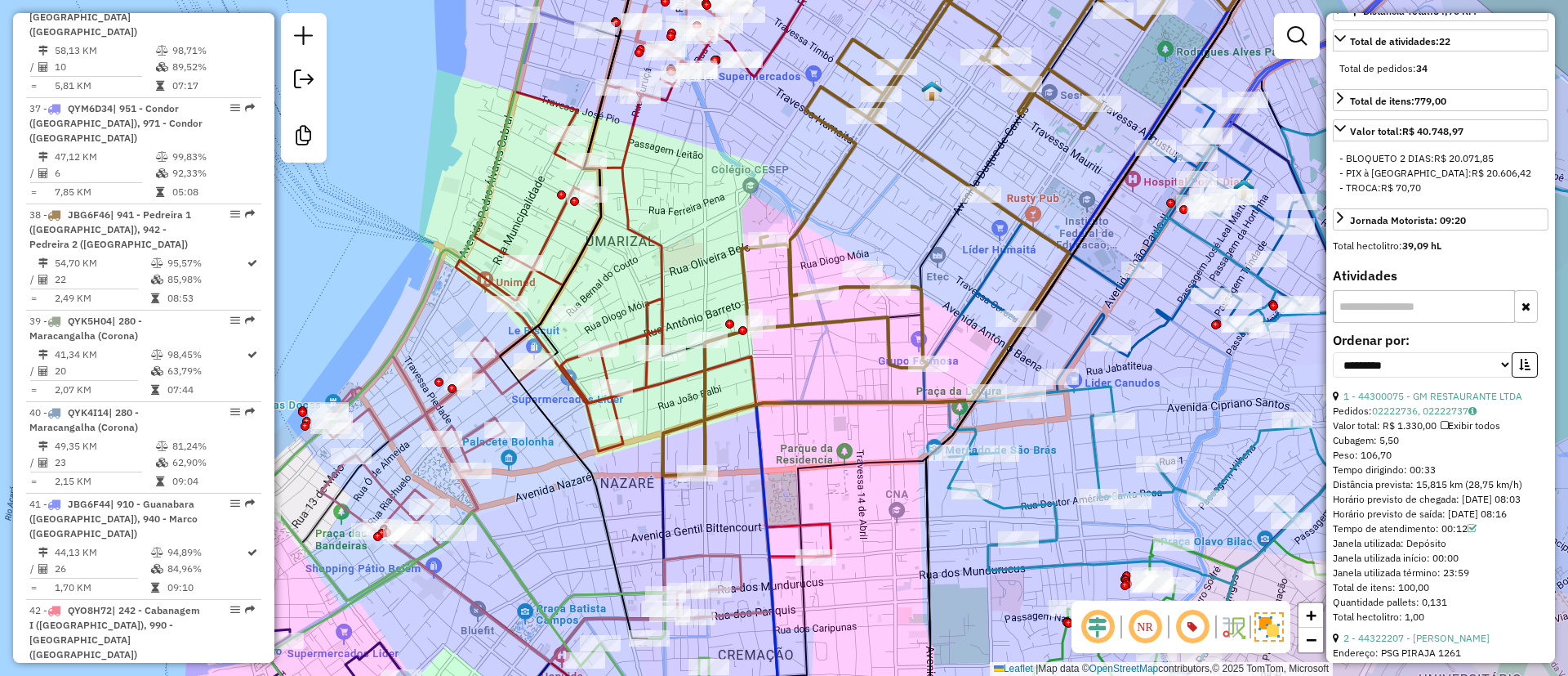
click at [1422, 404] on div "1 - 44300075 - GM RESTAURANTE LTDA" at bounding box center [1441, 395] width 216 height 15
click at [1422, 402] on link "1 - 44300075 - GM RESTAURANTE LTDA" at bounding box center [1433, 395] width 179 height 12
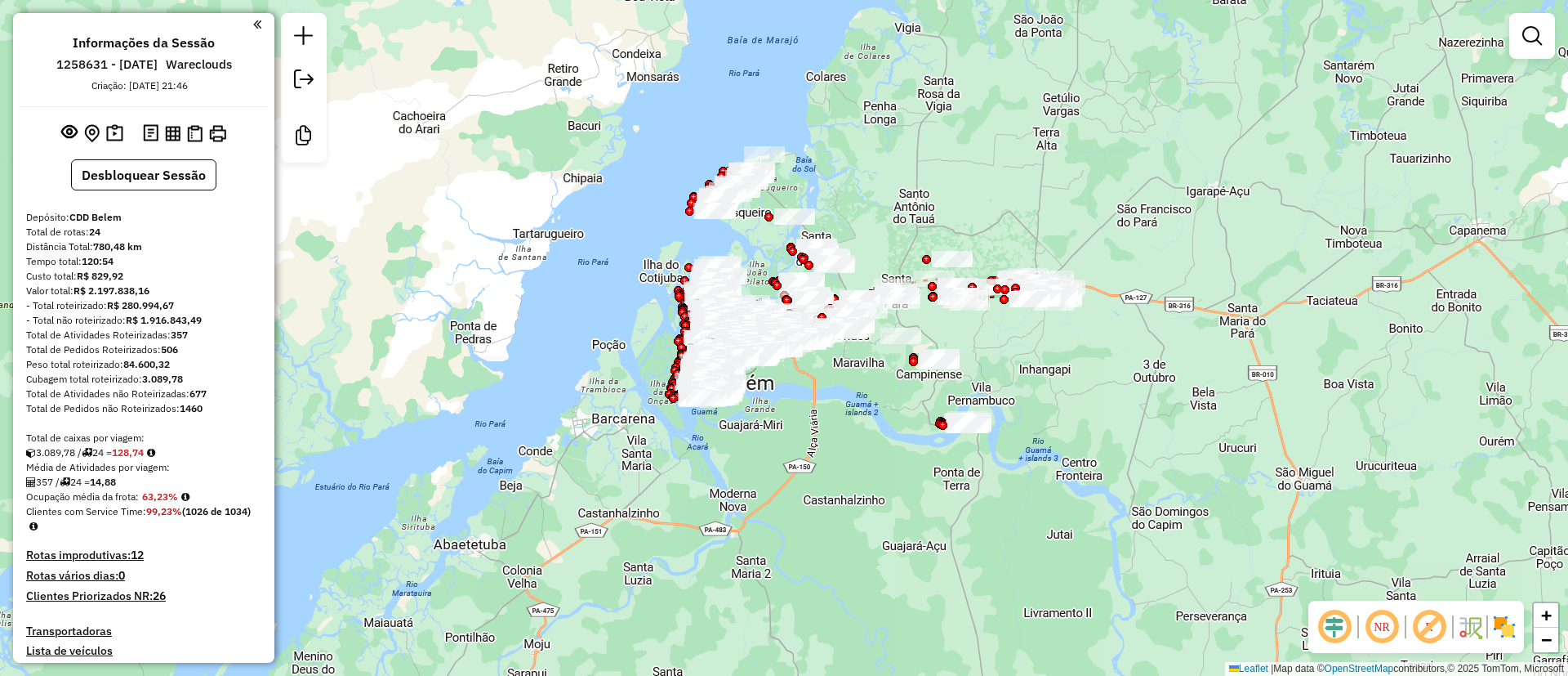
click at [1382, 630] on em at bounding box center [1382, 626] width 39 height 39
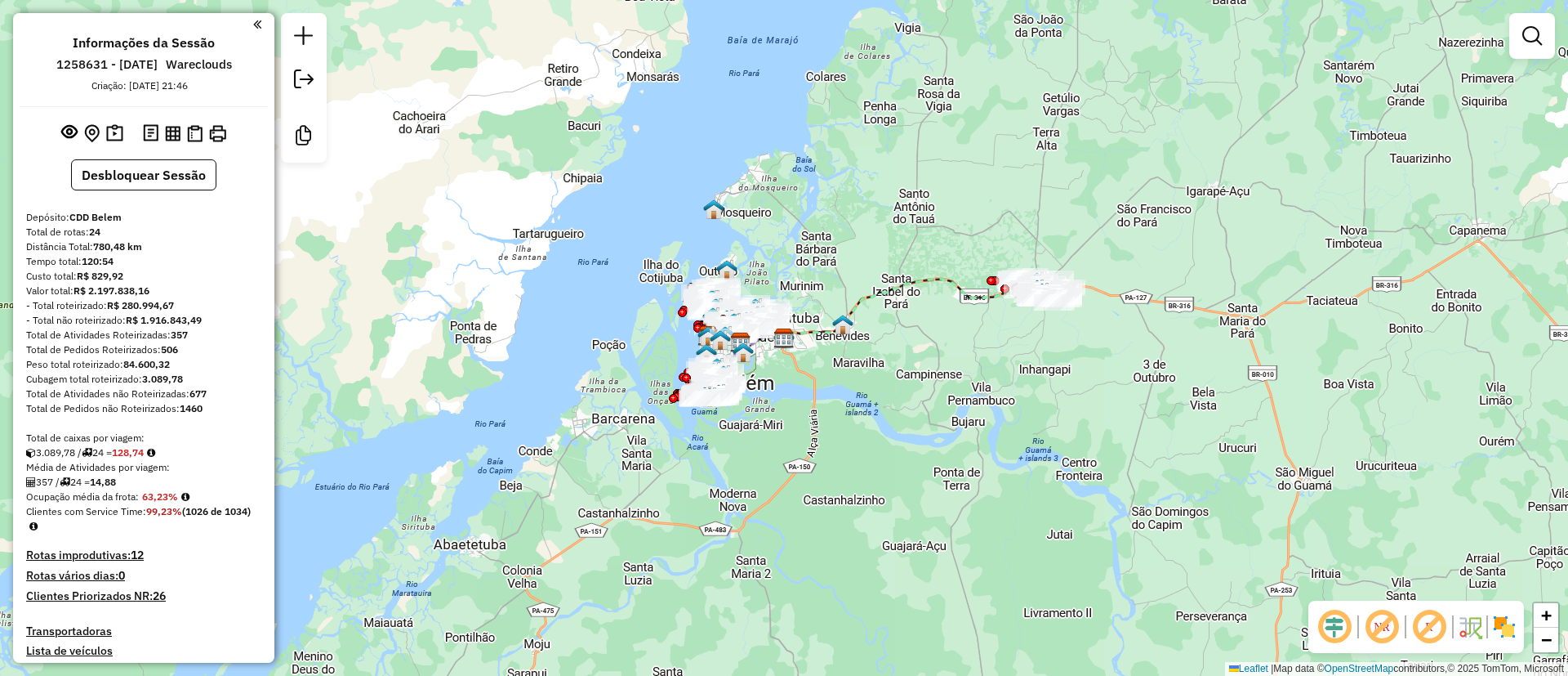
click at [1429, 625] on em at bounding box center [1429, 626] width 39 height 39
click at [1506, 628] on img at bounding box center [1504, 626] width 27 height 27
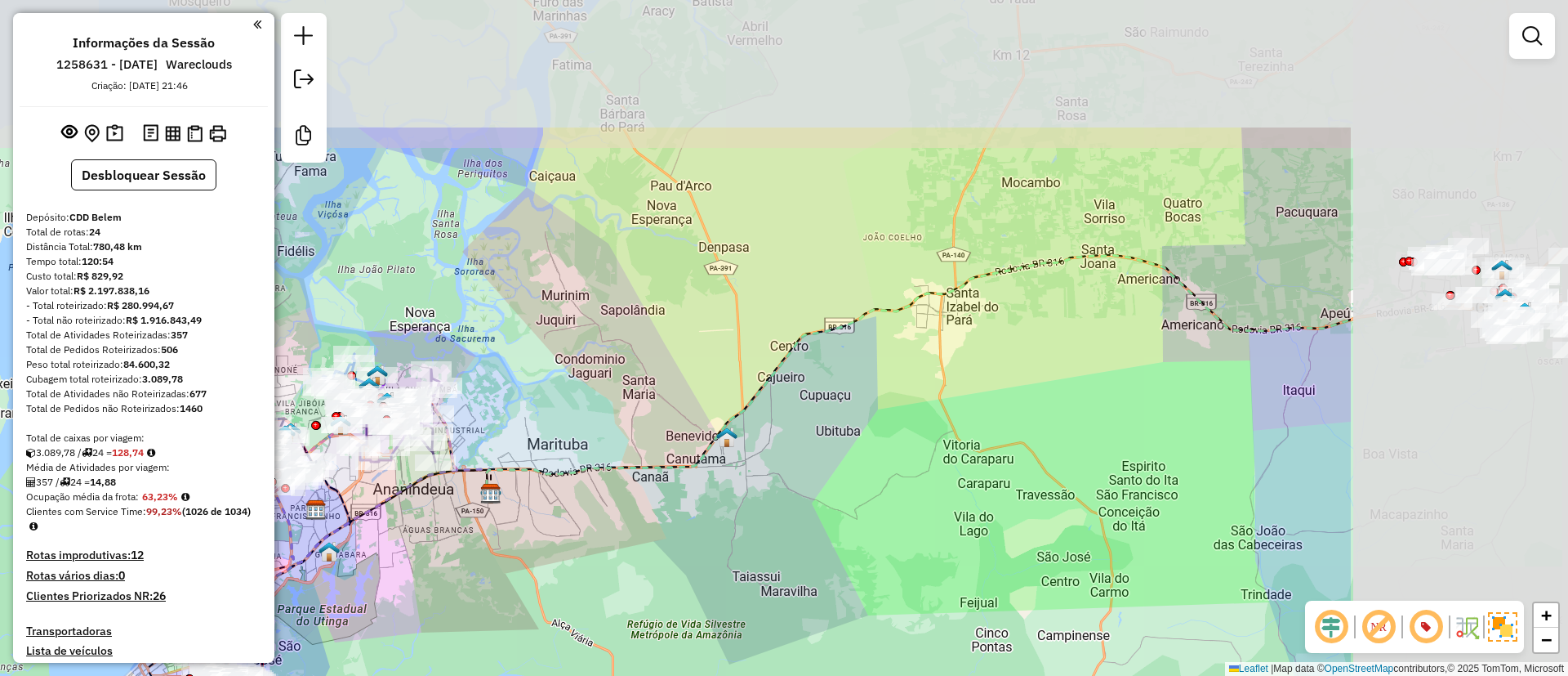
drag, startPoint x: 1034, startPoint y: 408, endPoint x: 643, endPoint y: 607, distance: 438.7
click at [643, 607] on div "Janela de atendimento Grade de atendimento Capacidade Transportadoras Veículos …" at bounding box center [784, 338] width 1568 height 676
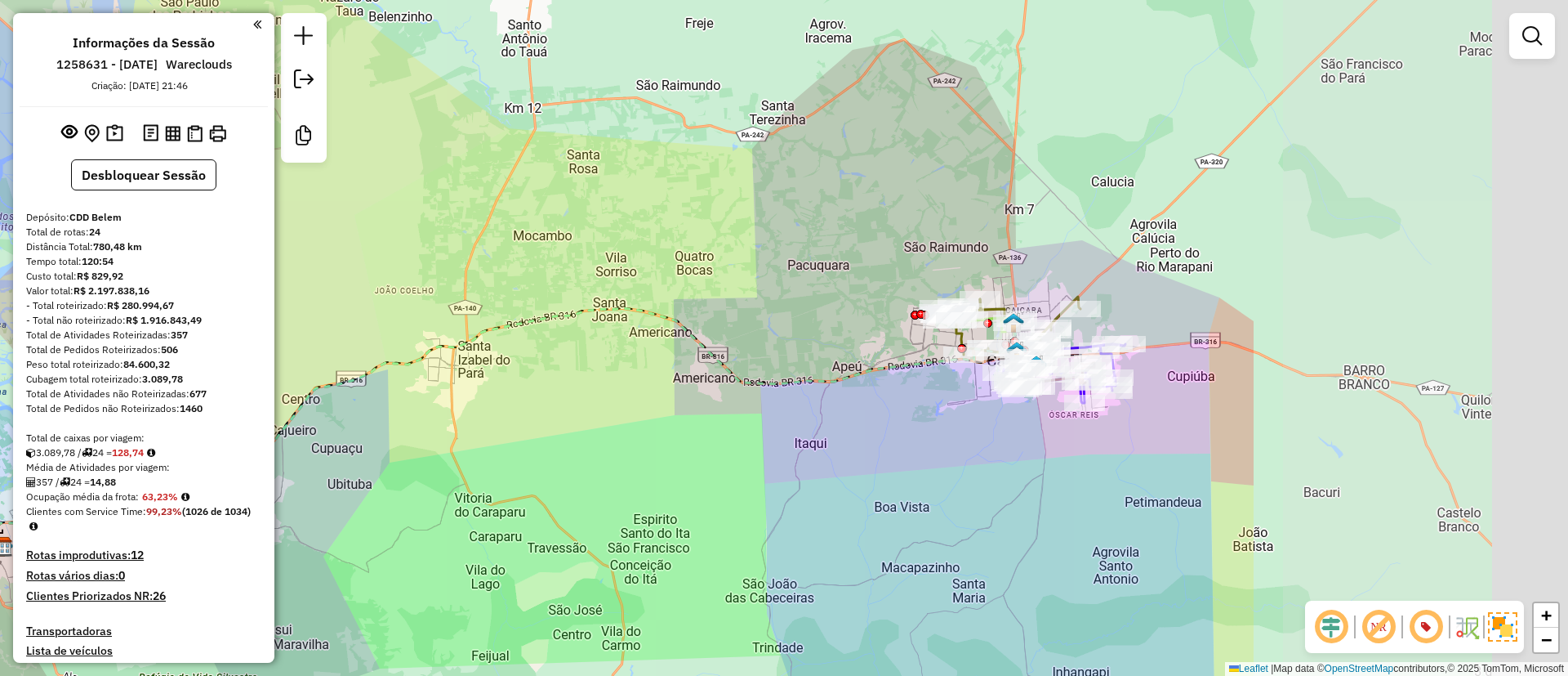
drag, startPoint x: 1044, startPoint y: 533, endPoint x: 555, endPoint y: 583, distance: 491.5
click at [555, 583] on div "Janela de atendimento Grade de atendimento Capacidade Transportadoras Veículos …" at bounding box center [784, 338] width 1568 height 676
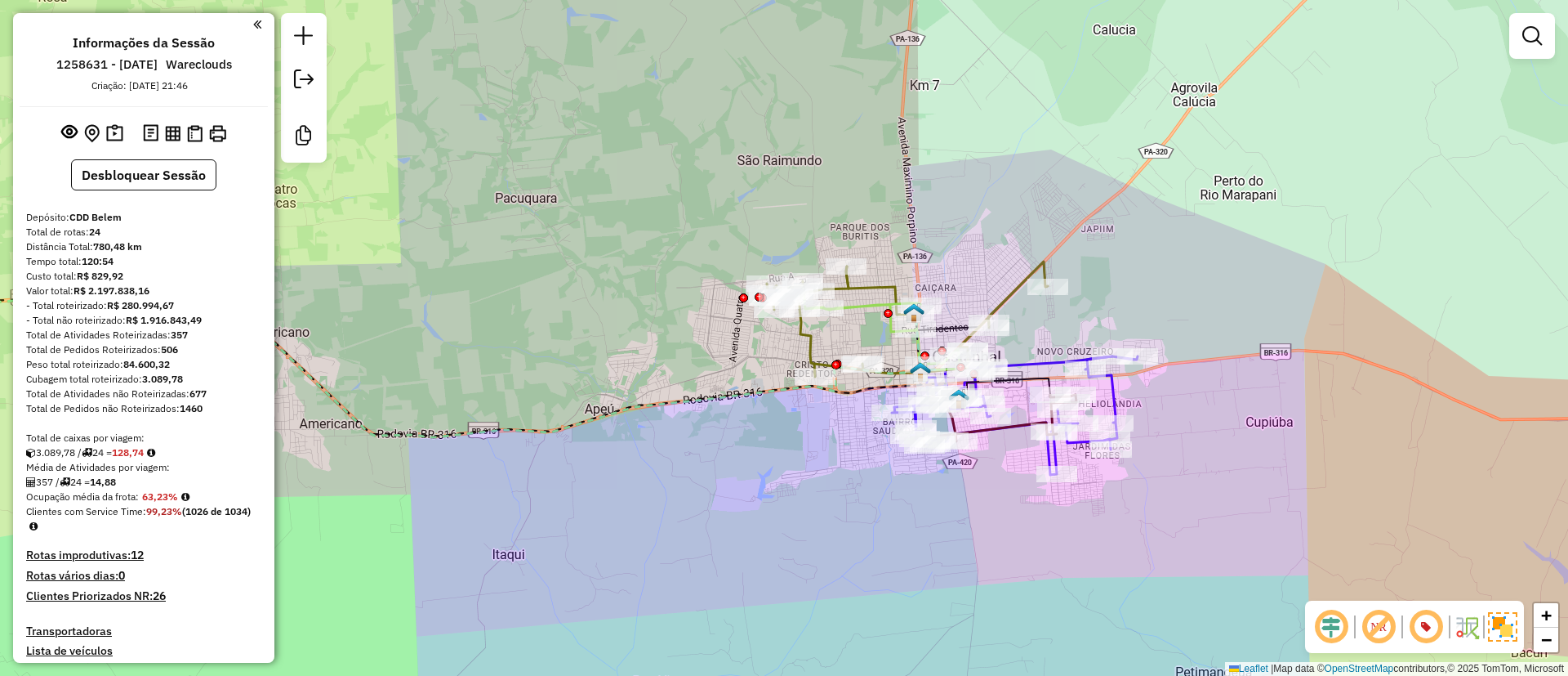
click at [1009, 288] on icon at bounding box center [907, 319] width 282 height 116
select select "**********"
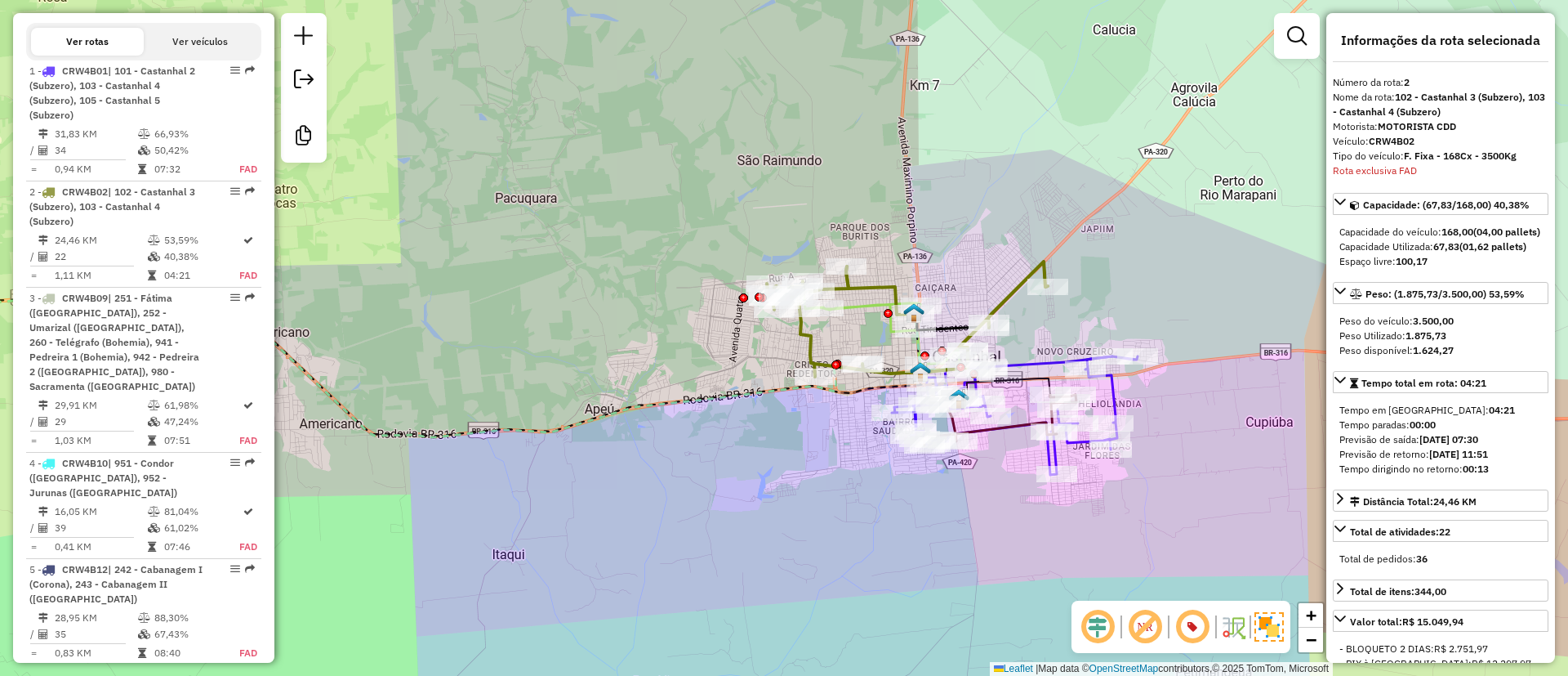
scroll to position [835, 0]
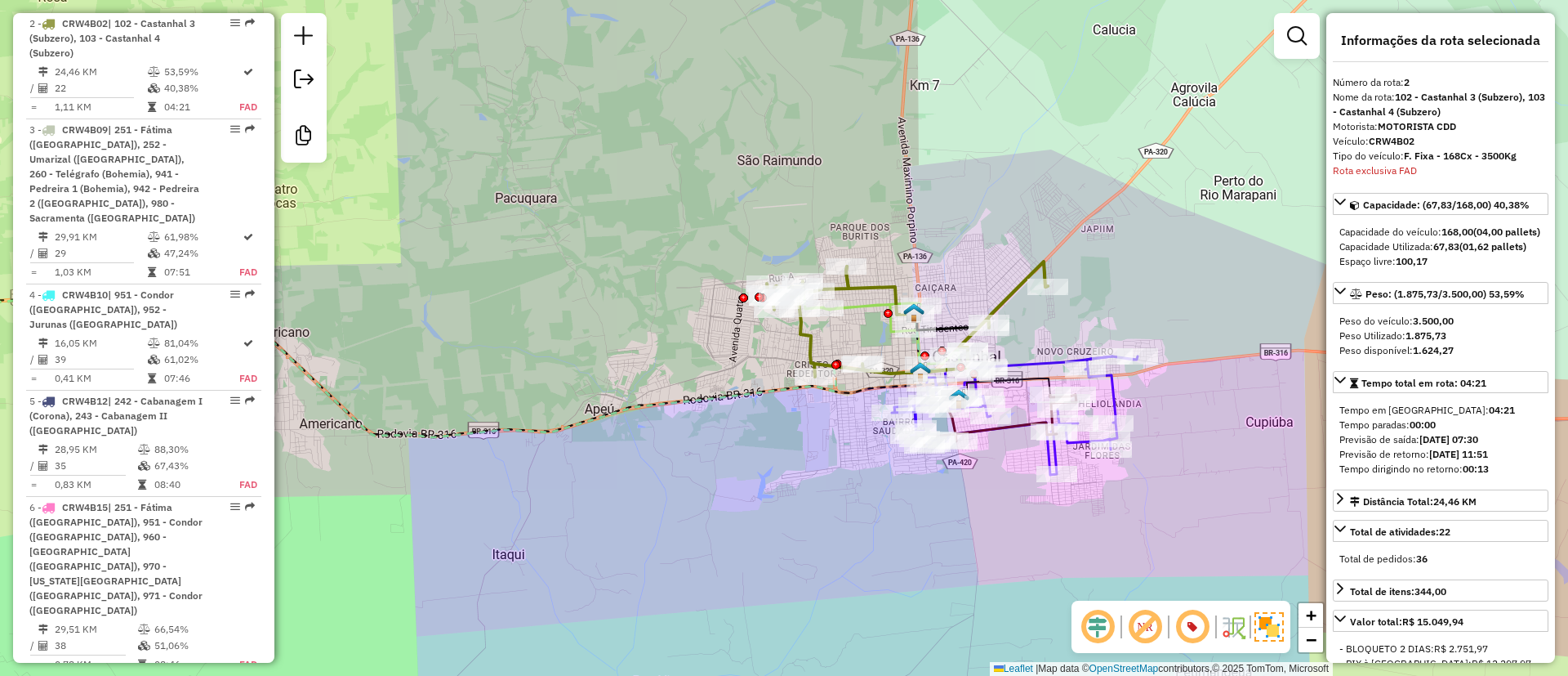
click at [923, 304] on img at bounding box center [914, 312] width 21 height 21
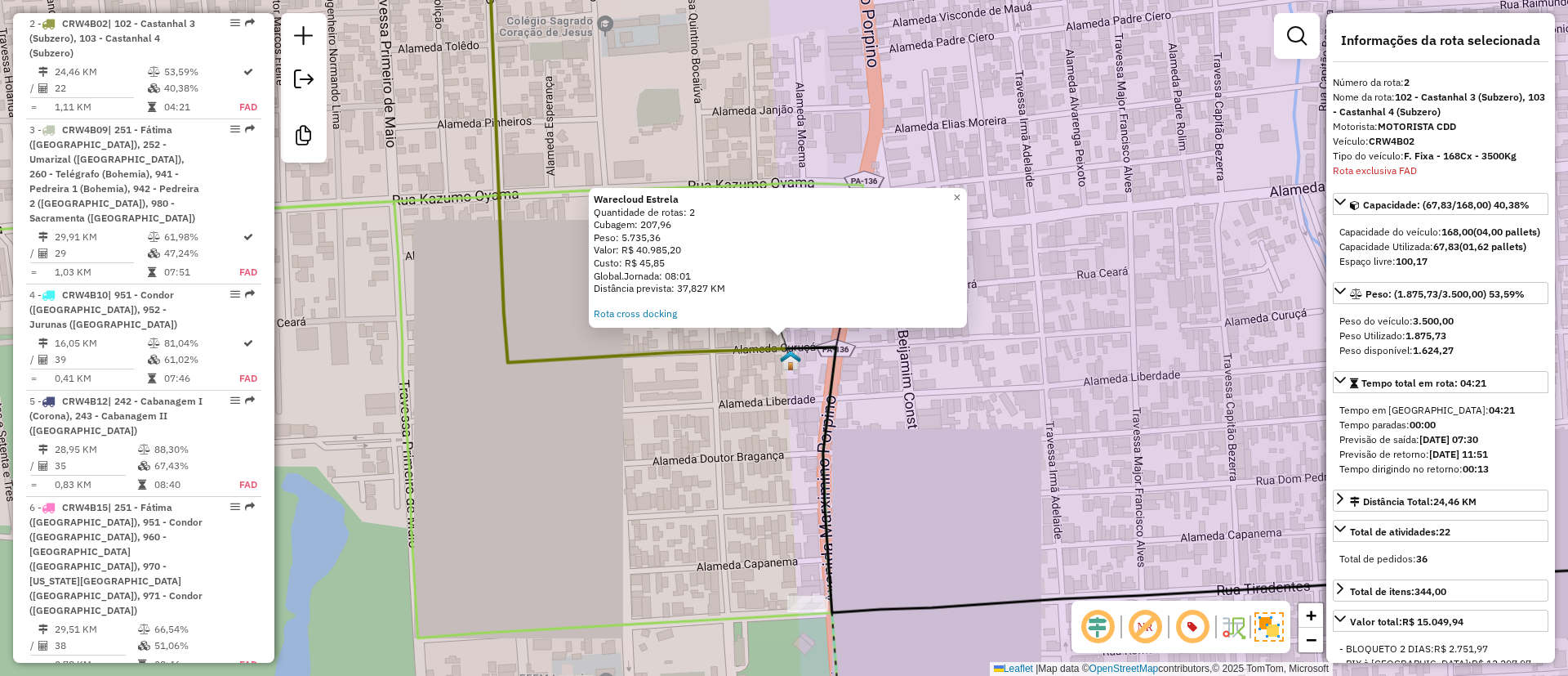
click at [774, 419] on div "Warecloud Estrela Quantidade de rotas: 2 Cubagem: 207,96 Peso: 5.735,36 Valor: …" at bounding box center [784, 338] width 1568 height 676
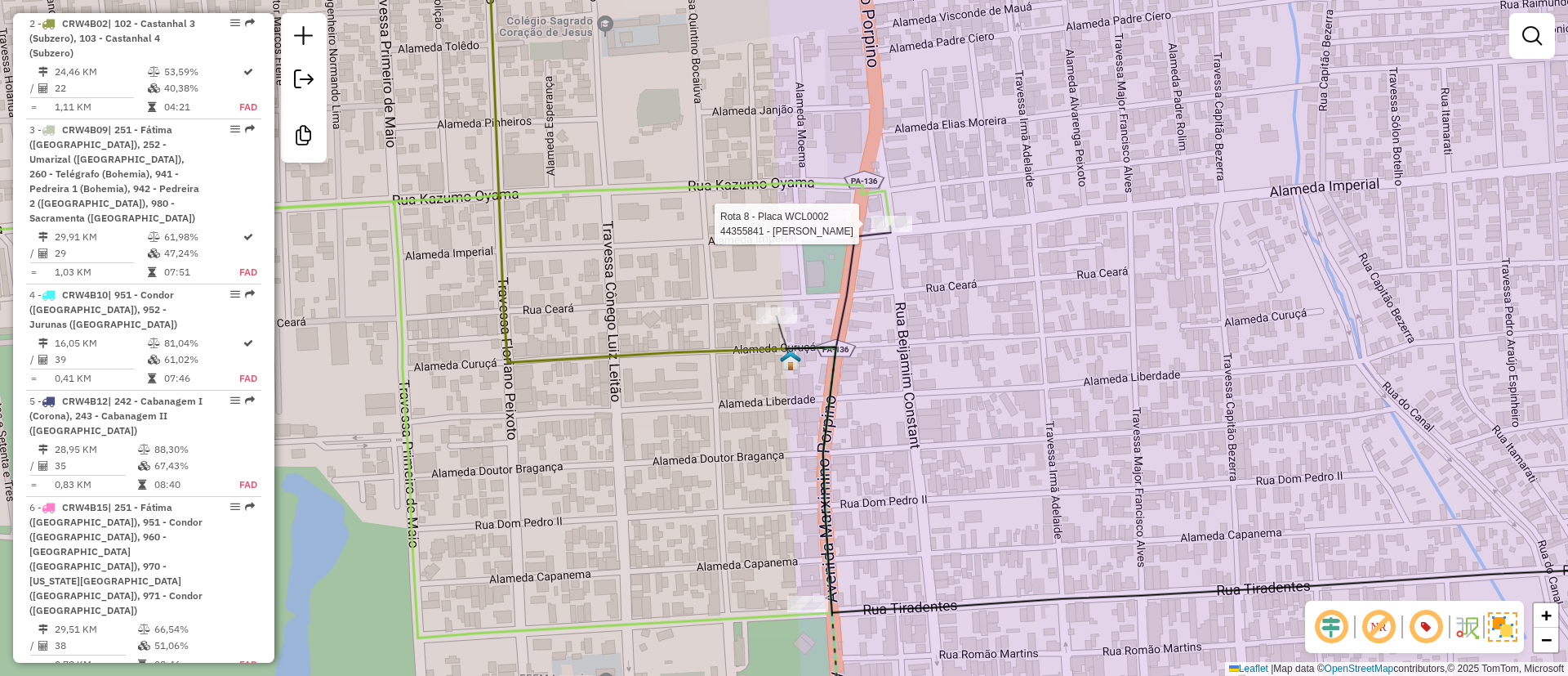
select select "**********"
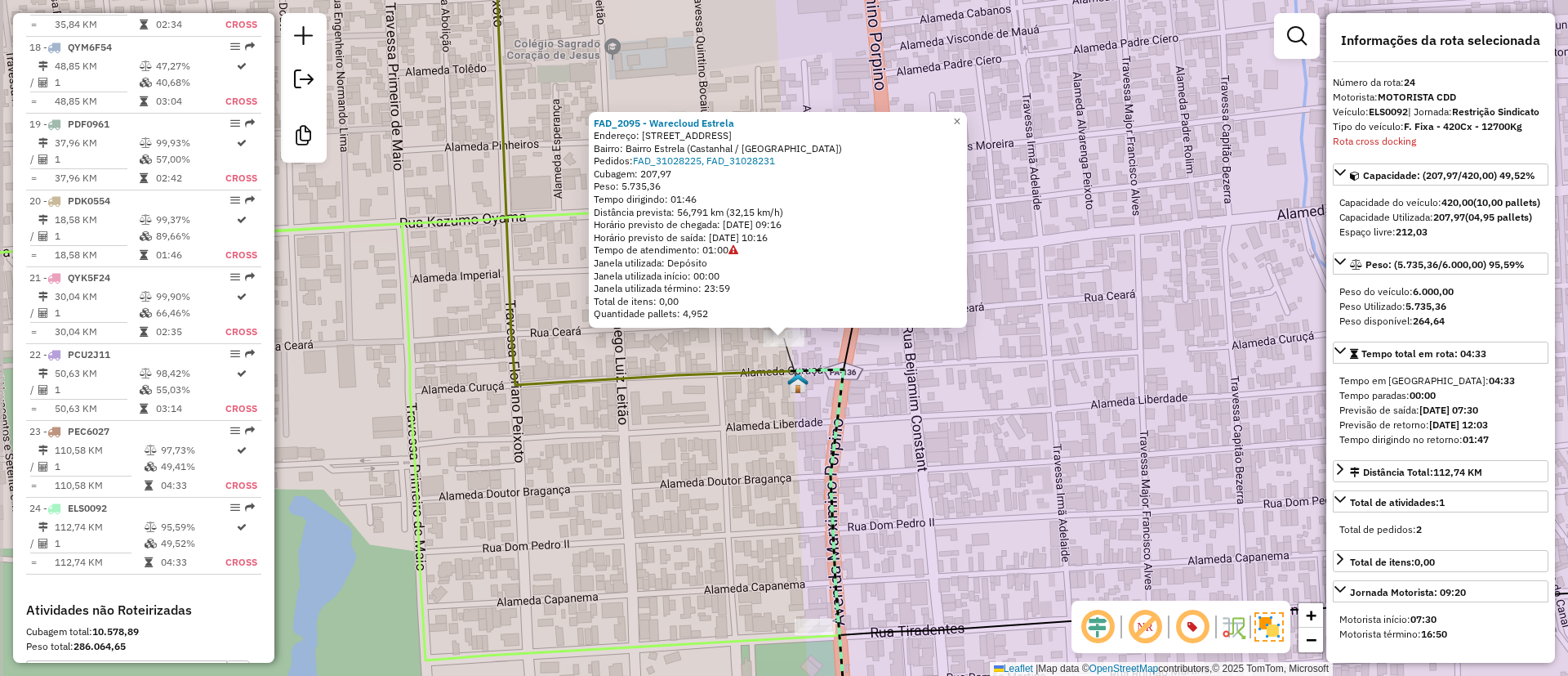
scroll to position [2781, 0]
